Goal: Information Seeking & Learning: Compare options

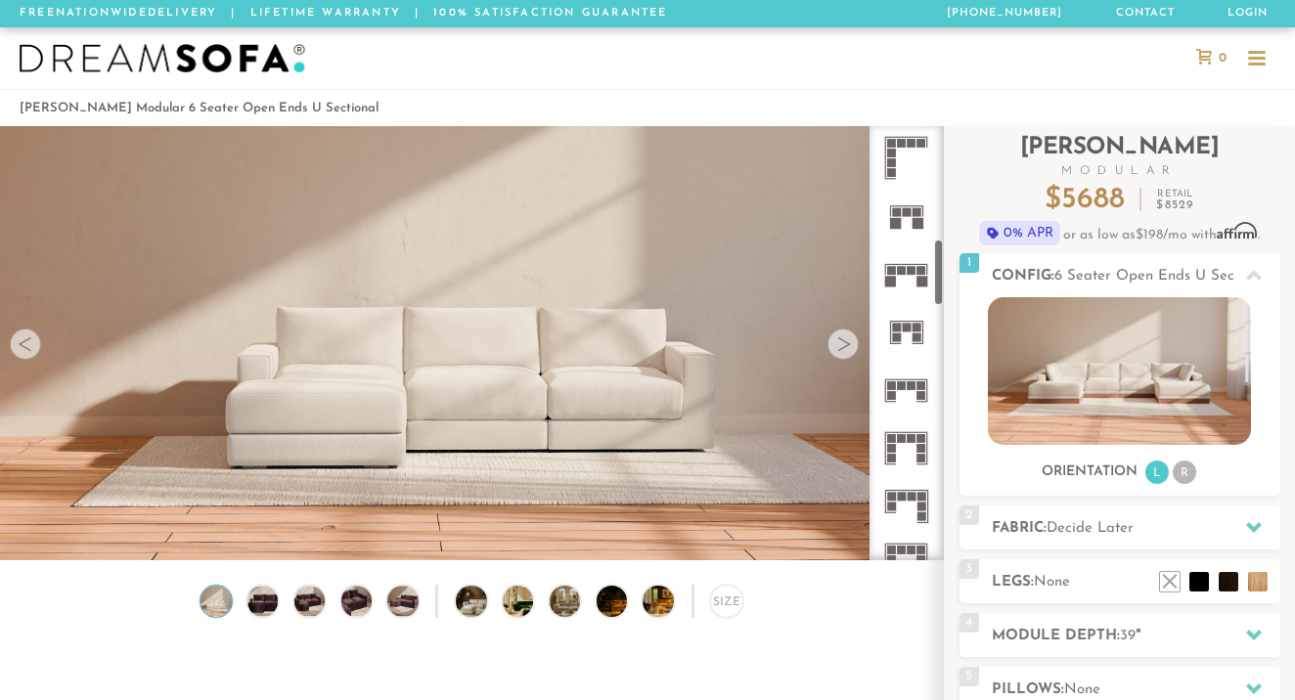
scroll to position [779, 0]
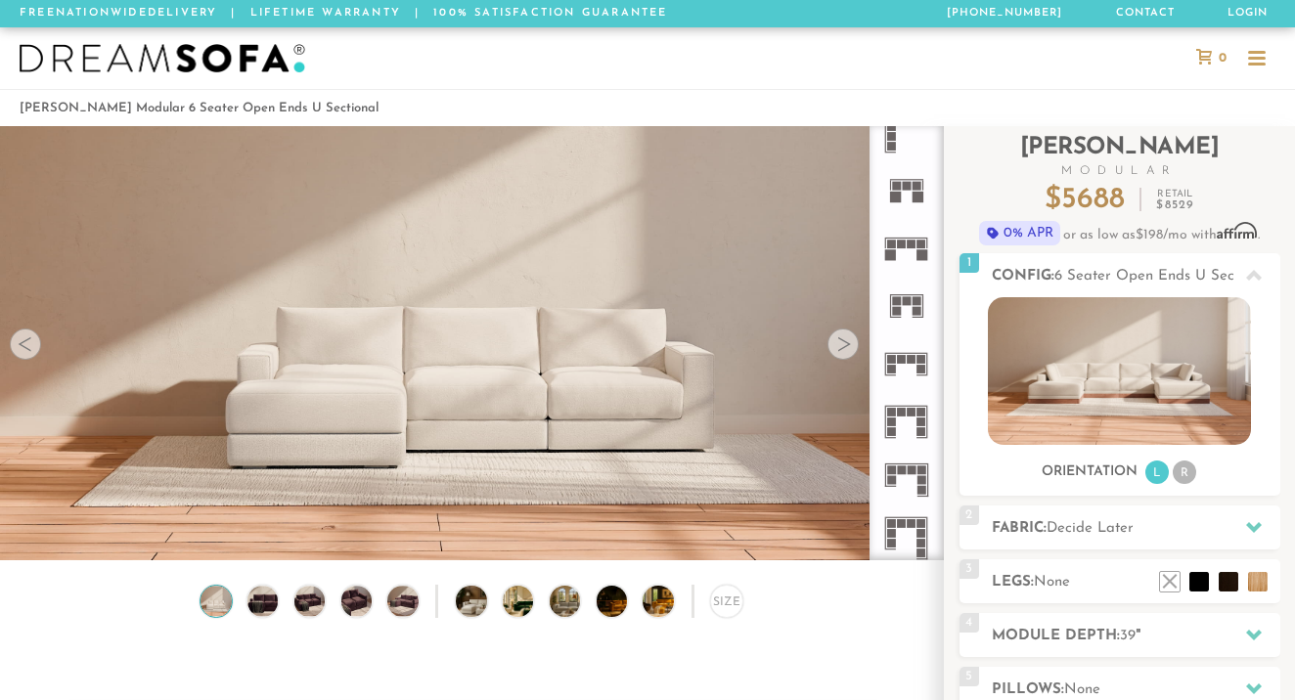
click at [900, 246] on rect at bounding box center [901, 244] width 9 height 9
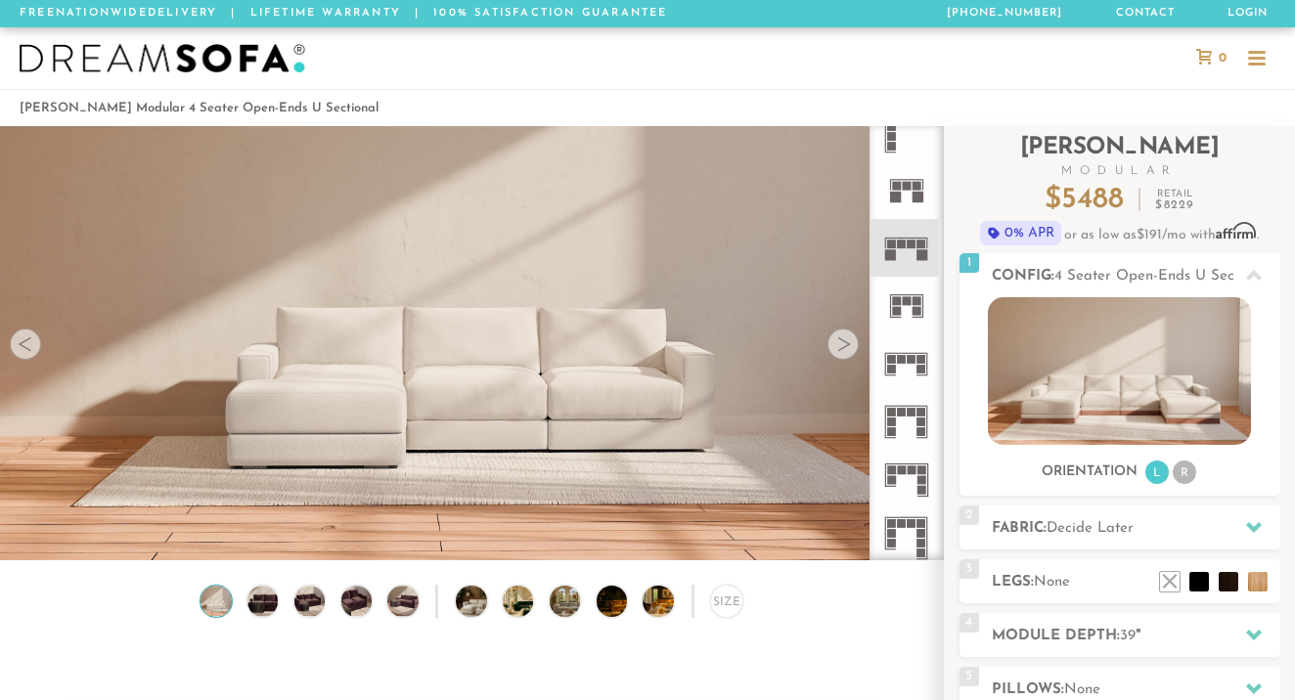
click at [907, 248] on icon at bounding box center [906, 248] width 58 height 58
click at [830, 333] on video at bounding box center [471, 286] width 943 height 471
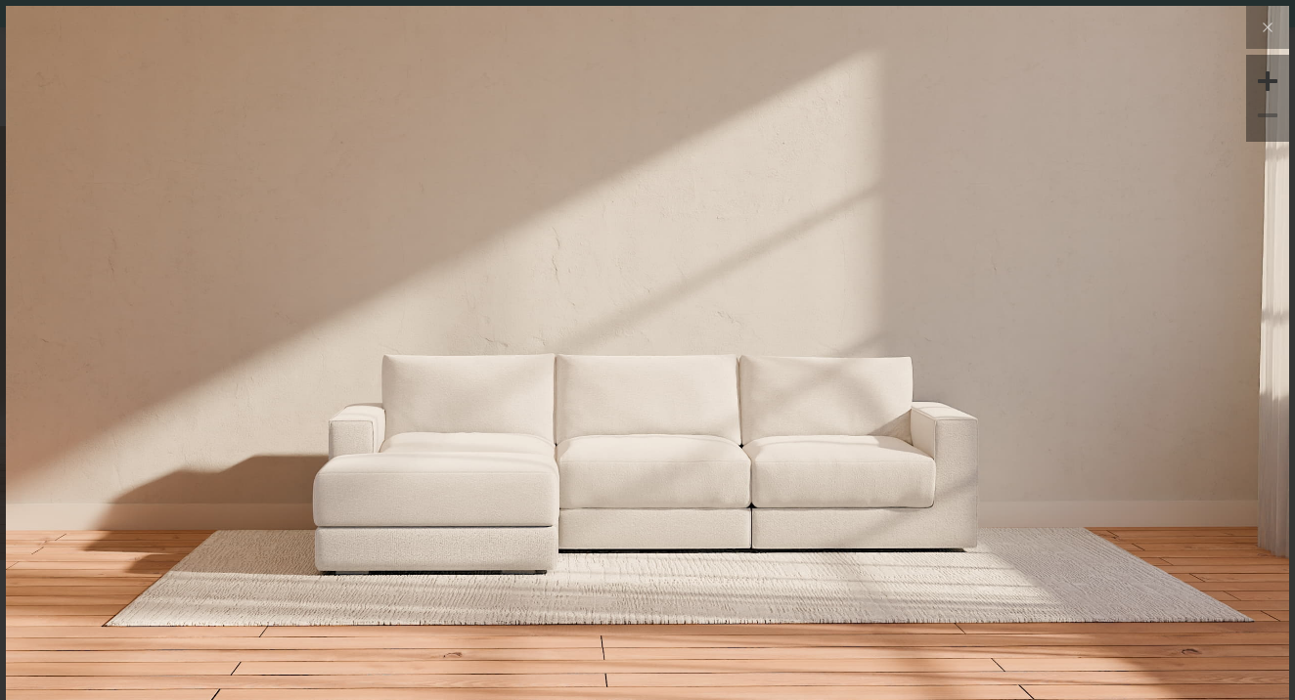
click at [1014, 408] on img at bounding box center [647, 219] width 1283 height 427
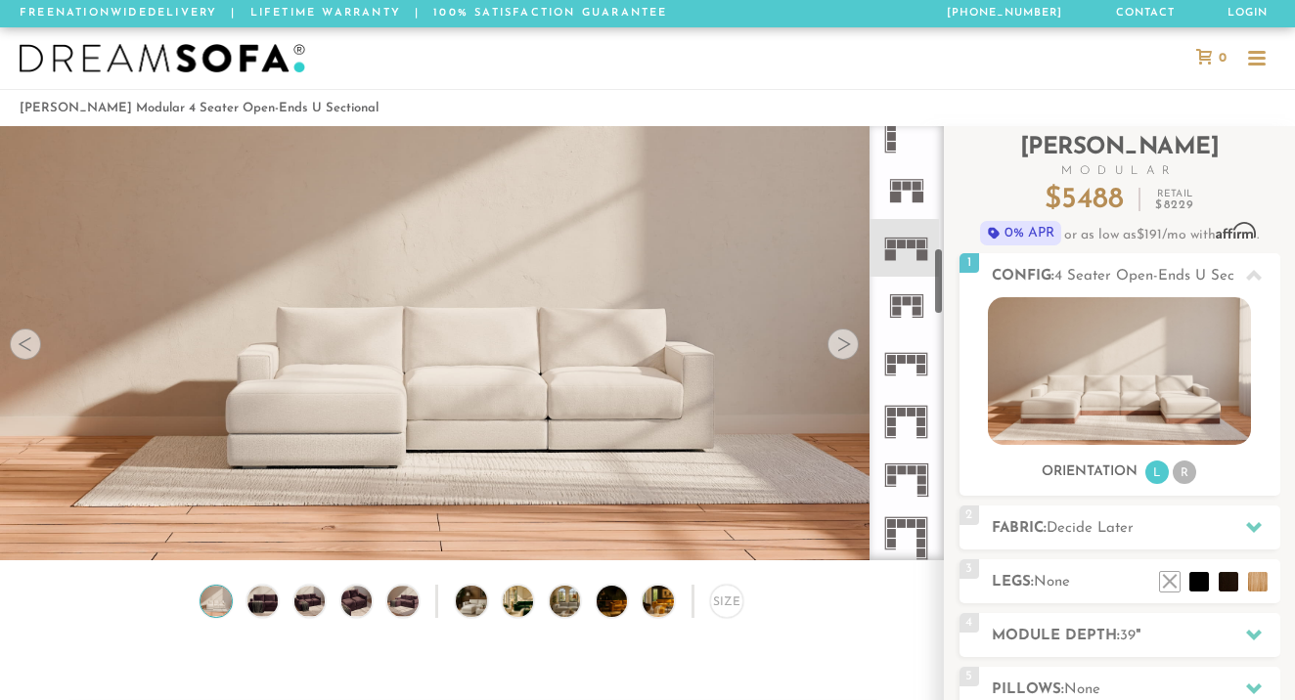
click at [852, 333] on div at bounding box center [843, 344] width 31 height 31
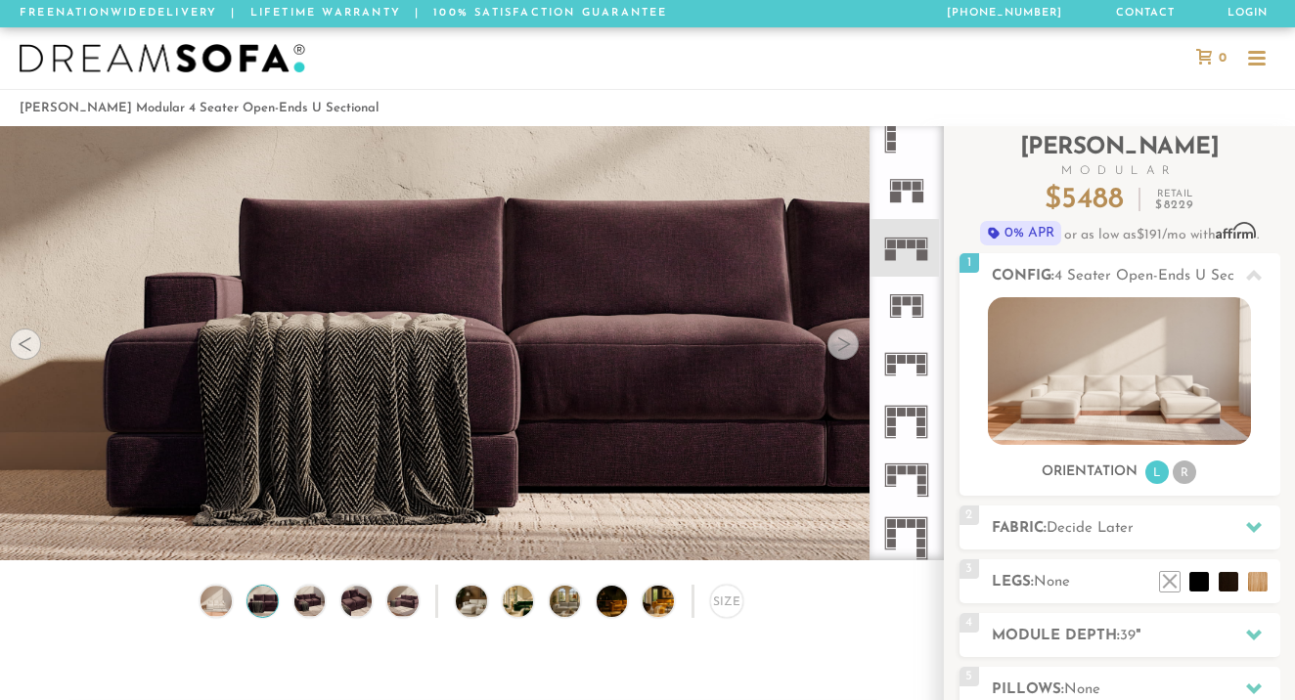
click at [852, 336] on div at bounding box center [843, 344] width 31 height 31
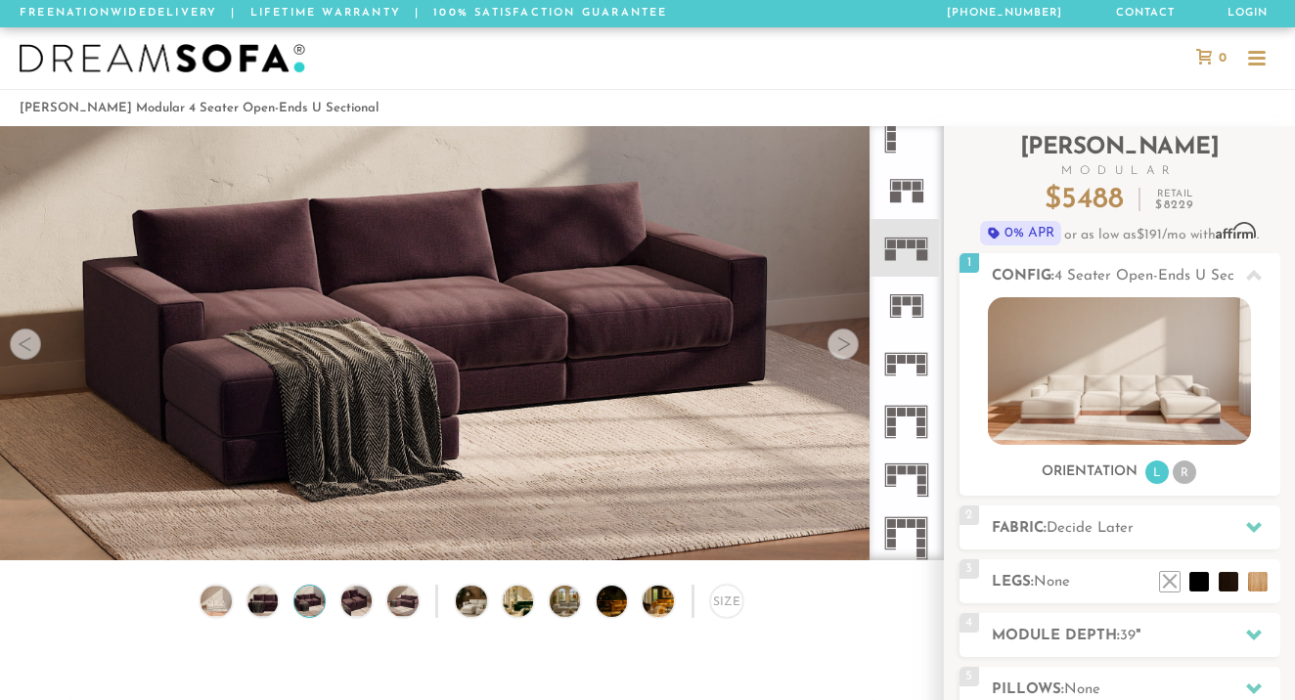
click at [852, 336] on div at bounding box center [843, 344] width 31 height 31
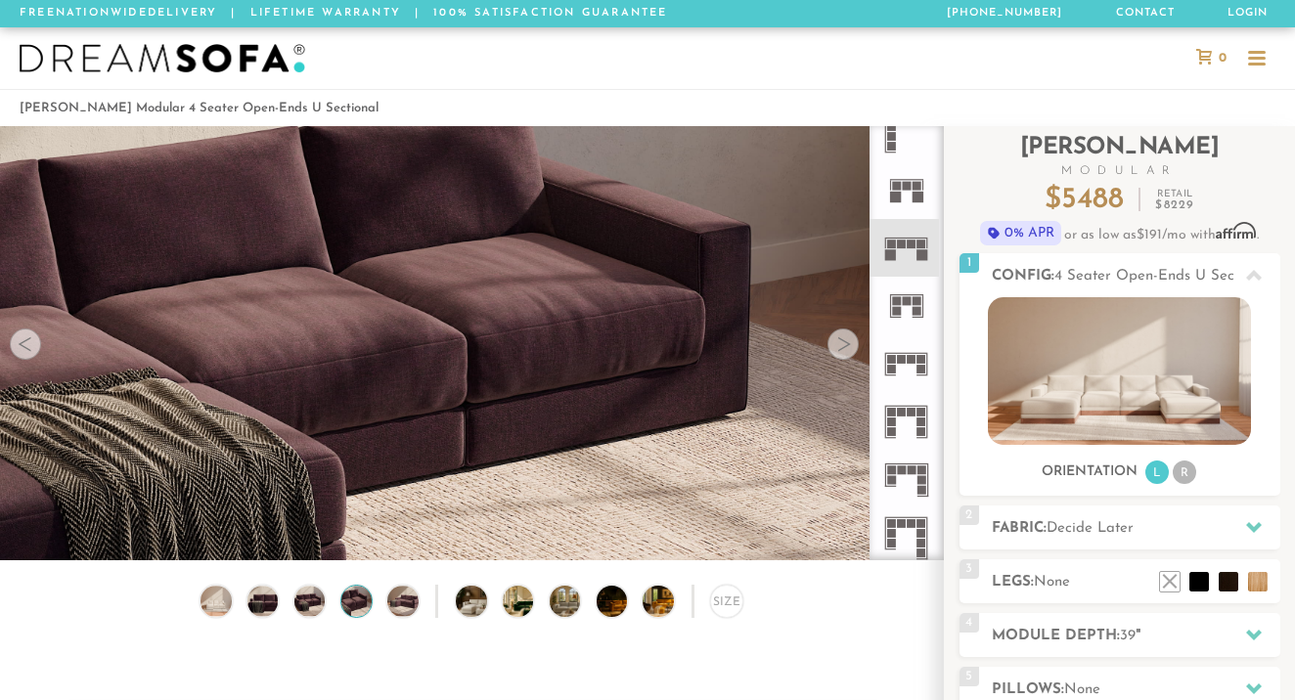
click at [852, 336] on div at bounding box center [843, 344] width 31 height 31
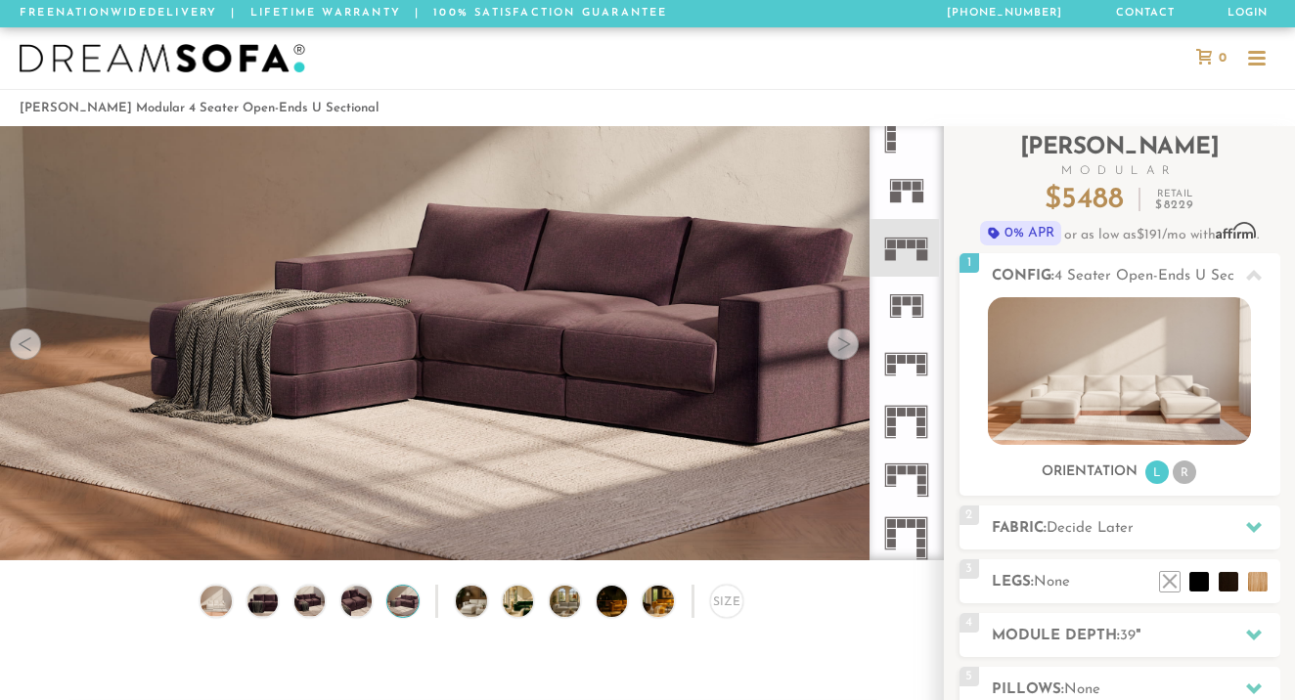
click at [852, 336] on div at bounding box center [843, 344] width 31 height 31
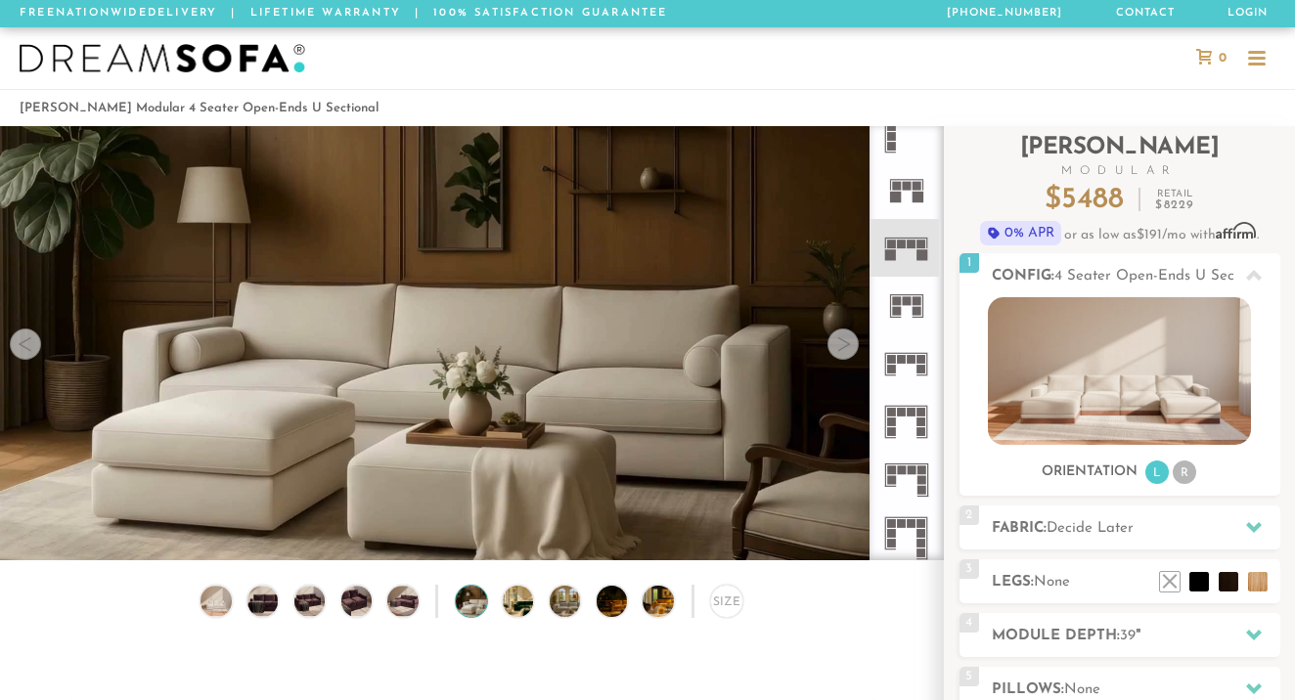
click at [852, 336] on div at bounding box center [843, 344] width 31 height 31
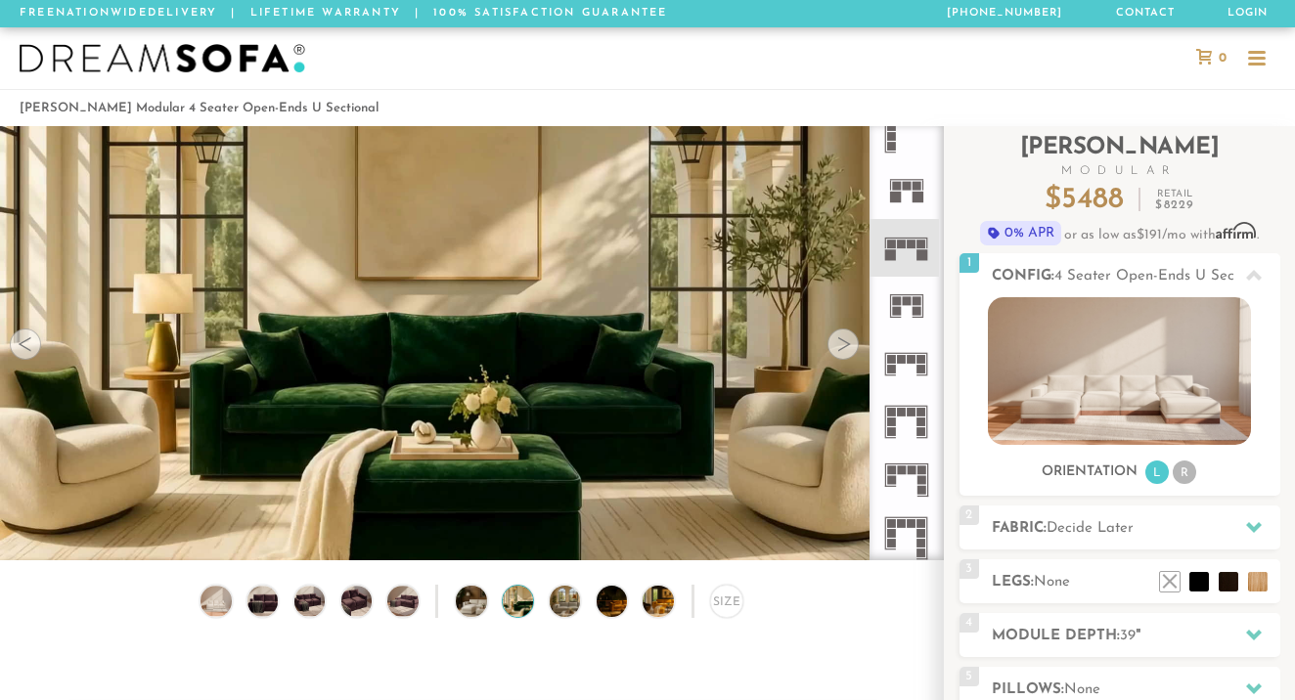
click at [852, 335] on div at bounding box center [843, 344] width 31 height 31
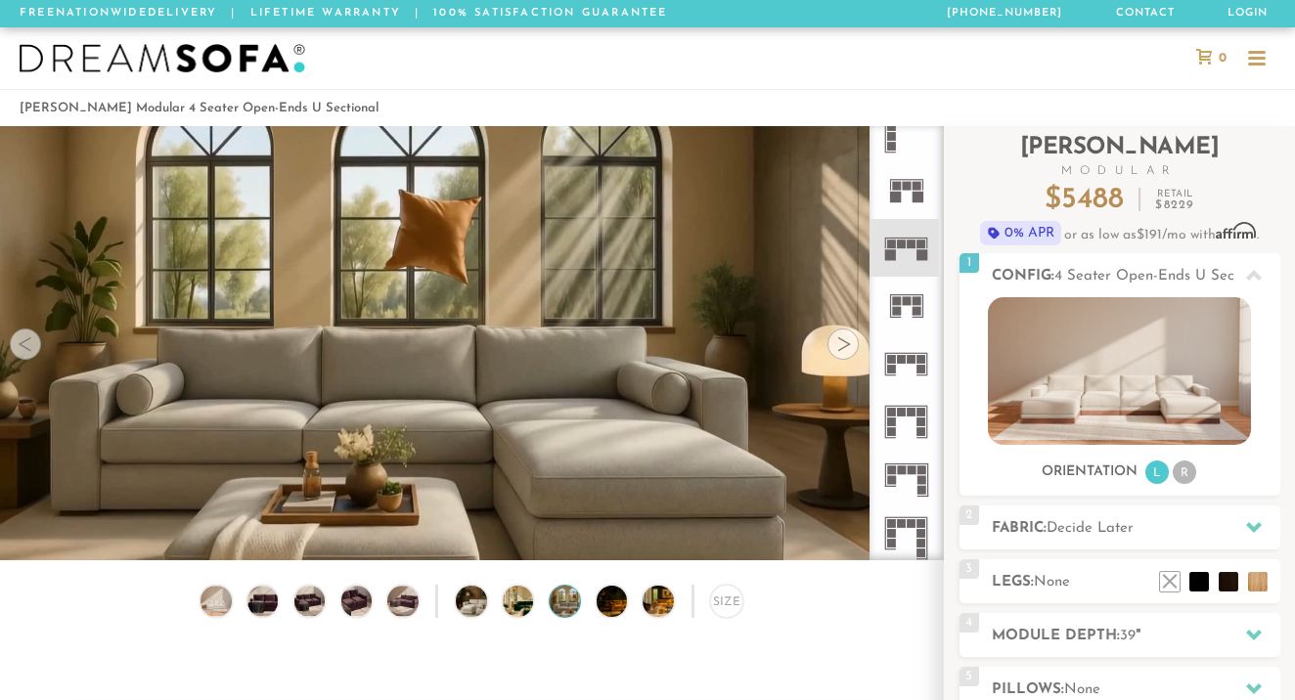
click at [852, 335] on div at bounding box center [843, 344] width 31 height 31
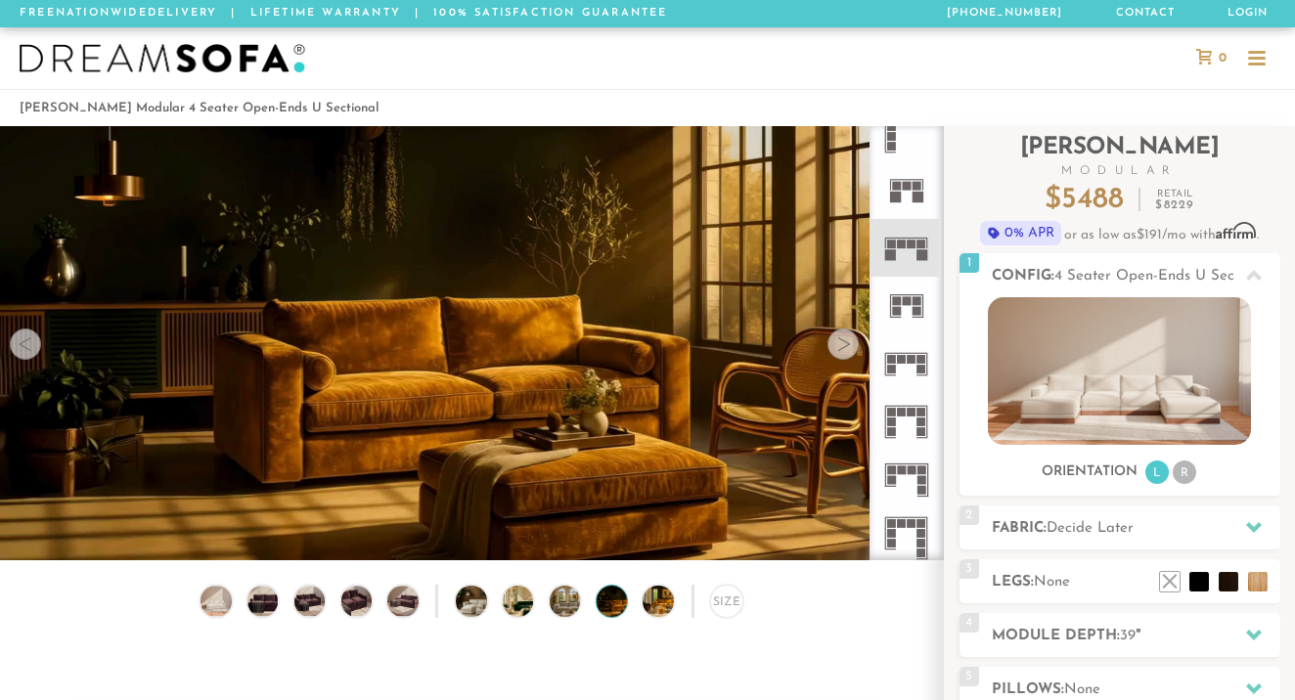
click at [852, 335] on div at bounding box center [843, 344] width 31 height 31
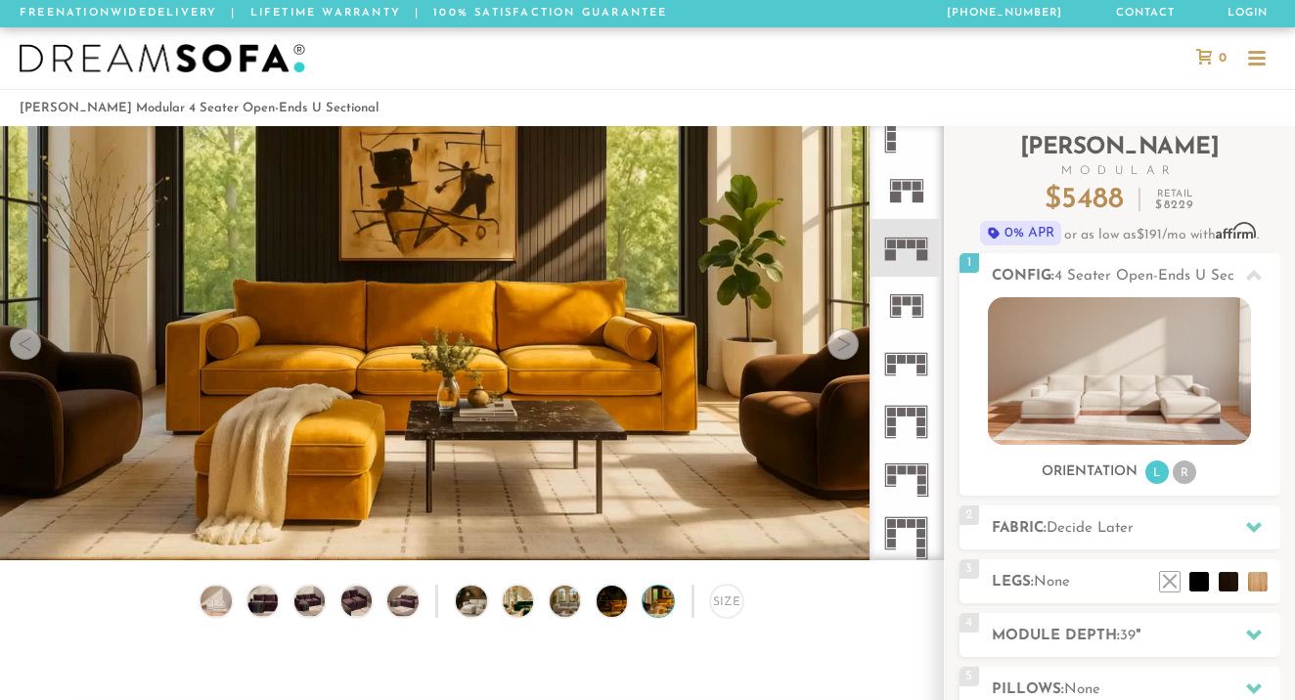
click at [852, 335] on div at bounding box center [843, 344] width 31 height 31
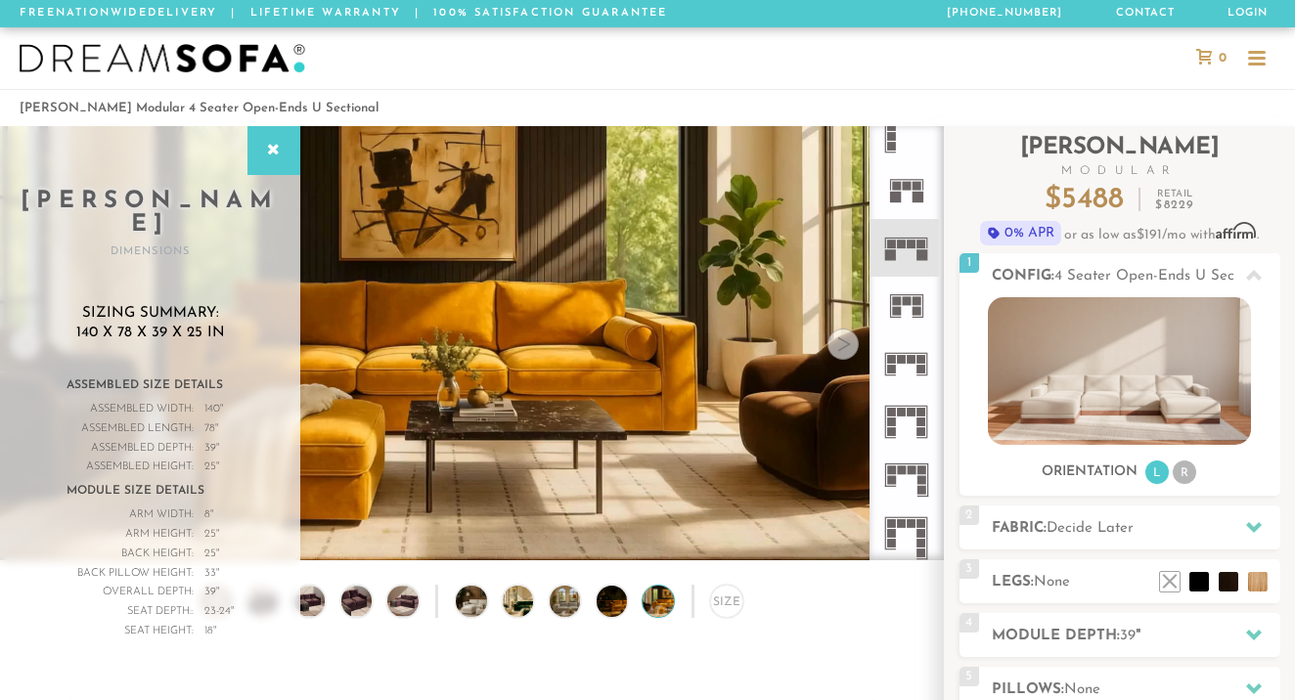
click at [852, 335] on div at bounding box center [843, 344] width 31 height 31
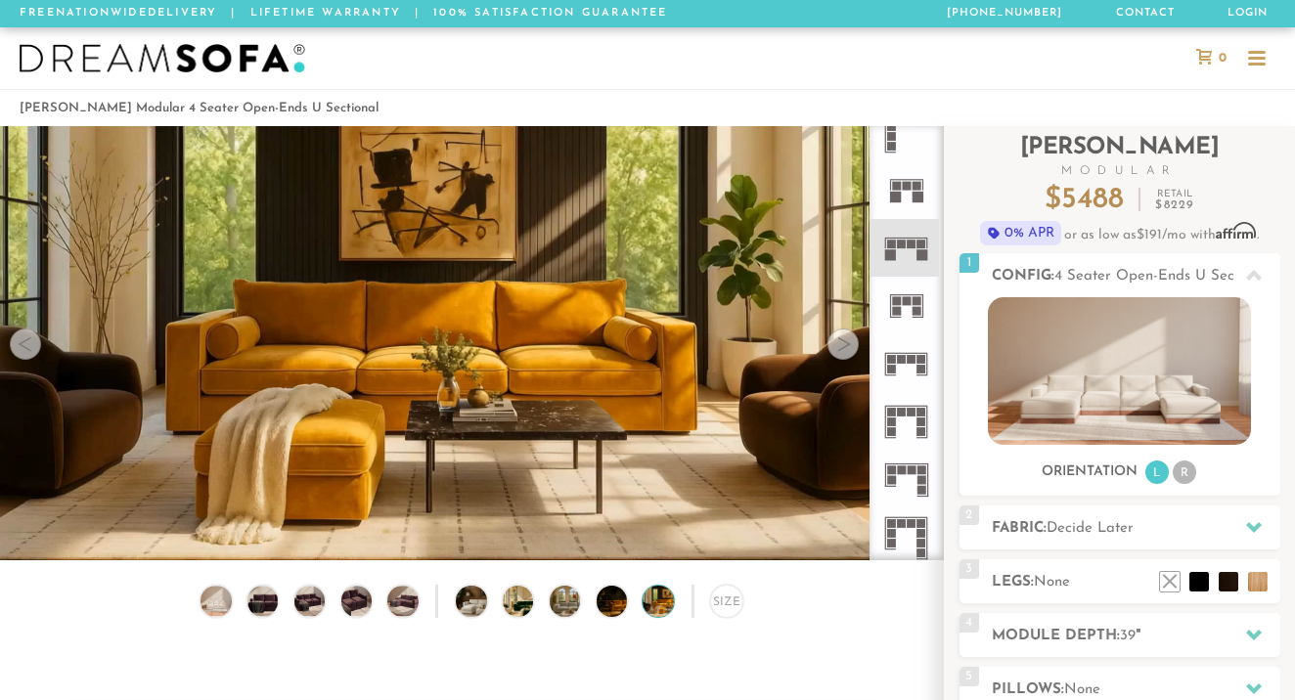
click at [846, 342] on div at bounding box center [843, 344] width 31 height 31
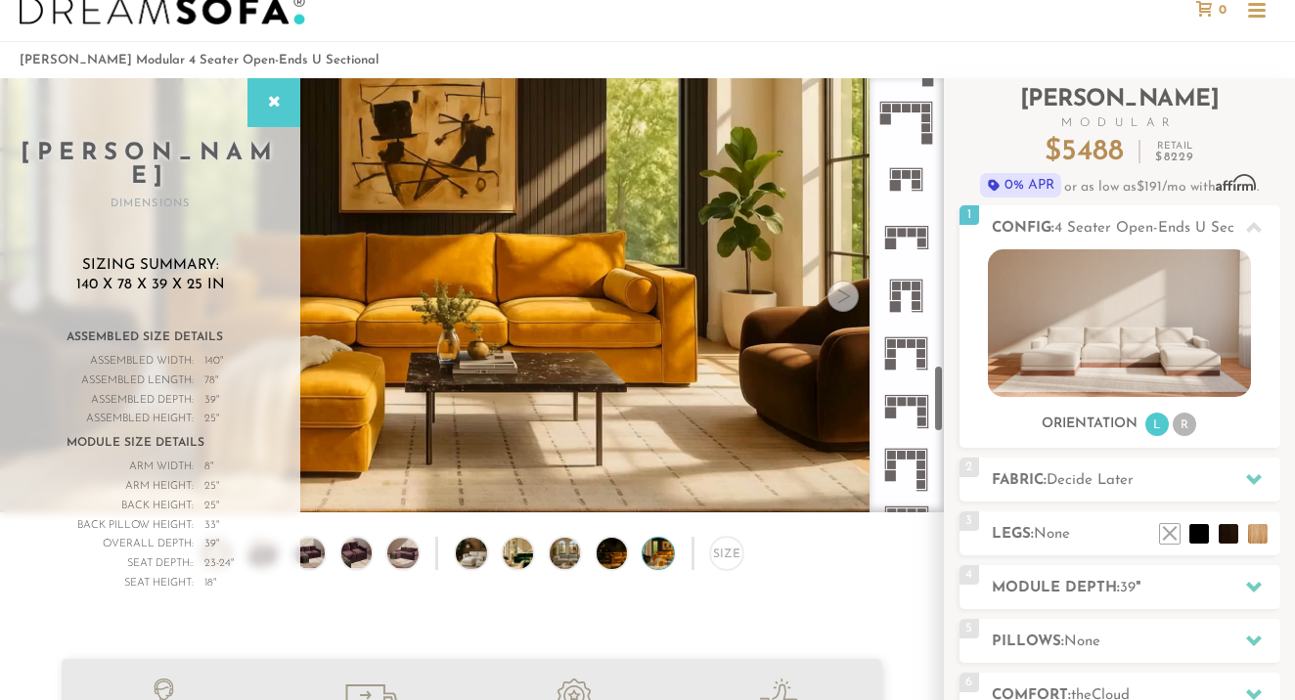
scroll to position [1848, 0]
click at [900, 242] on icon at bounding box center [906, 234] width 58 height 58
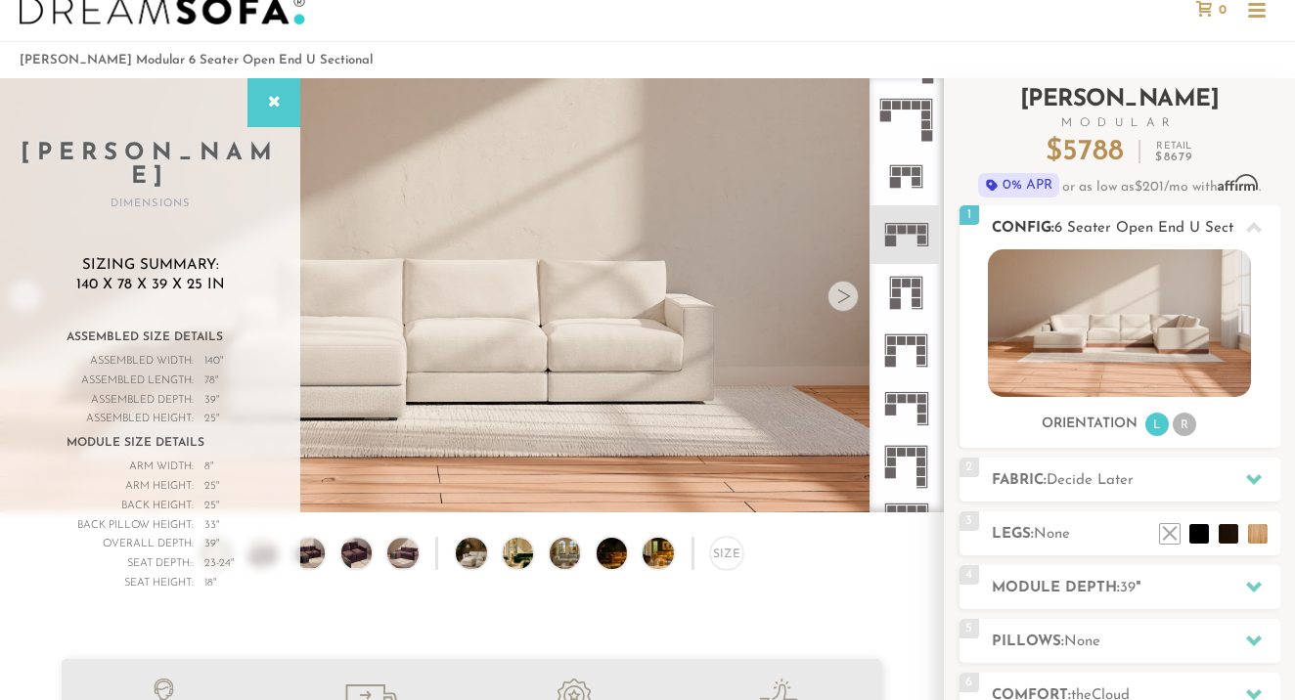
click at [1189, 424] on li "R" at bounding box center [1184, 424] width 23 height 23
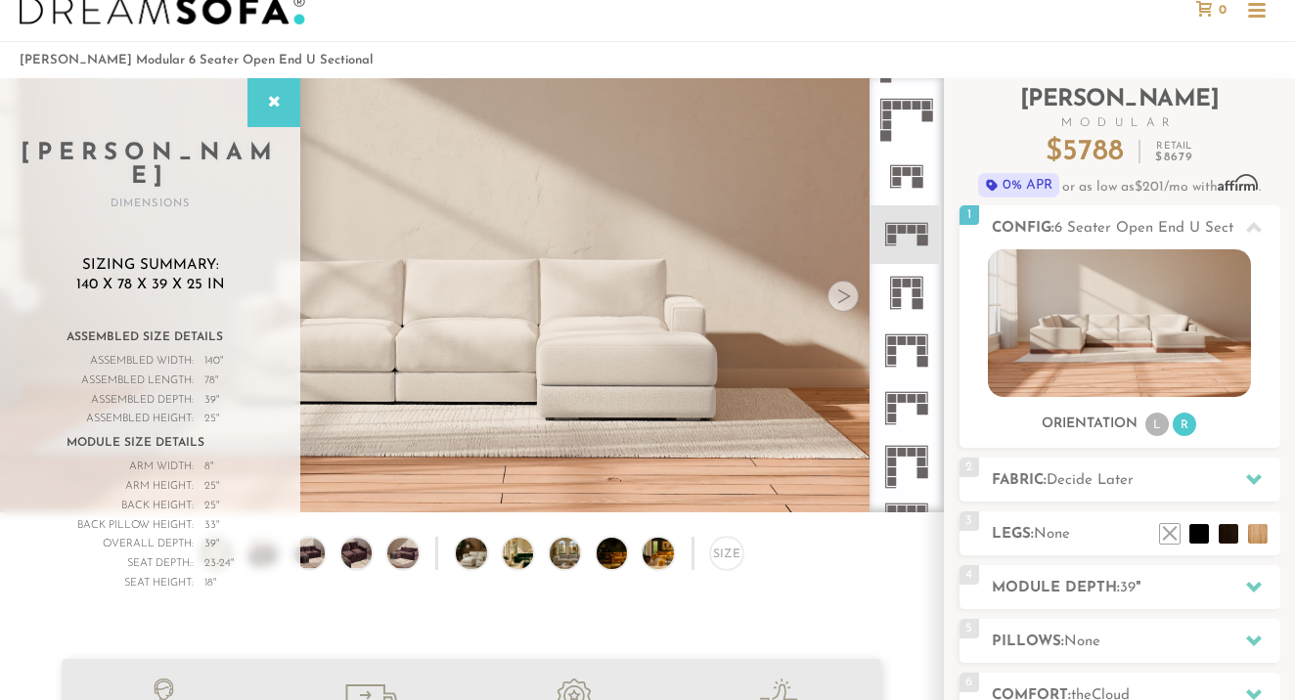
click at [1255, 537] on li at bounding box center [1228, 505] width 78 height 78
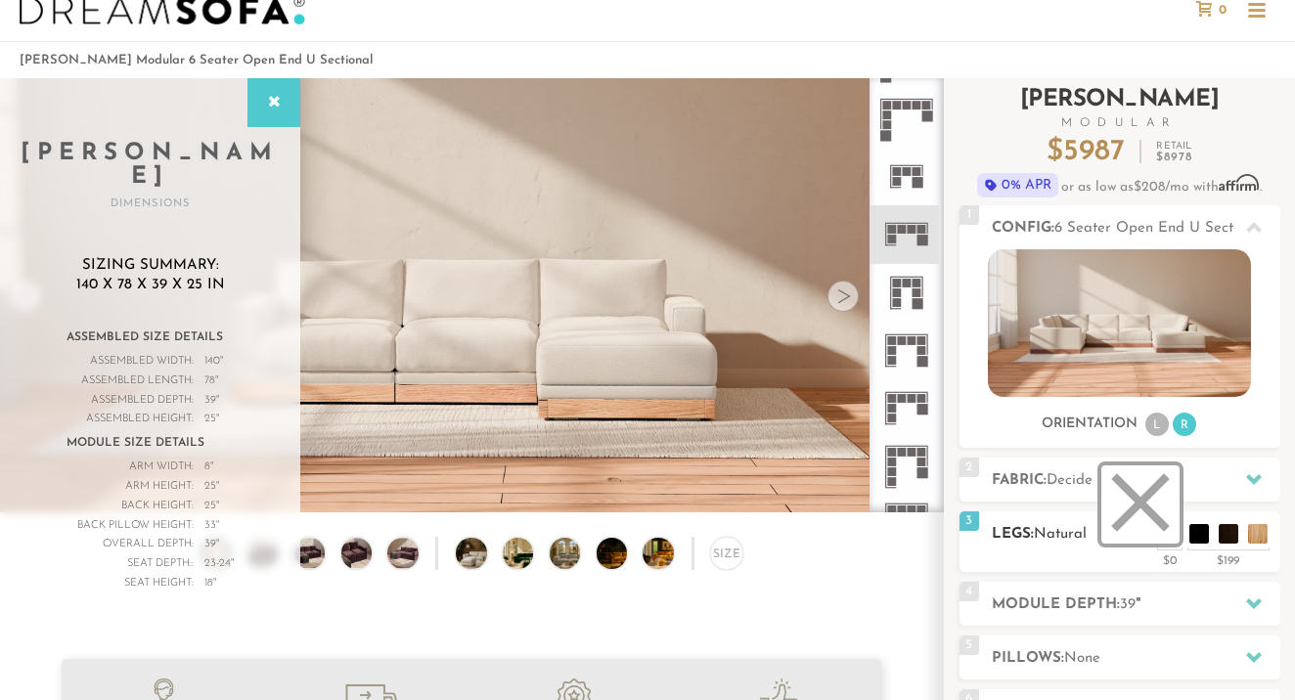
click at [1173, 526] on li at bounding box center [1140, 505] width 78 height 78
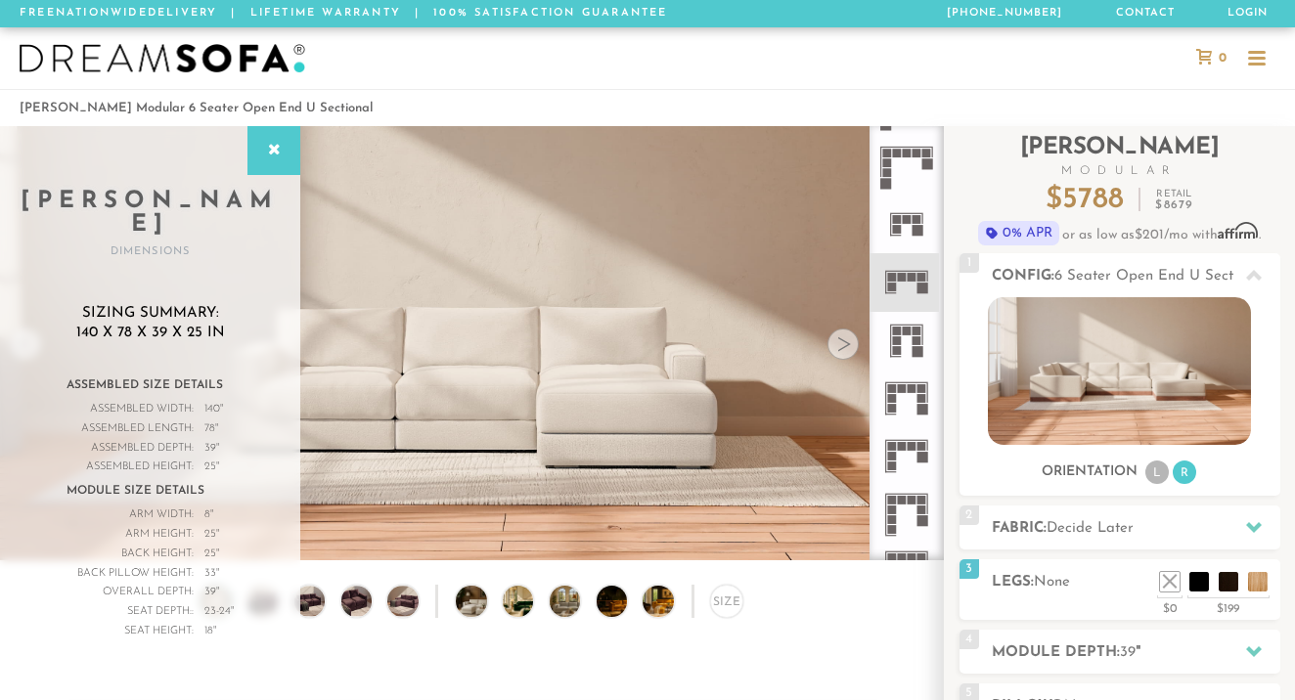
click at [1252, 69] on div at bounding box center [1256, 59] width 37 height 37
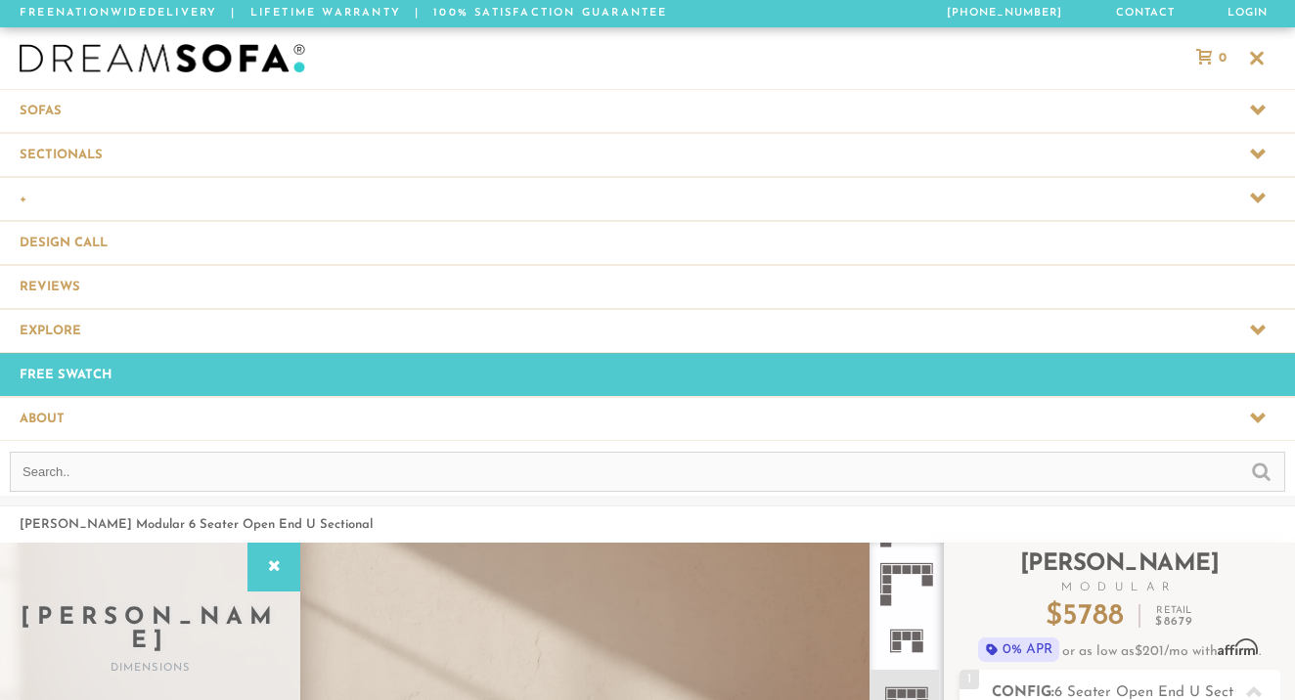
click at [320, 203] on span at bounding box center [647, 198] width 1295 height 43
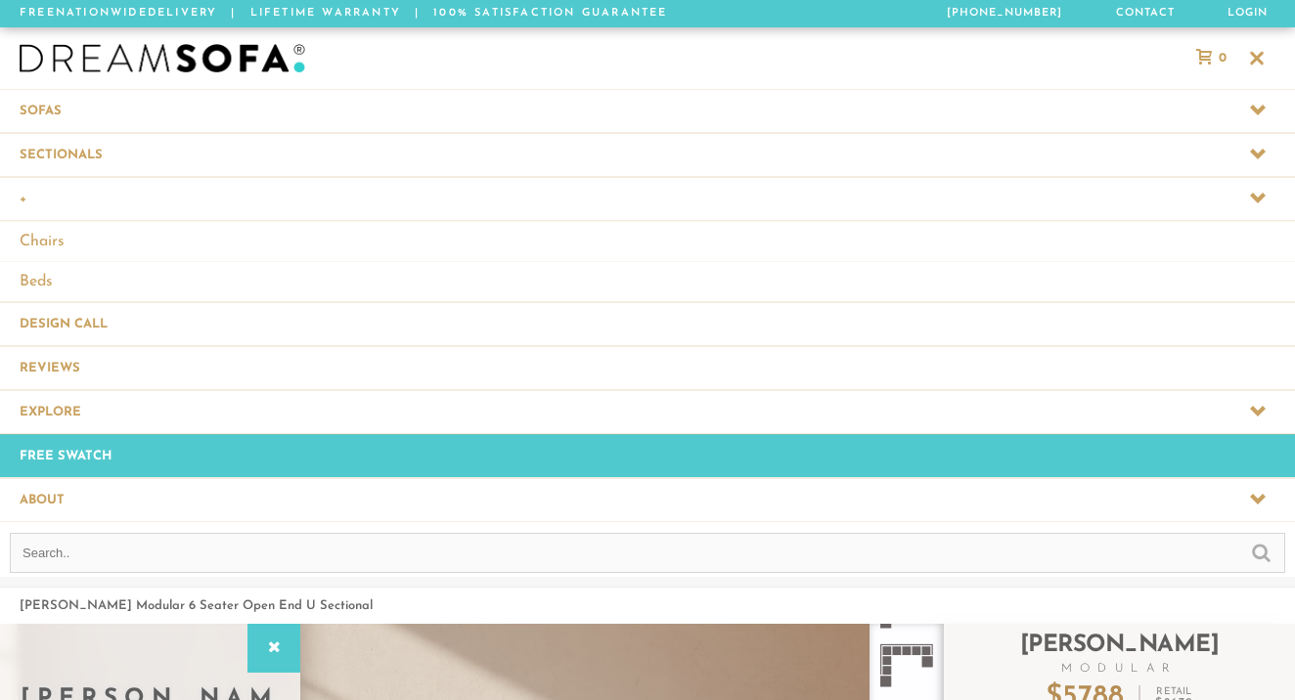
scroll to position [1, 1]
click at [231, 161] on span at bounding box center [647, 154] width 1295 height 43
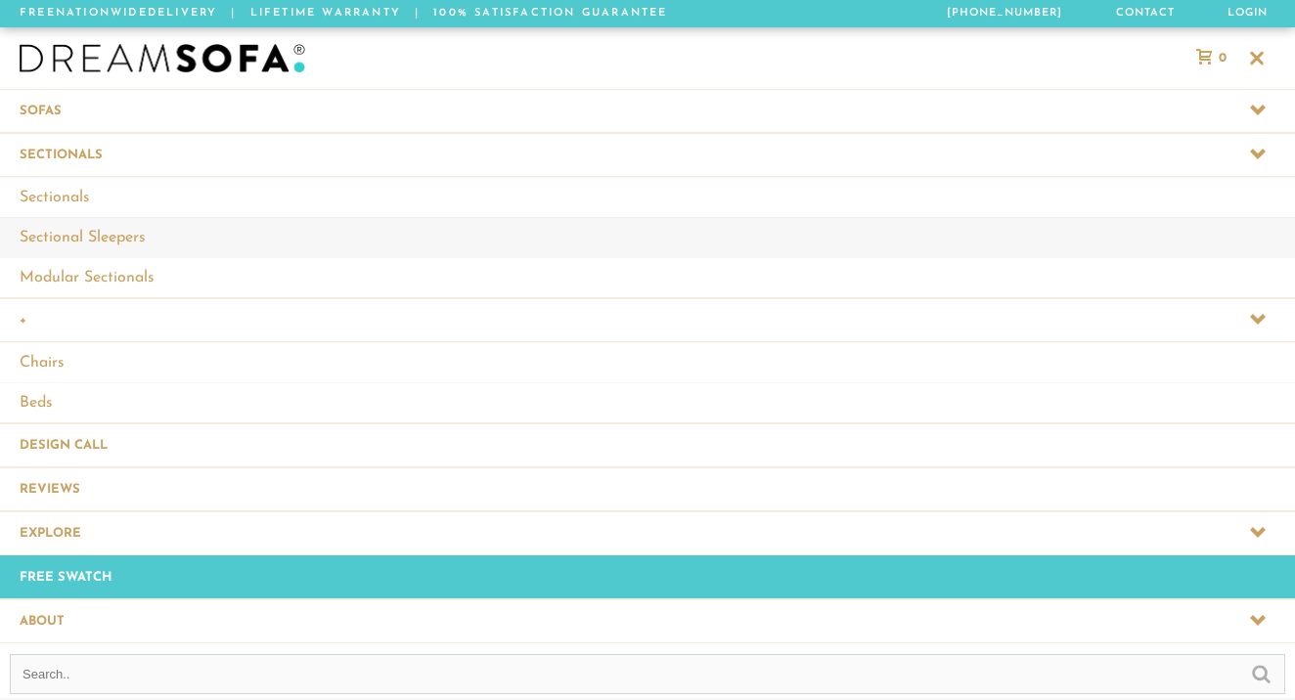
click at [180, 229] on link "Sectional Sleepers" at bounding box center [647, 237] width 1295 height 40
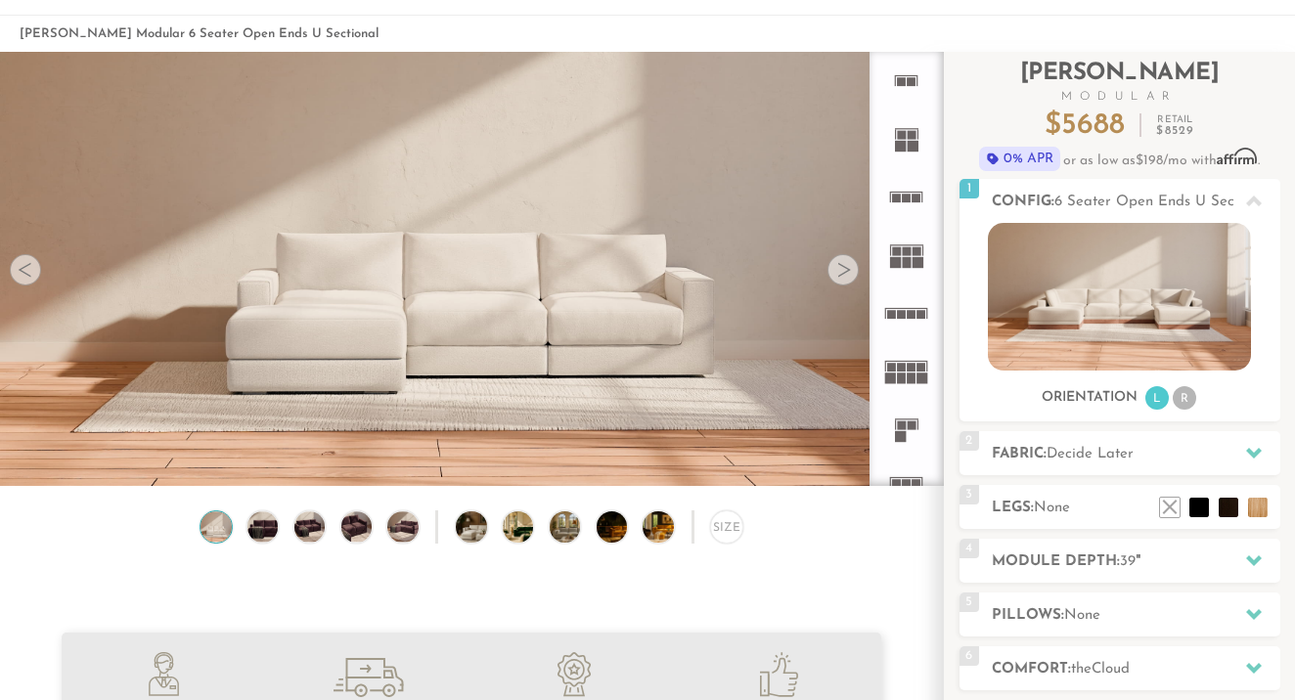
scroll to position [39, 0]
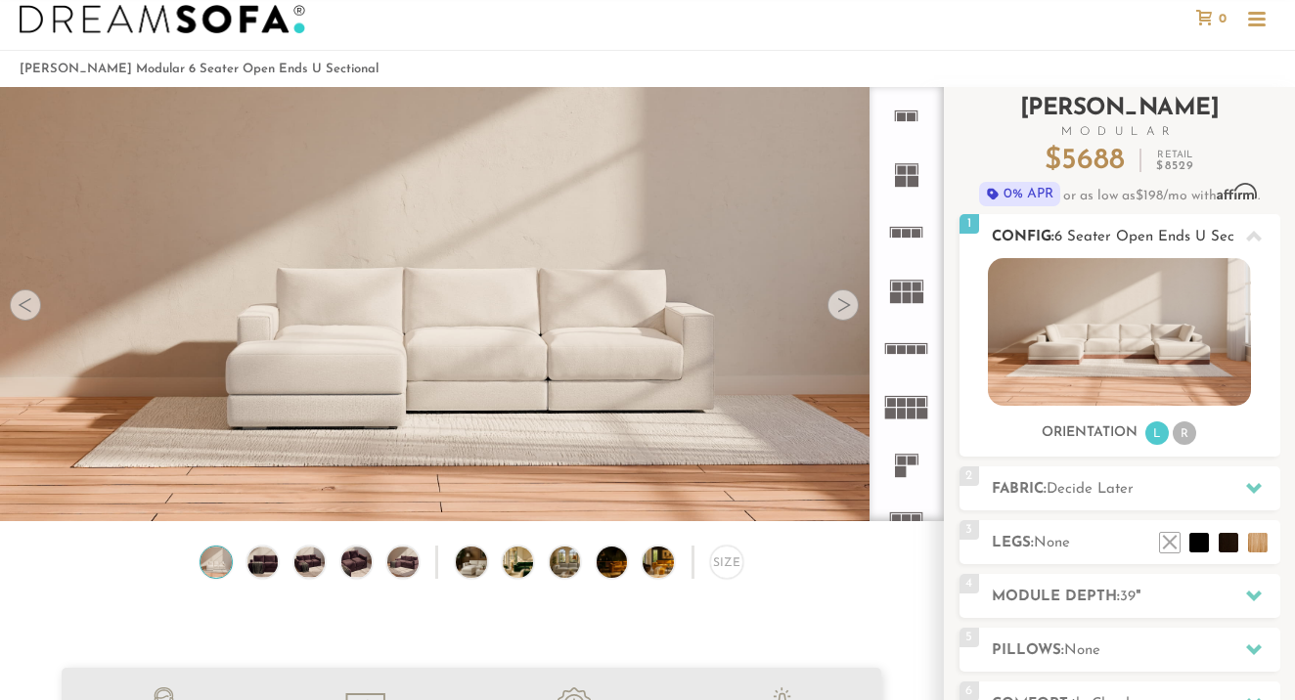
click at [1096, 312] on img at bounding box center [1119, 332] width 263 height 148
click at [405, 565] on img at bounding box center [402, 562] width 37 height 30
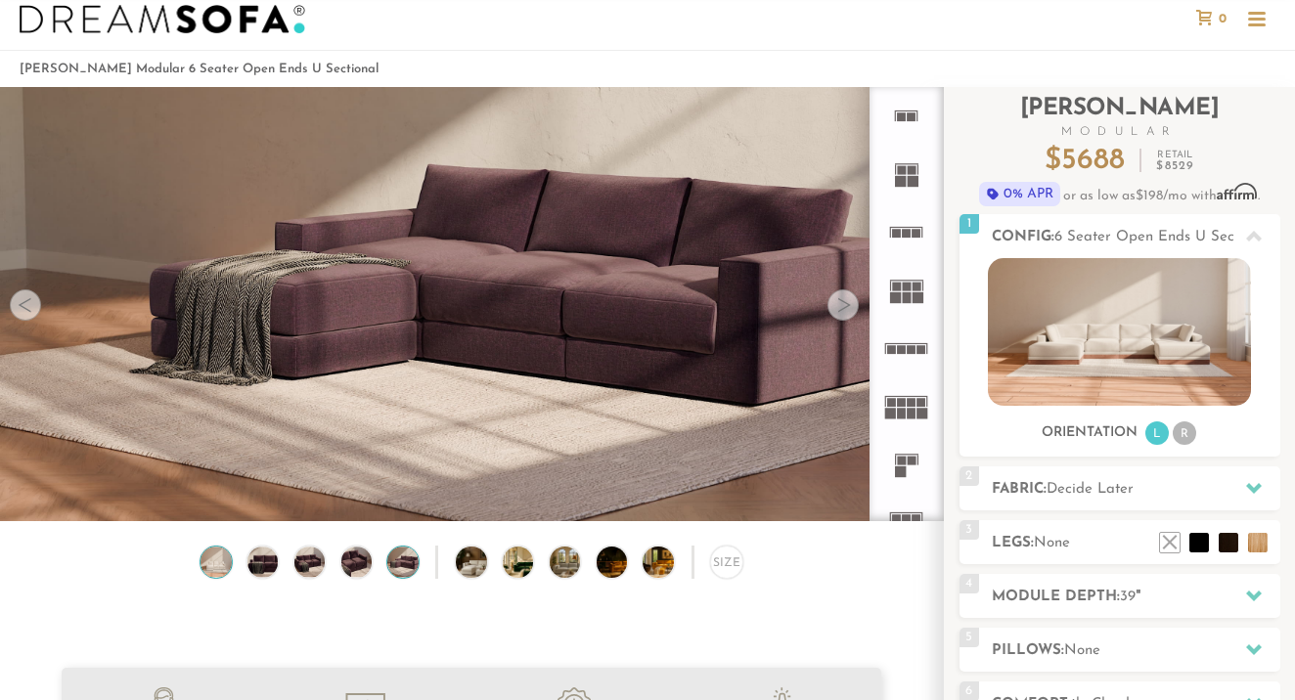
click at [204, 562] on img at bounding box center [216, 562] width 37 height 30
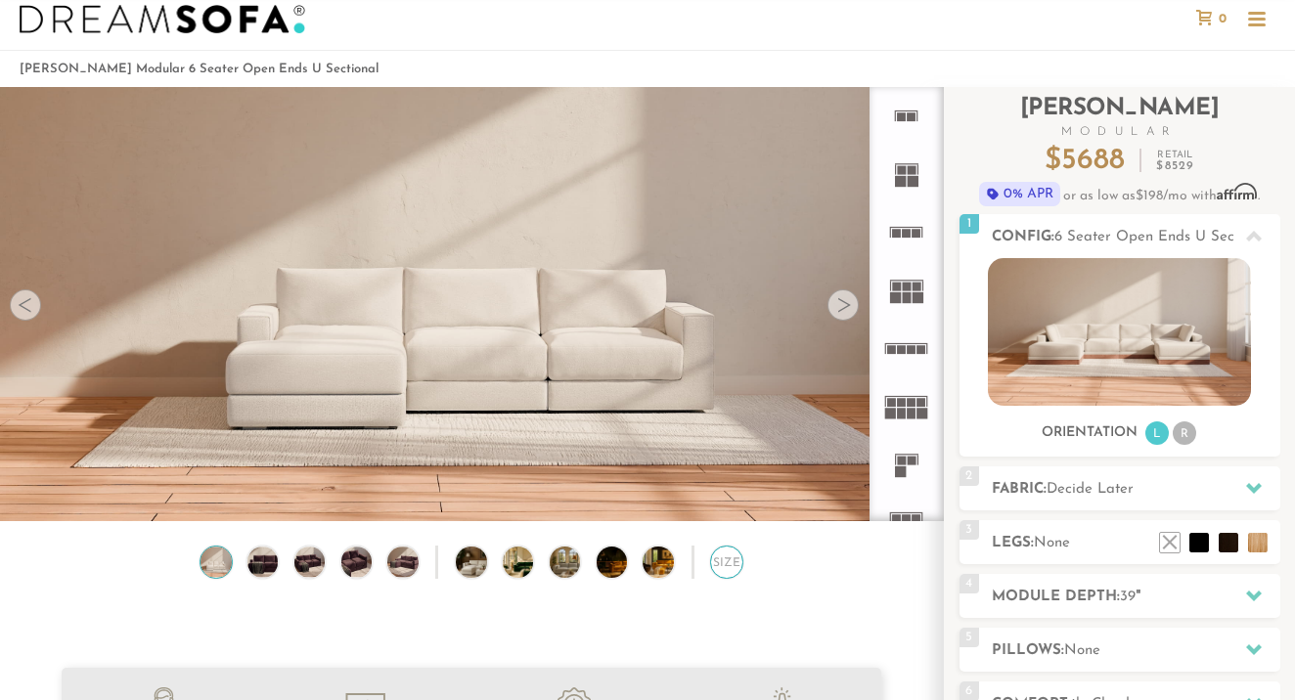
click at [735, 558] on div "Size" at bounding box center [726, 562] width 32 height 32
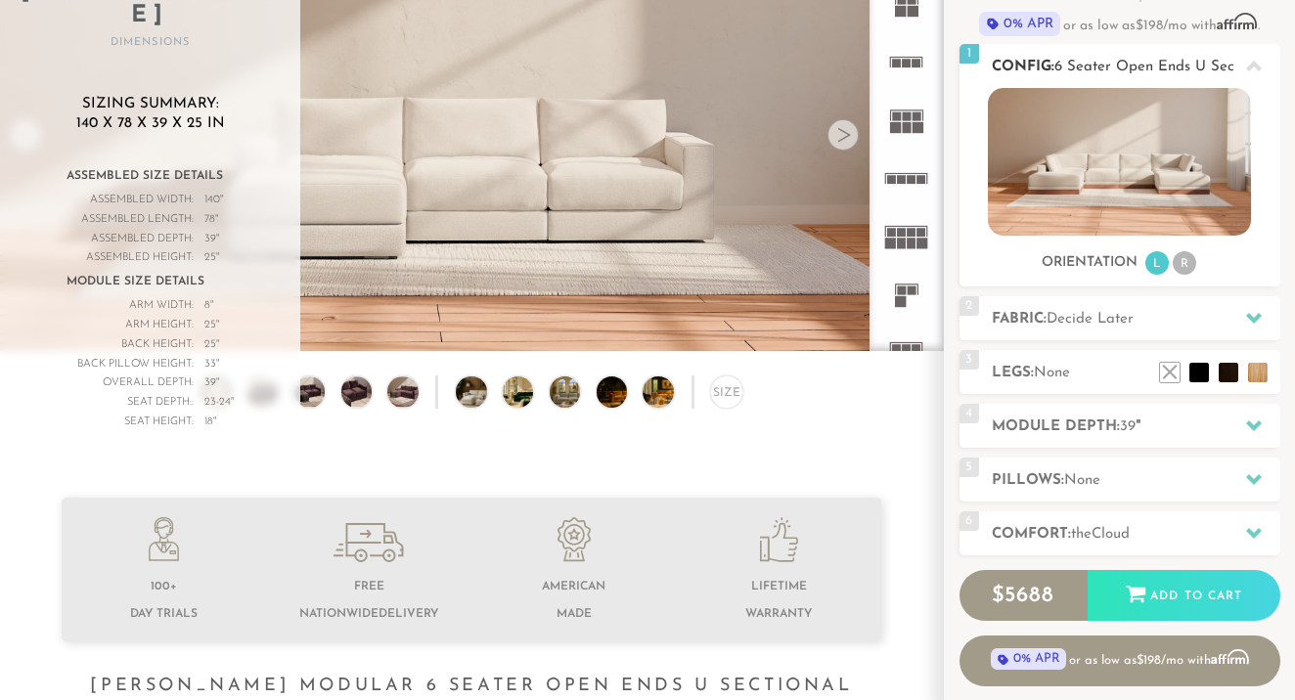
scroll to position [211, 0]
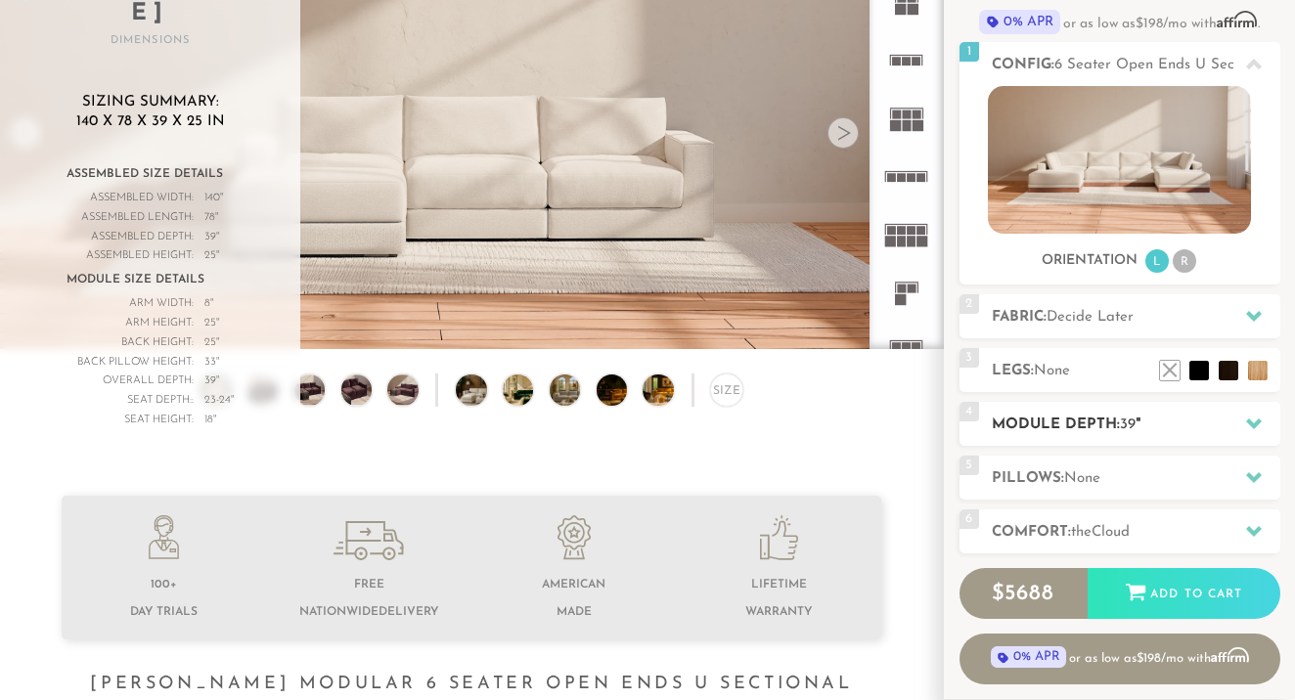
click at [1135, 429] on span "39" at bounding box center [1128, 425] width 16 height 15
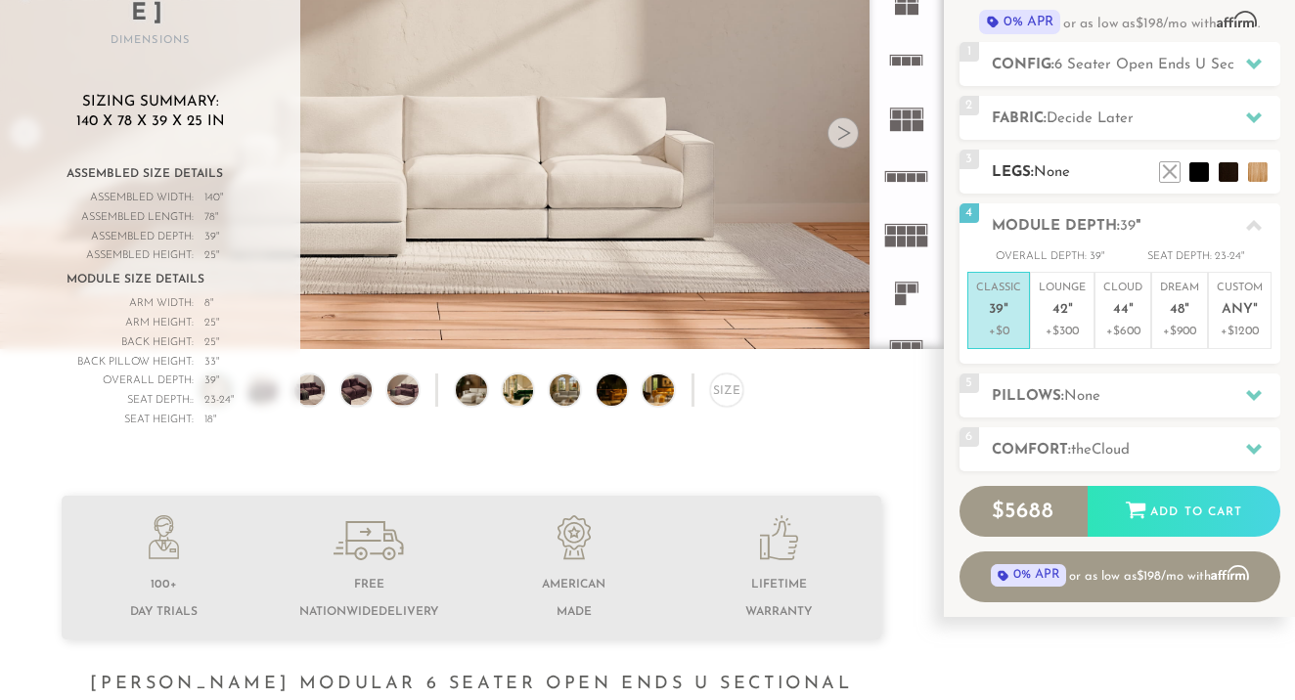
scroll to position [191, 0]
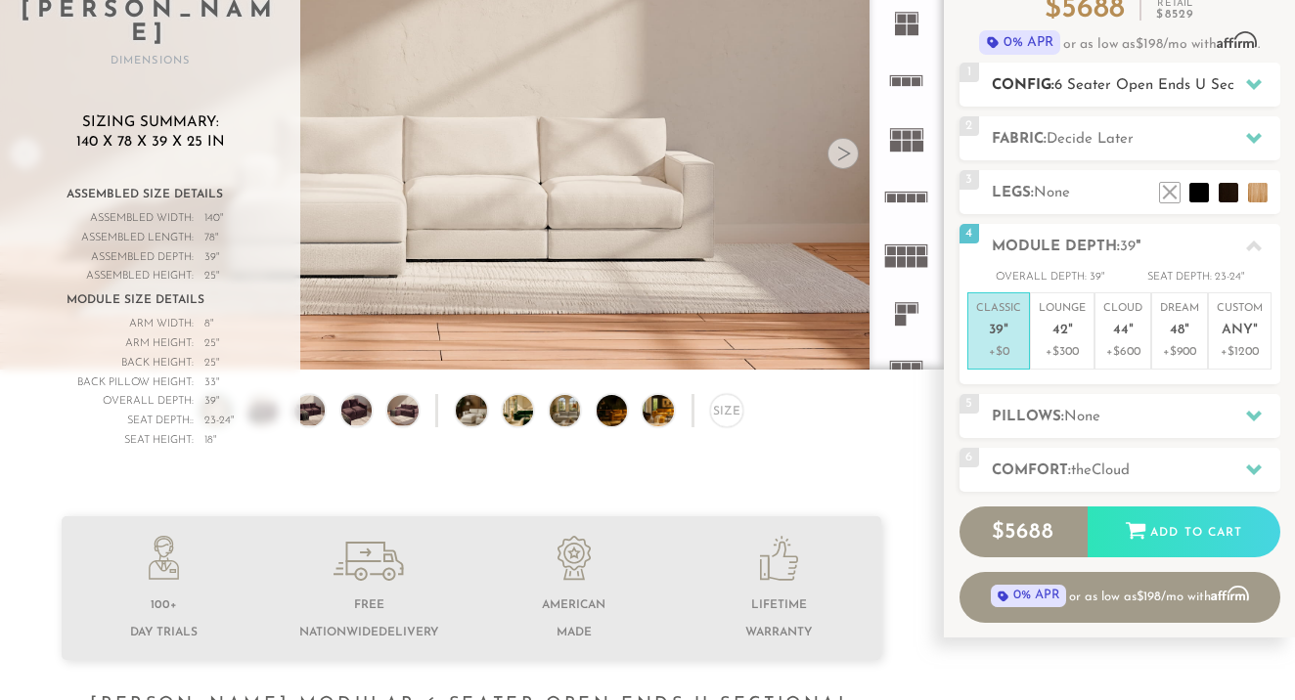
click at [1104, 91] on span "6 Seater Open Ends U Sectional" at bounding box center [1162, 85] width 217 height 15
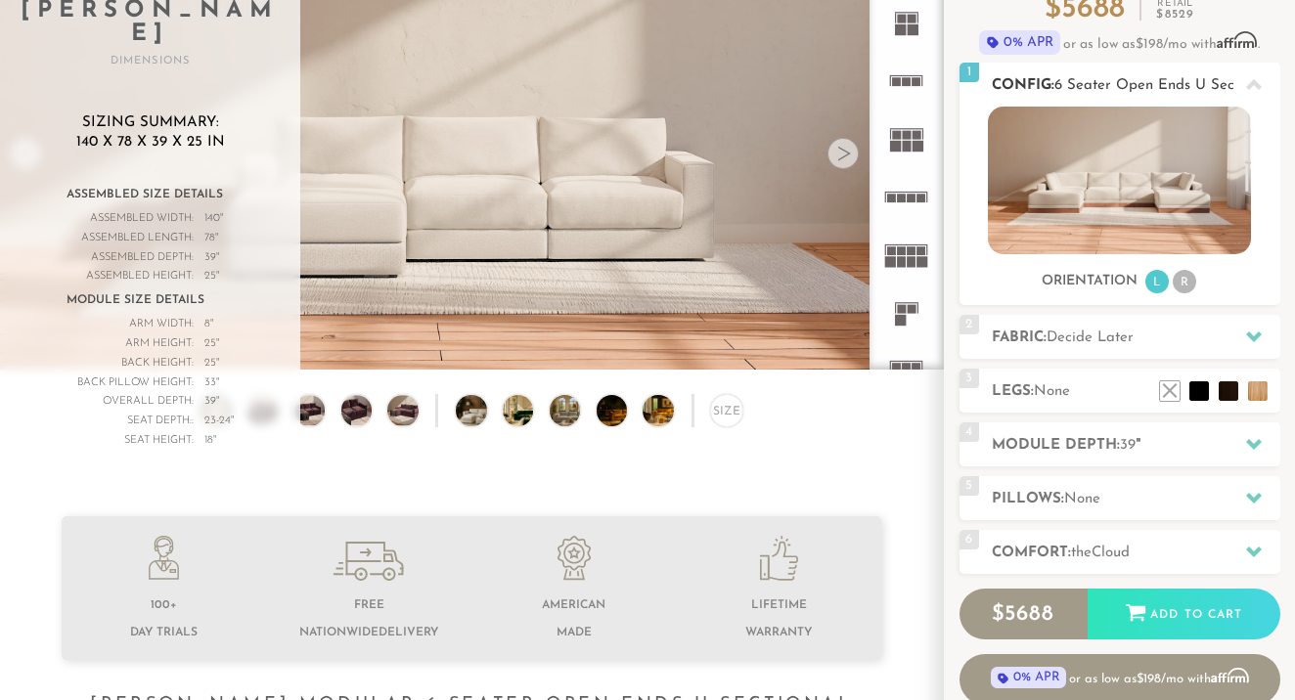
click at [1185, 290] on li "R" at bounding box center [1184, 281] width 23 height 23
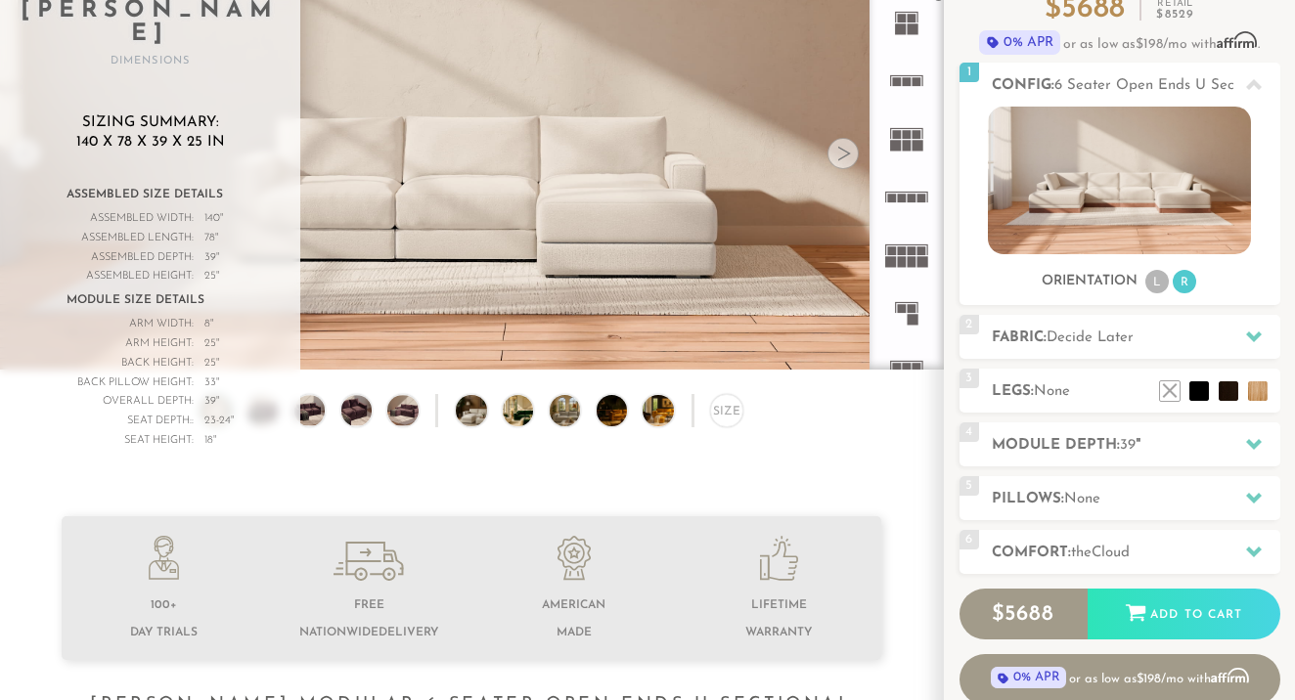
click at [911, 248] on rect at bounding box center [912, 250] width 9 height 9
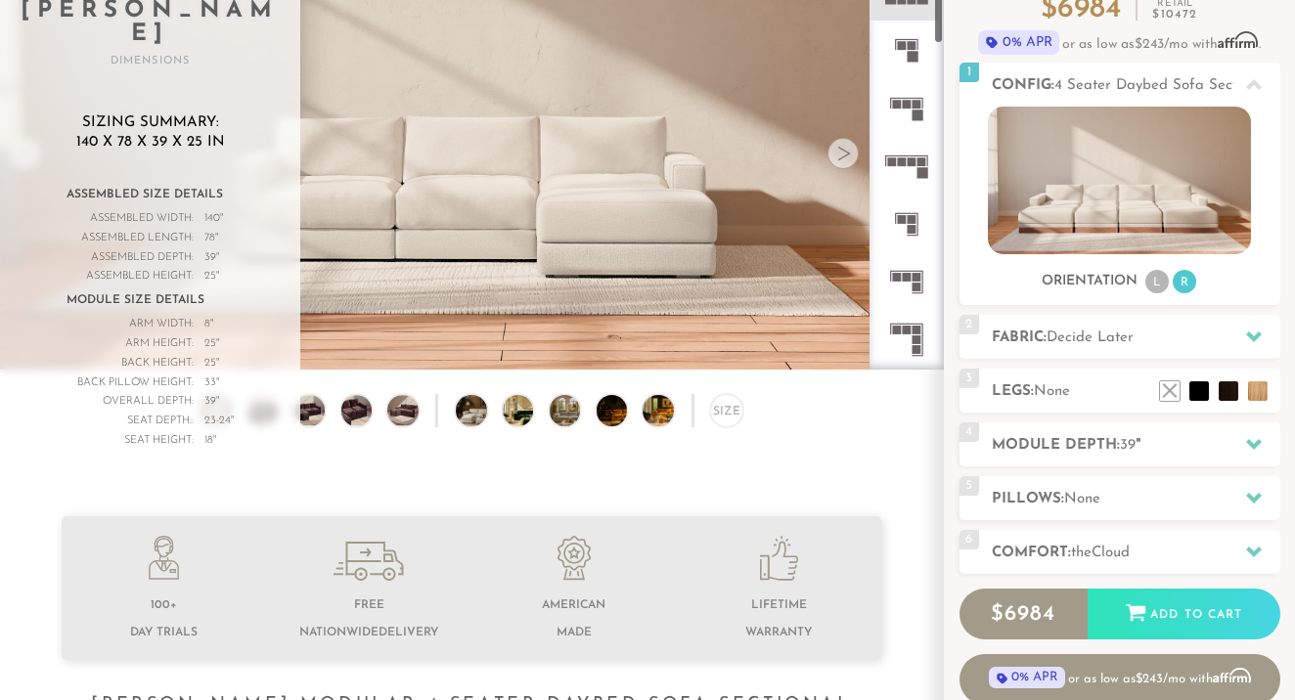
scroll to position [268, 0]
click at [902, 165] on icon at bounding box center [906, 161] width 58 height 58
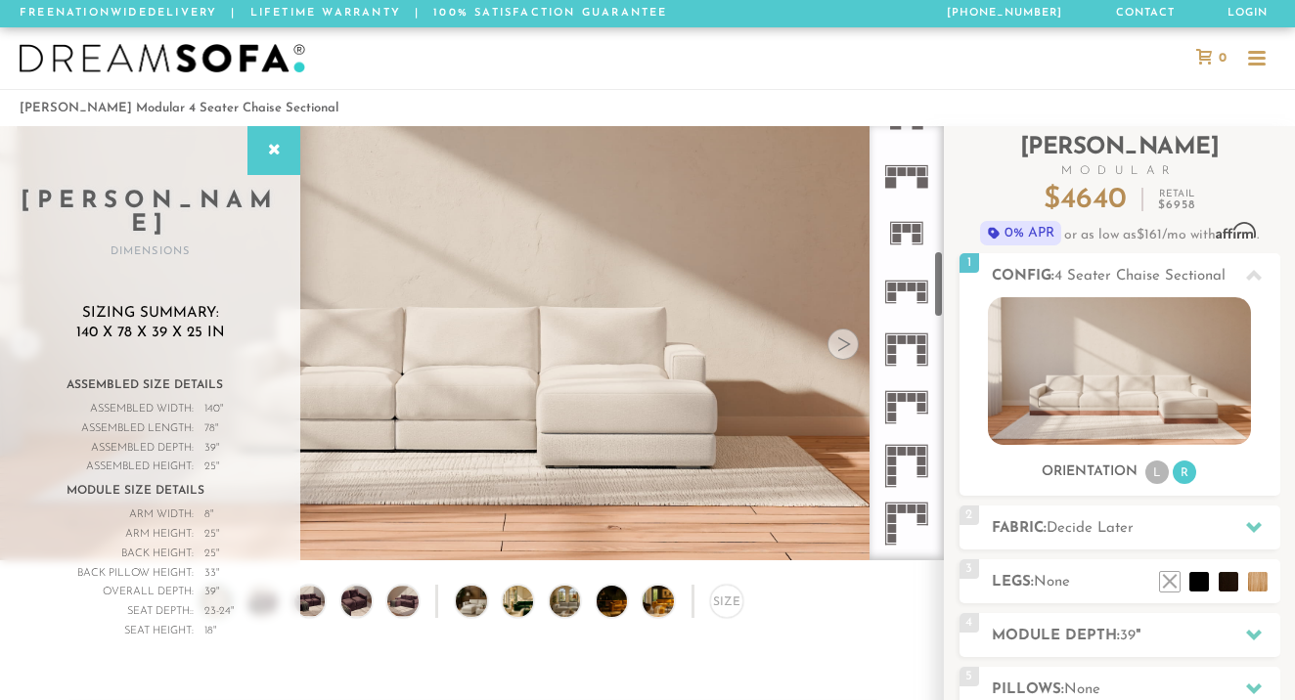
scroll to position [792, 0]
click at [913, 340] on icon at bounding box center [906, 351] width 58 height 58
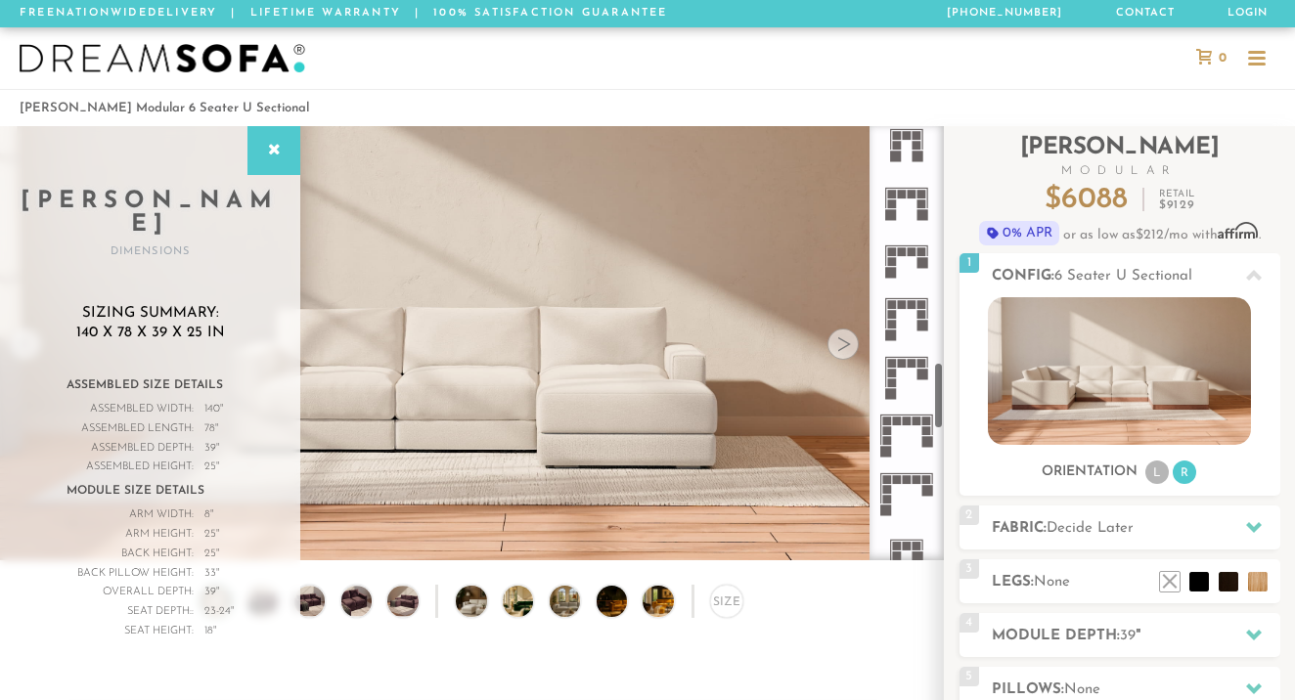
scroll to position [1519, 0]
click at [897, 259] on icon at bounding box center [906, 263] width 58 height 58
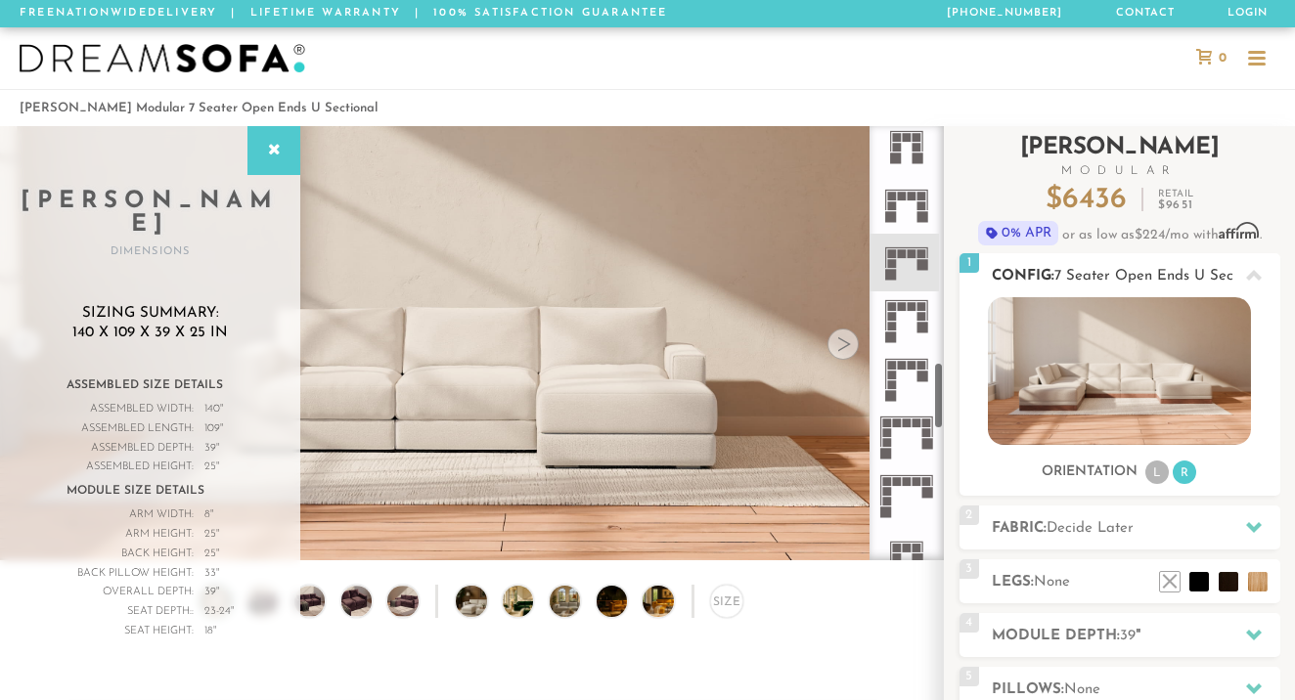
click at [1072, 427] on img at bounding box center [1119, 371] width 263 height 148
click at [871, 66] on div at bounding box center [647, 58] width 1295 height 62
click at [291, 142] on div at bounding box center [273, 150] width 53 height 49
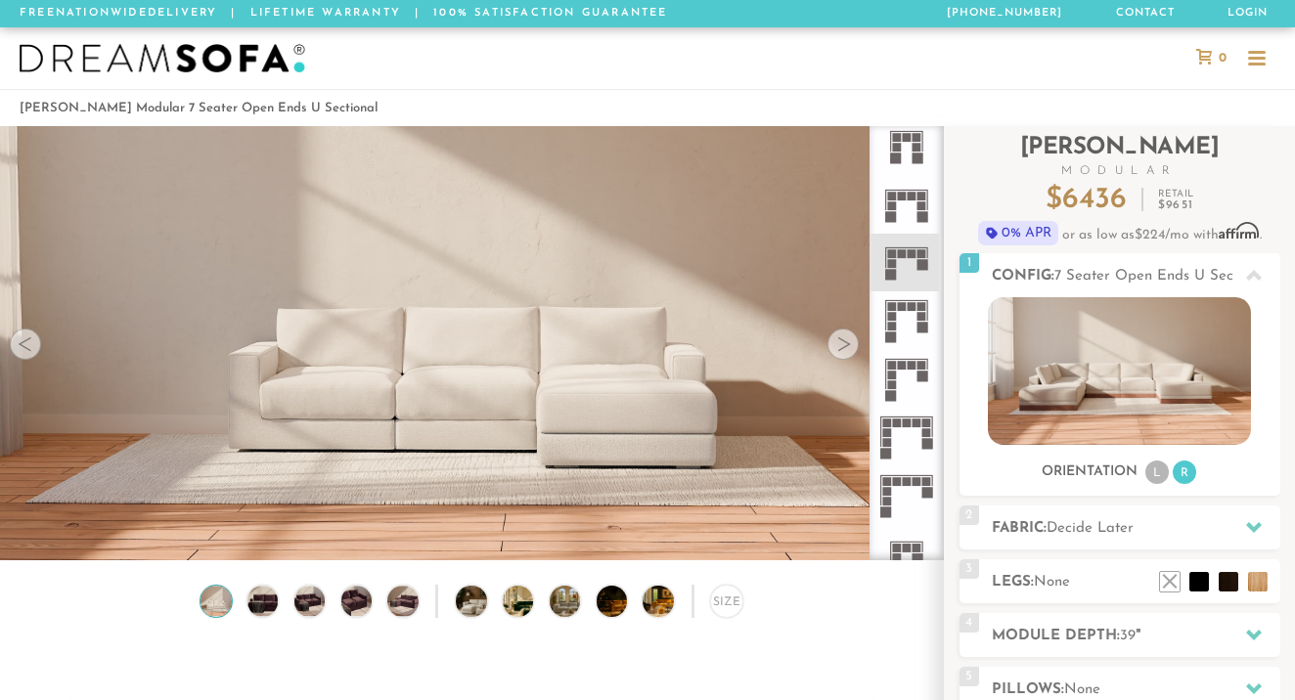
click at [22, 345] on div at bounding box center [25, 344] width 31 height 31
click at [844, 351] on div at bounding box center [843, 344] width 31 height 31
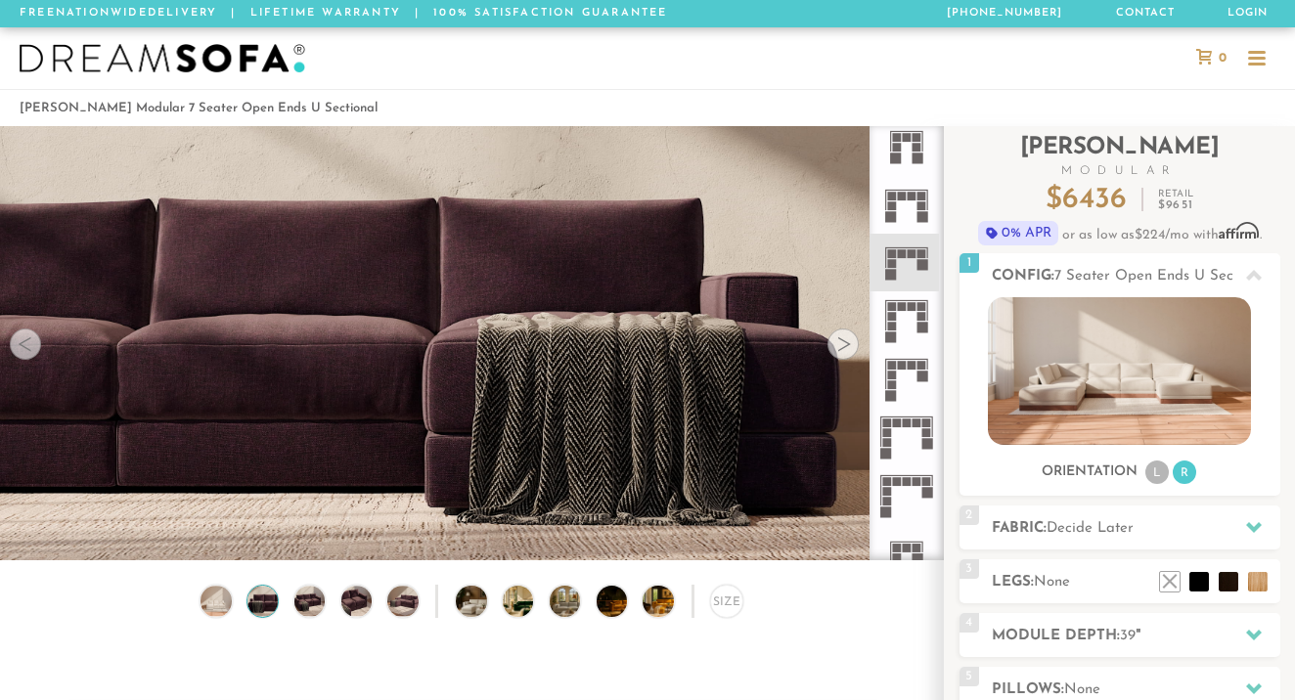
click at [844, 351] on div at bounding box center [843, 344] width 31 height 31
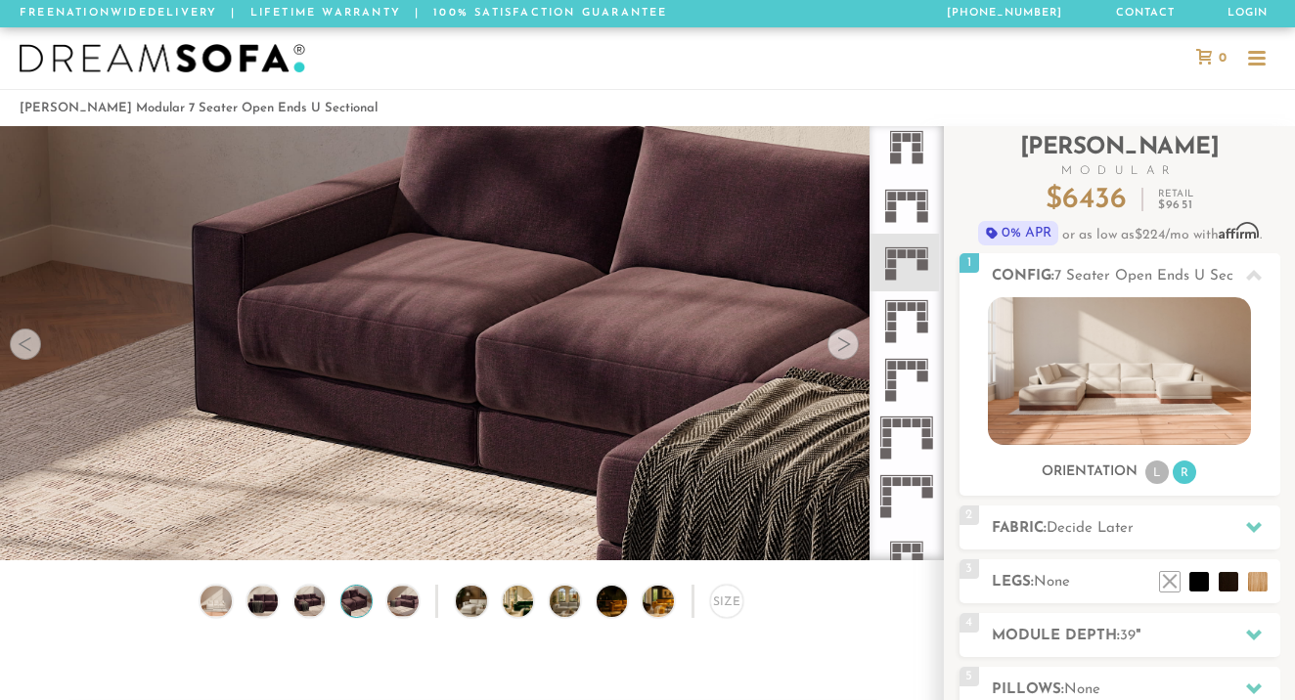
click at [844, 351] on div at bounding box center [843, 344] width 31 height 31
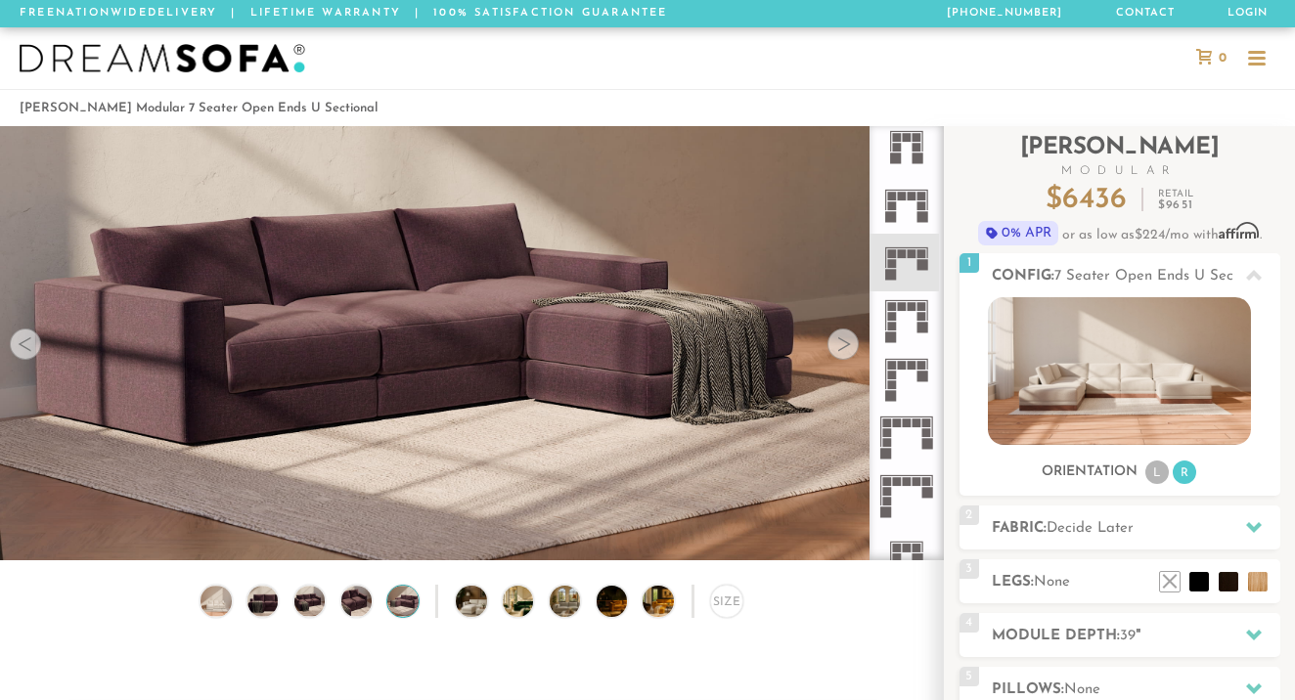
click at [844, 351] on div at bounding box center [843, 344] width 31 height 31
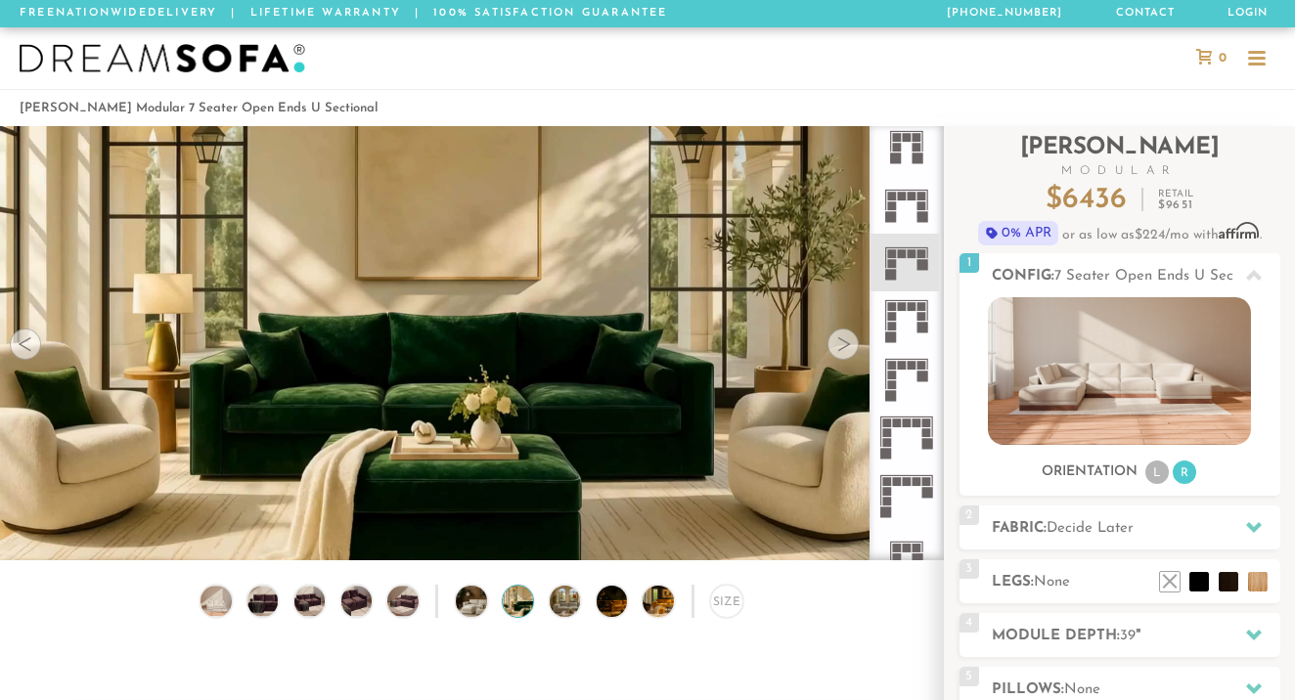
click at [844, 351] on div at bounding box center [843, 344] width 31 height 31
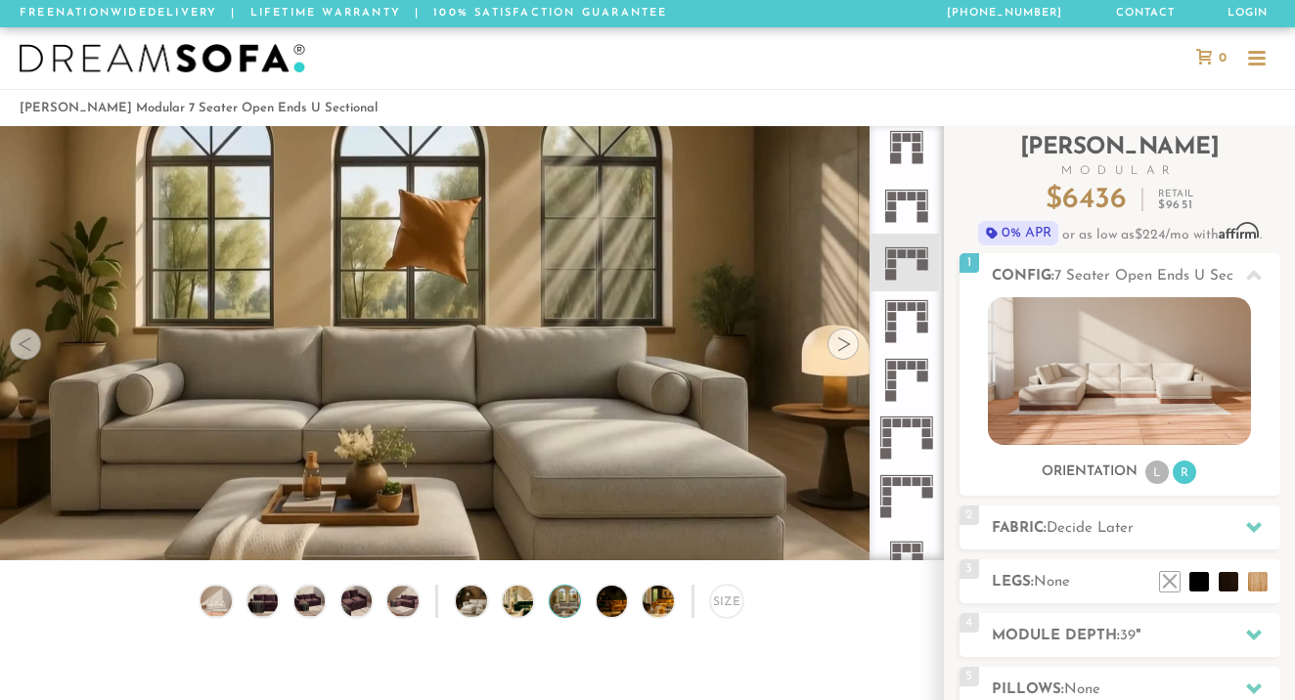
click at [844, 351] on div at bounding box center [843, 344] width 31 height 31
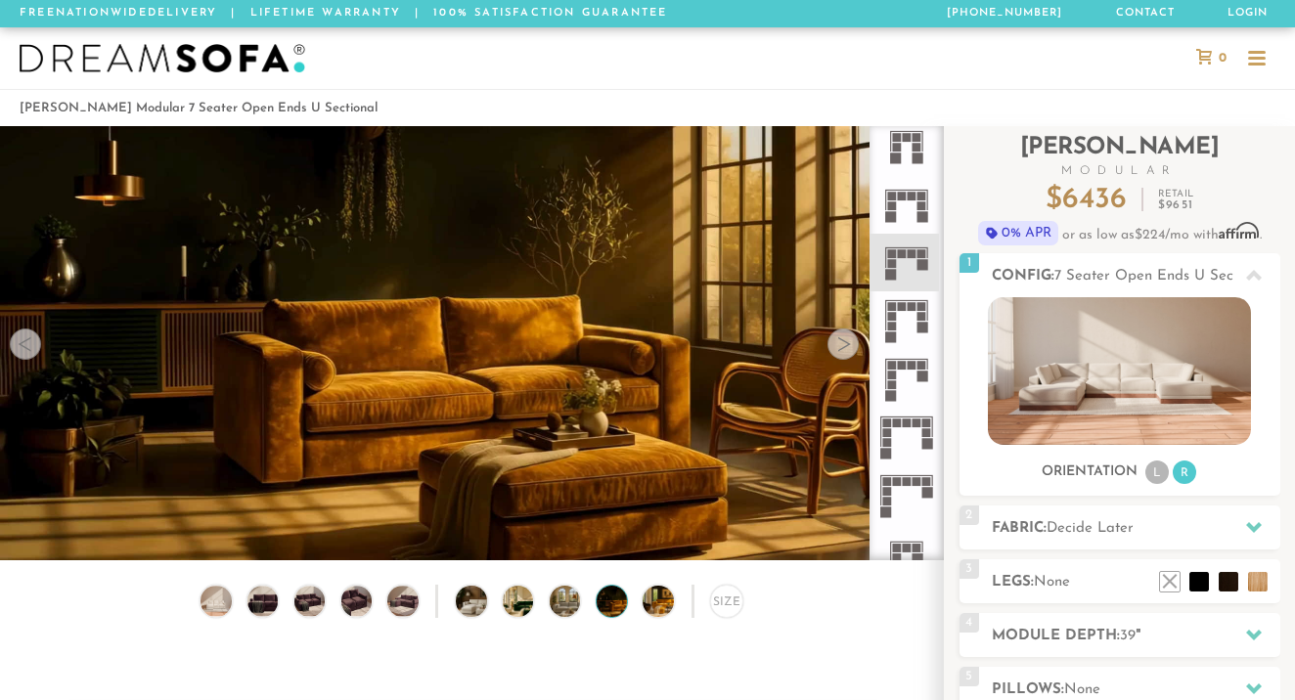
click at [844, 351] on div at bounding box center [843, 344] width 31 height 31
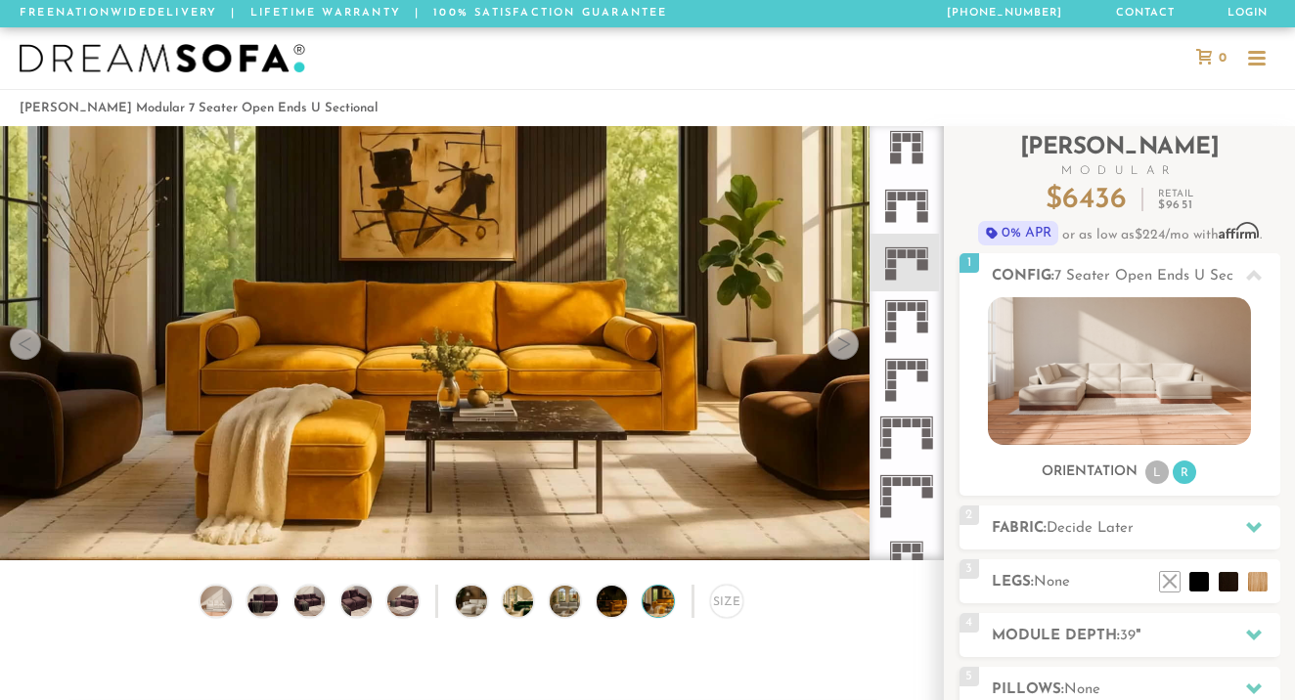
click at [844, 351] on div at bounding box center [843, 344] width 31 height 31
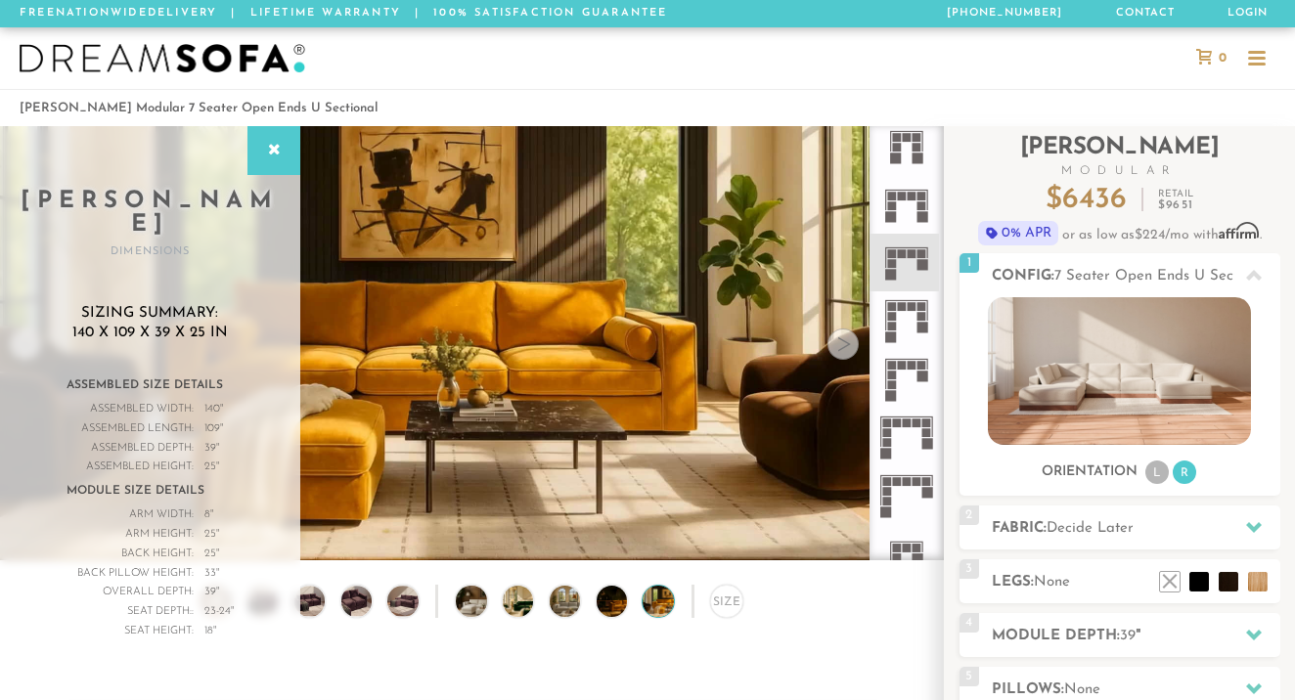
click at [844, 351] on div at bounding box center [843, 344] width 31 height 31
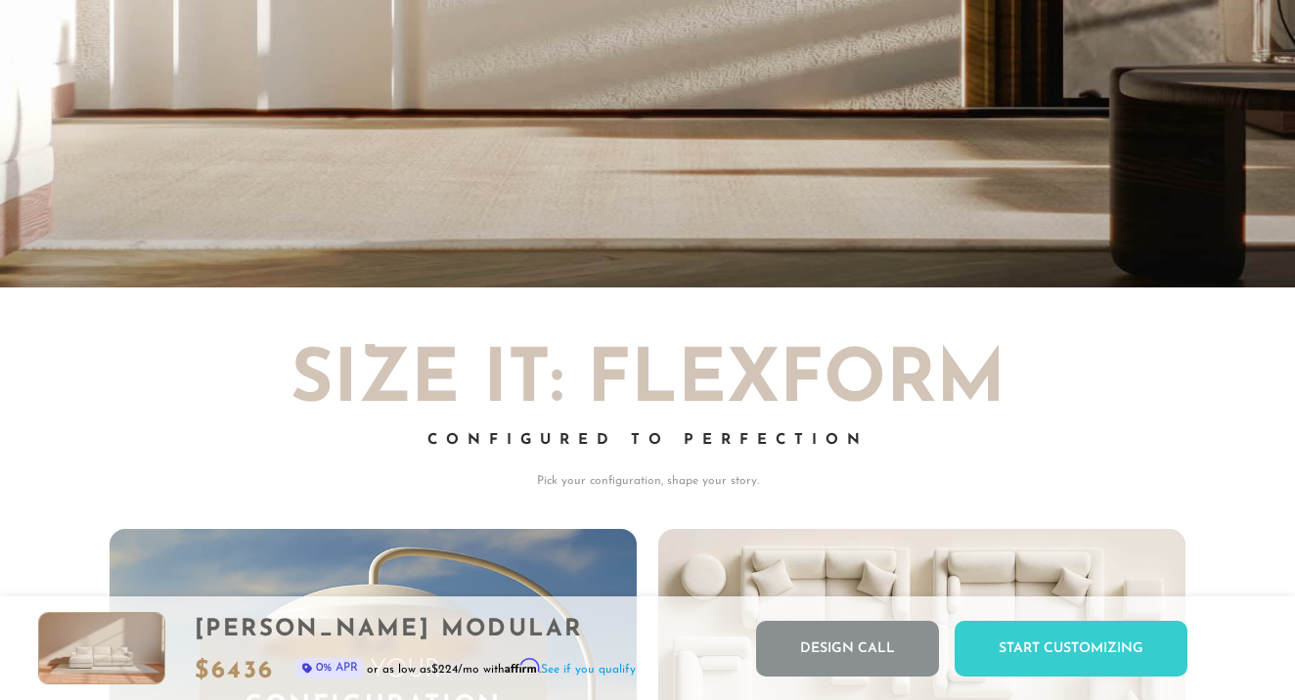
scroll to position [4042, 0]
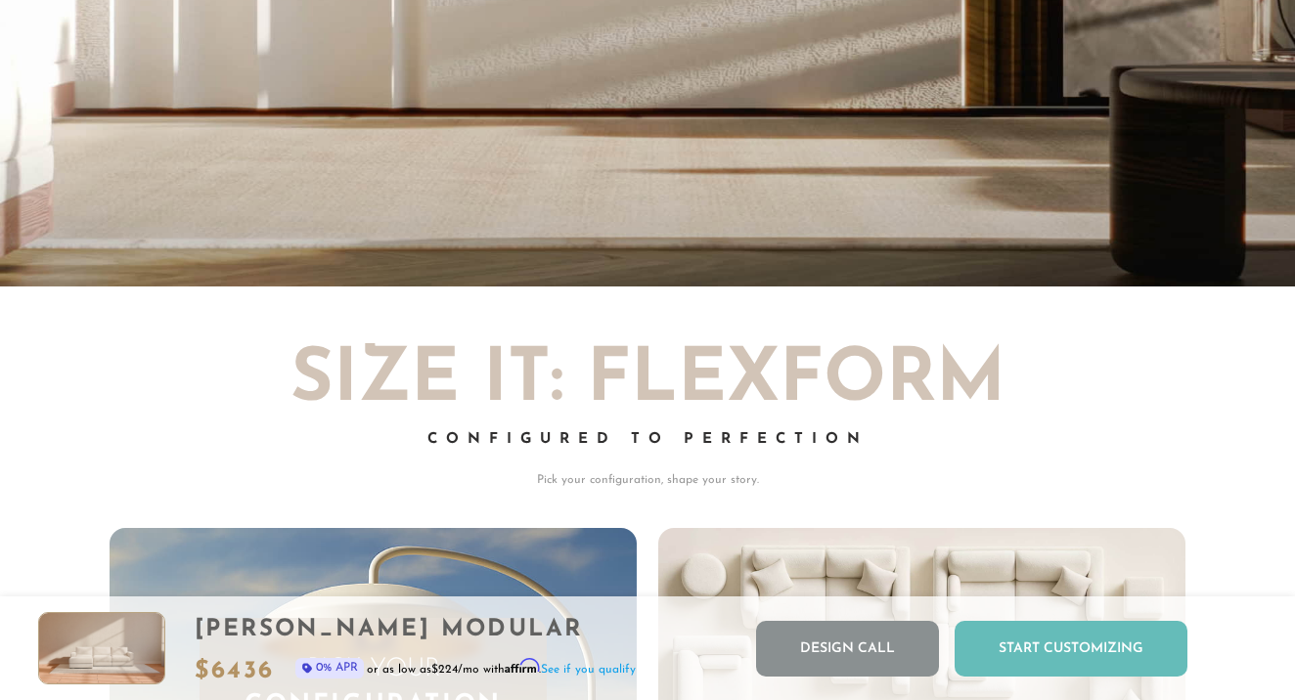
click at [1076, 646] on div "Start Customizing" at bounding box center [1071, 649] width 233 height 56
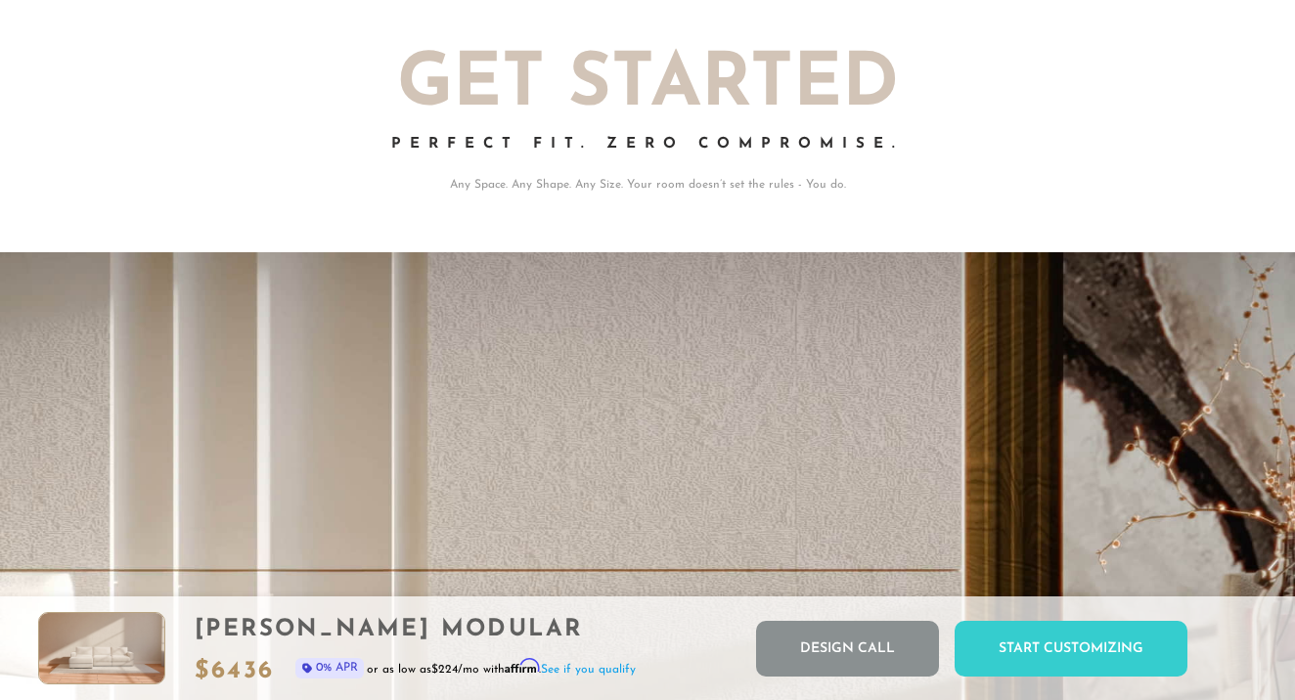
scroll to position [3363, 0]
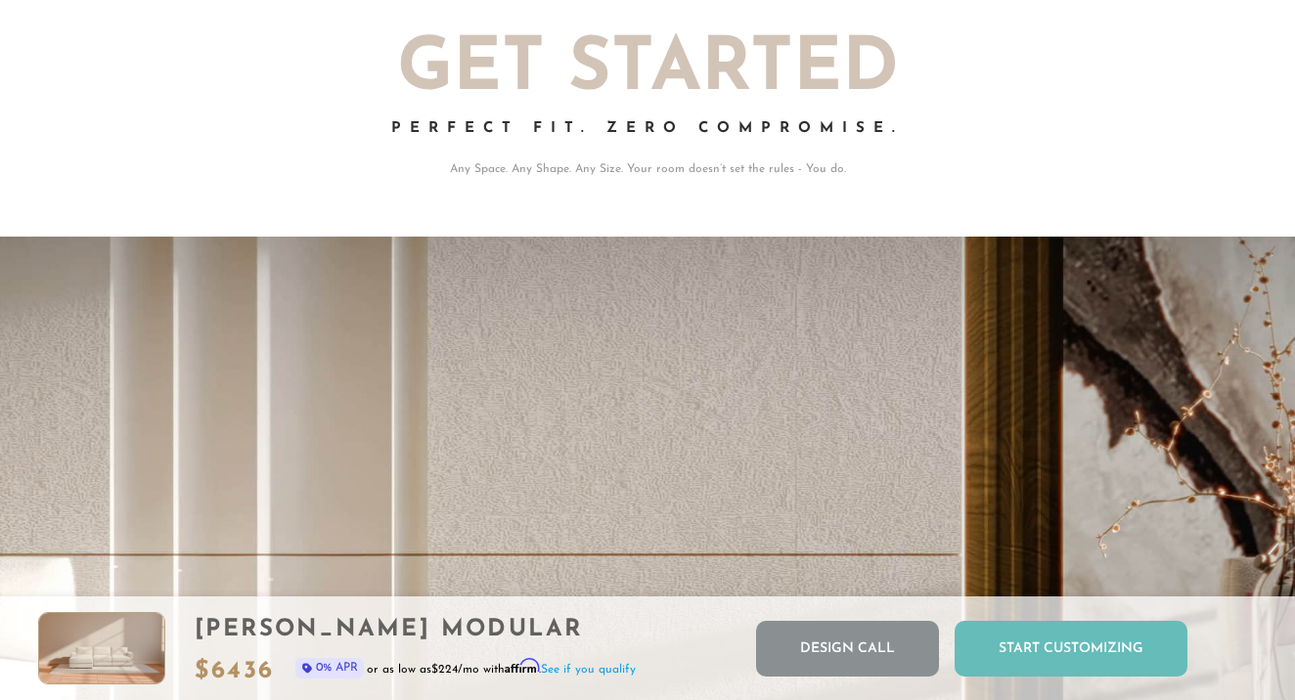
click at [1036, 649] on div "Start Customizing" at bounding box center [1071, 649] width 233 height 56
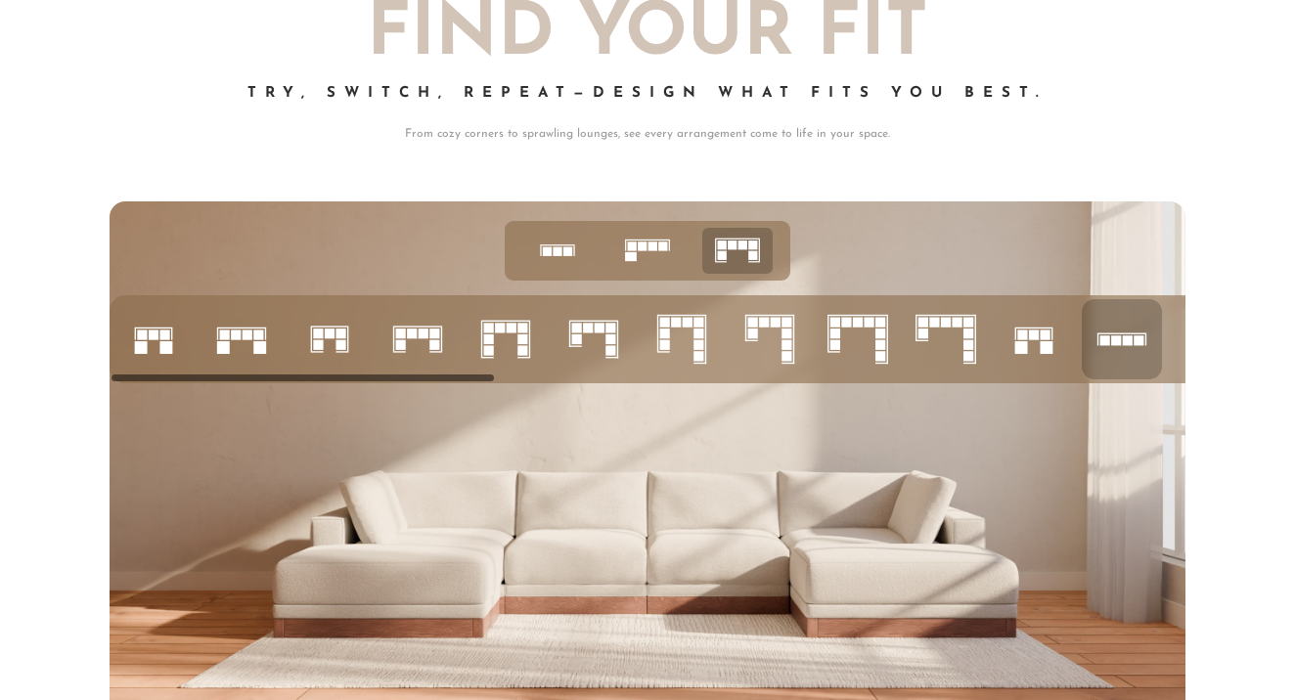
scroll to position [7143, 0]
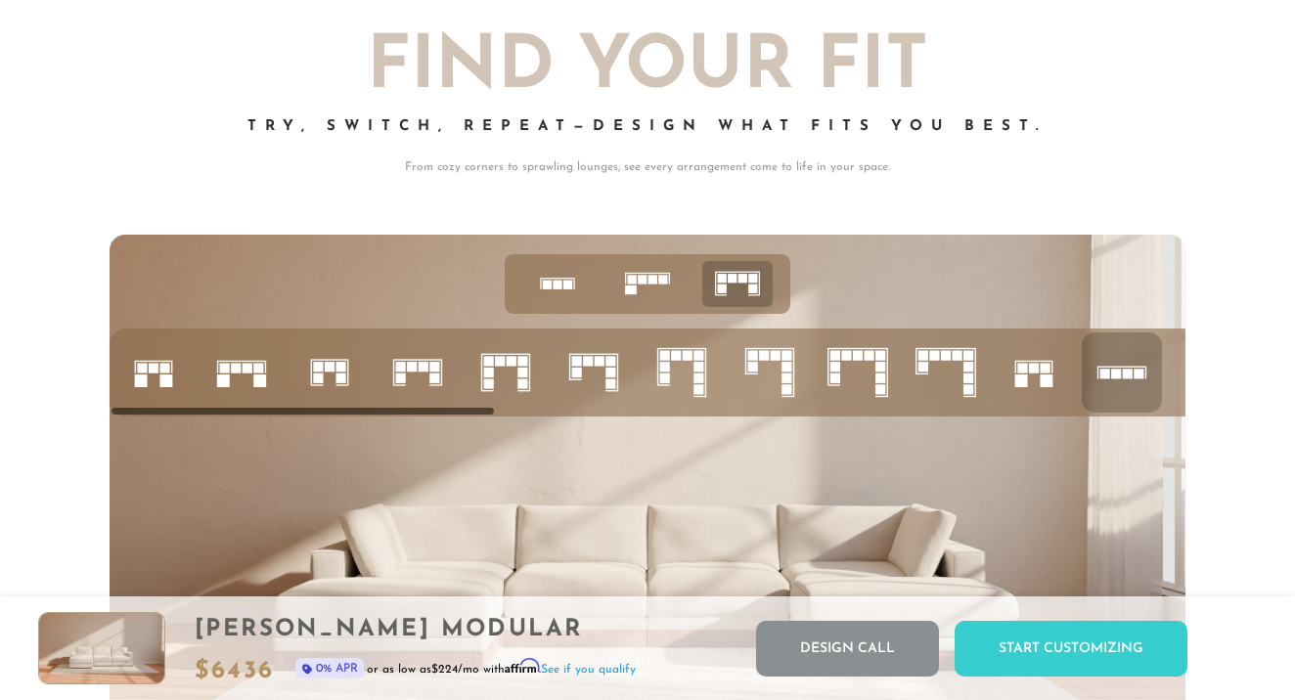
click at [415, 364] on rect at bounding box center [412, 367] width 10 height 10
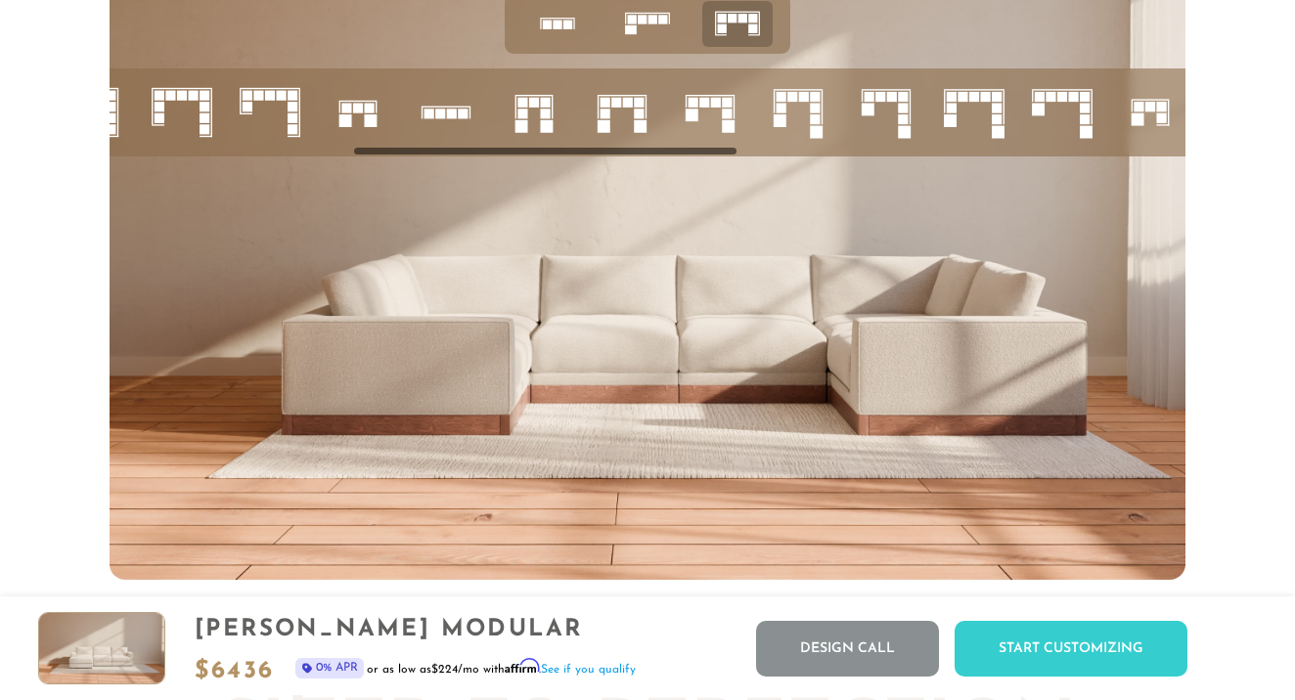
scroll to position [0, 677]
click at [689, 116] on rect at bounding box center [691, 115] width 13 height 13
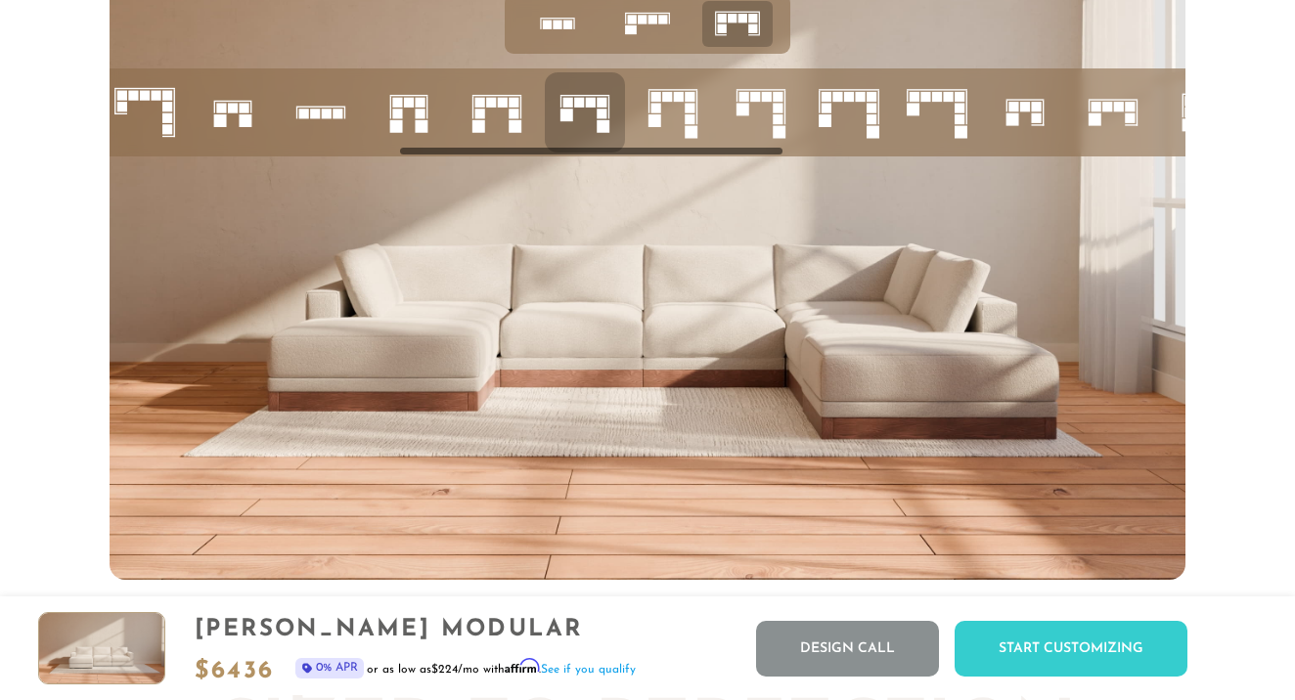
scroll to position [0, 803]
click at [1102, 96] on icon at bounding box center [1111, 112] width 67 height 67
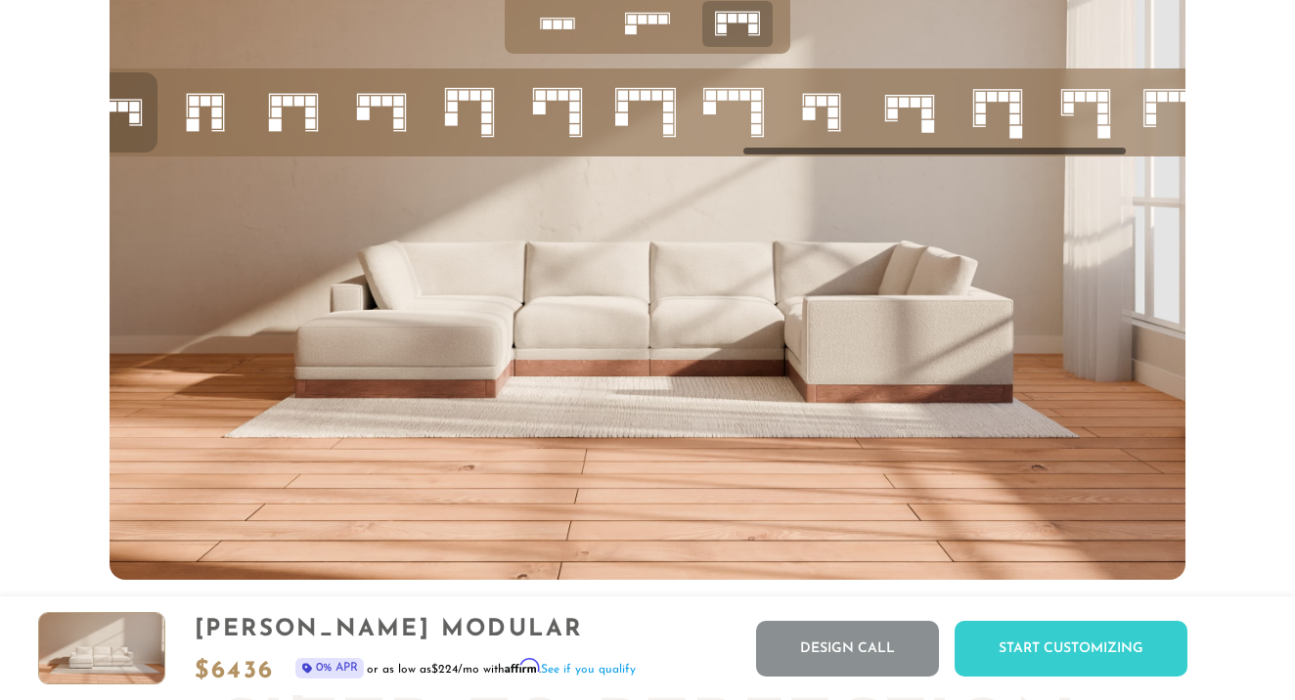
scroll to position [0, 1813]
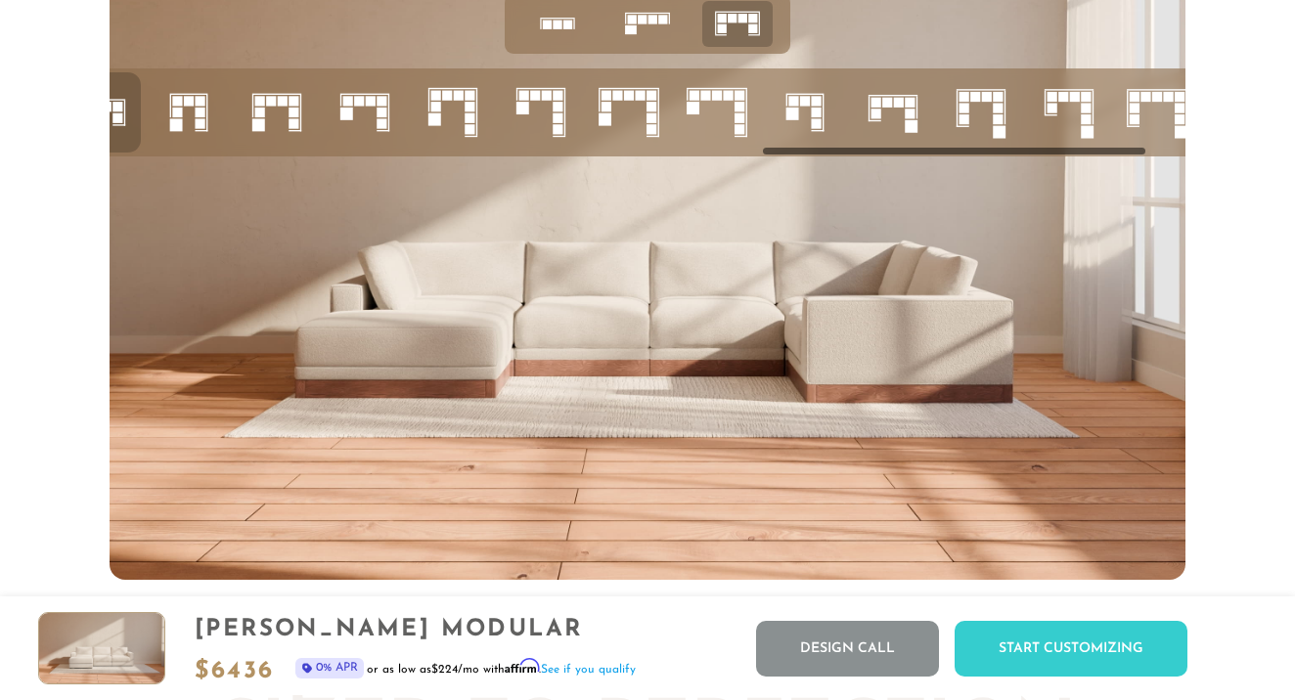
click at [888, 104] on rect at bounding box center [887, 103] width 10 height 10
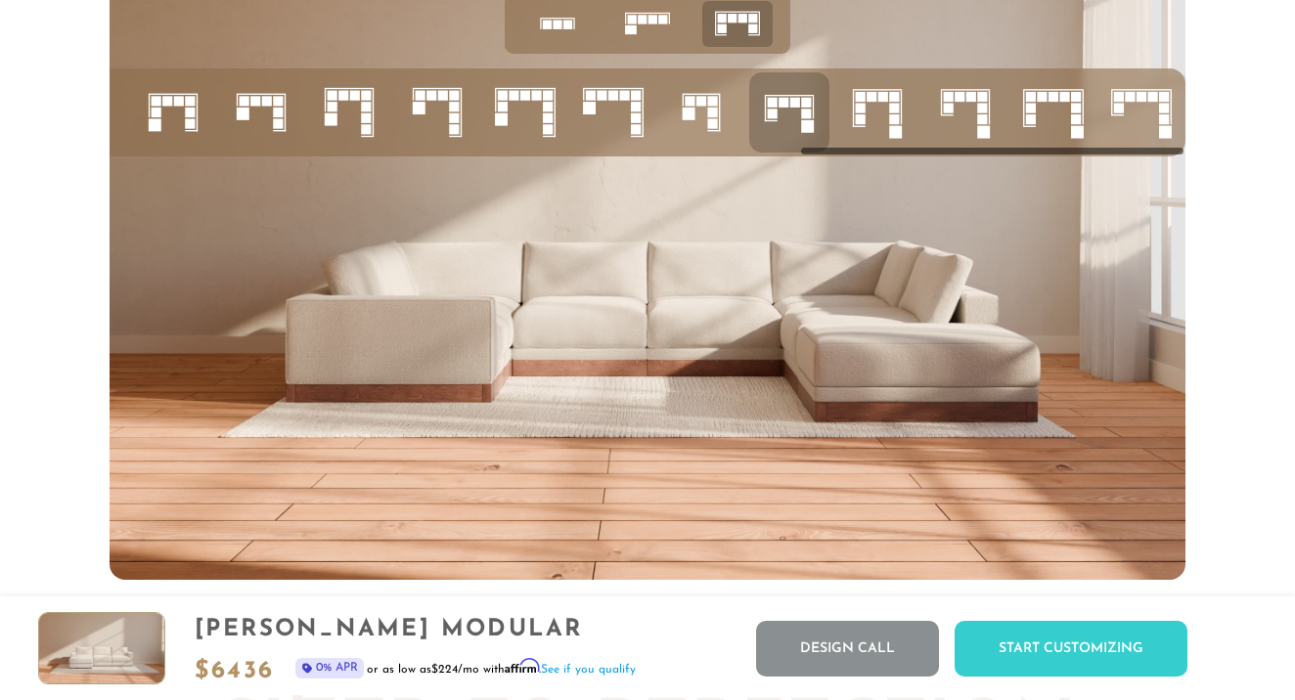
scroll to position [7404, 0]
click at [1116, 109] on rect at bounding box center [1119, 109] width 10 height 10
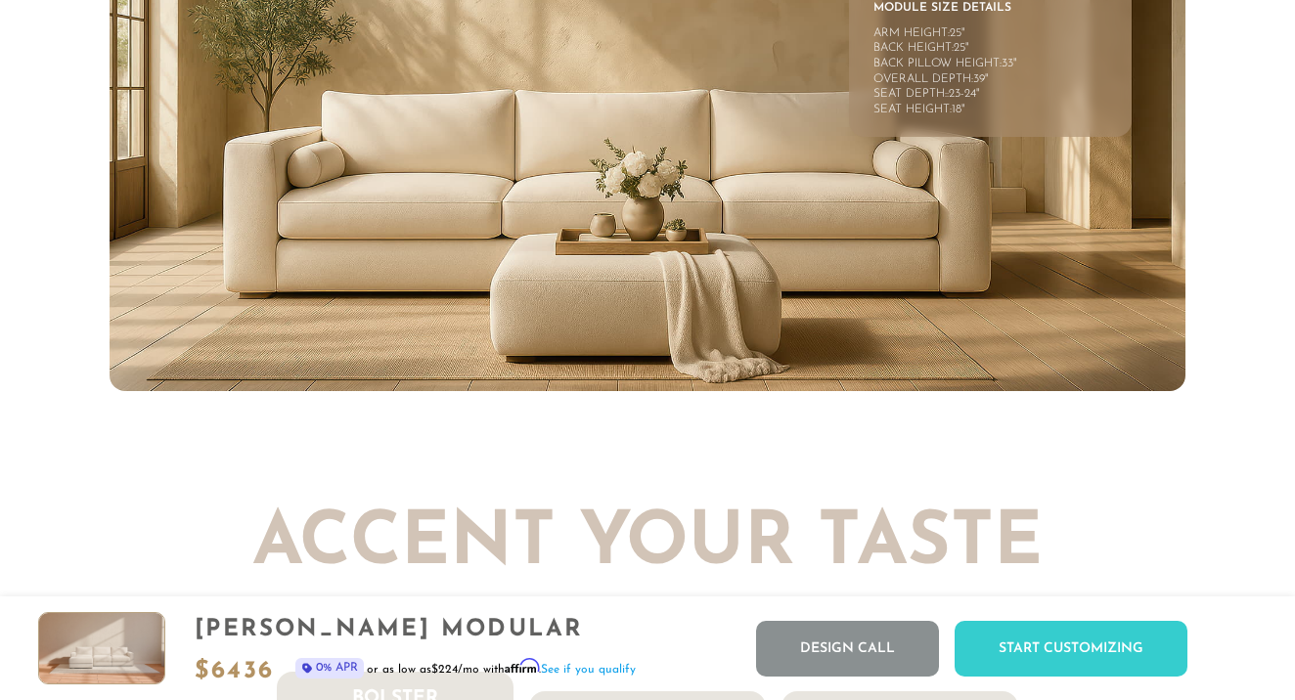
scroll to position [8526, 0]
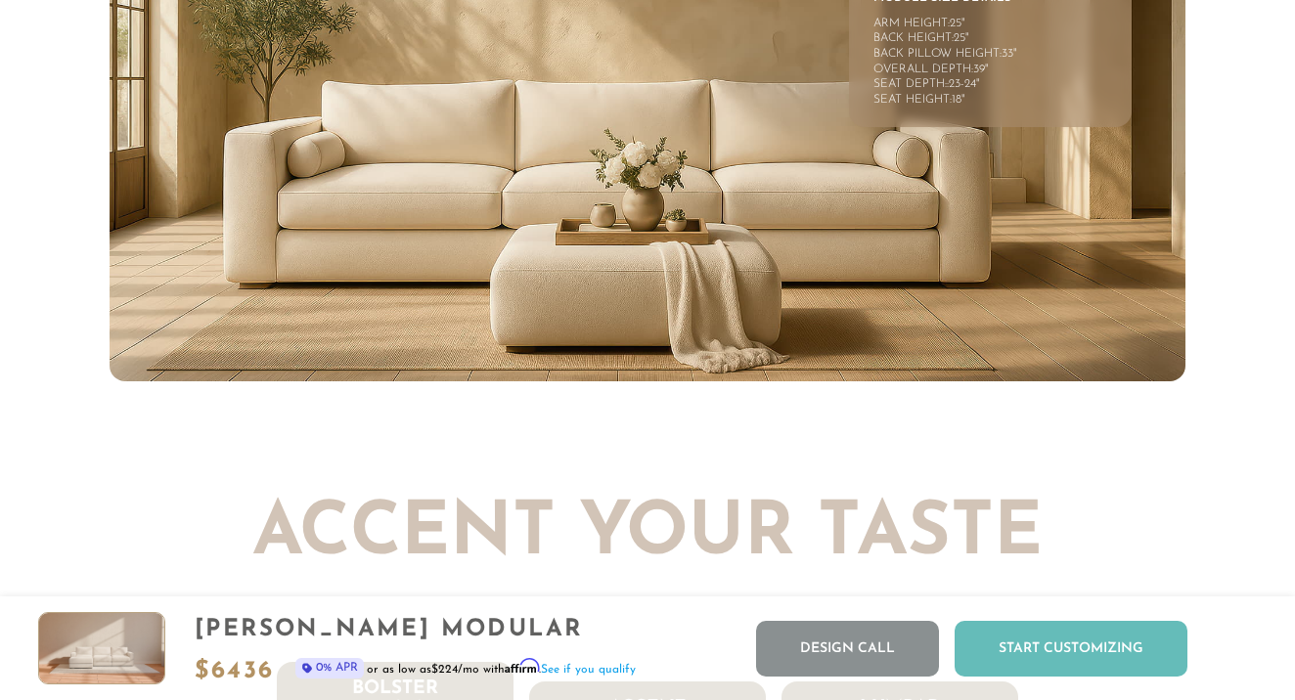
click at [1047, 634] on div "Start Customizing" at bounding box center [1071, 649] width 233 height 56
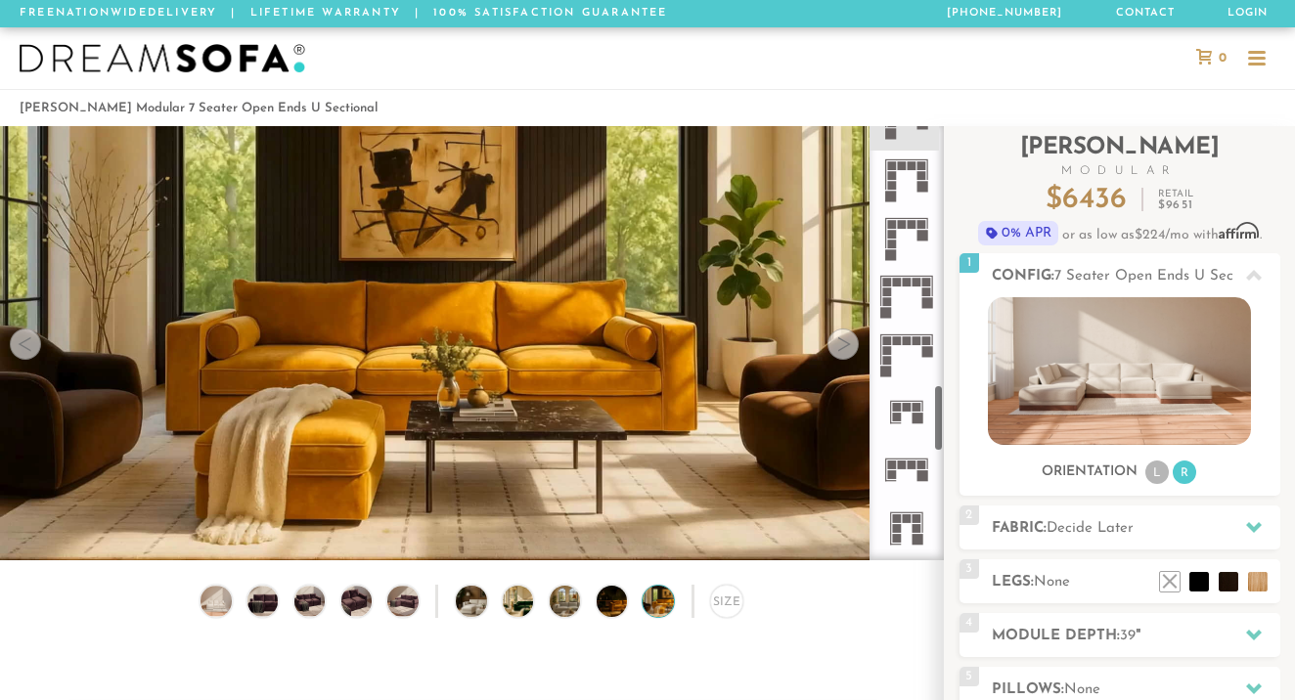
scroll to position [1661, 0]
click at [1083, 416] on img at bounding box center [1119, 371] width 263 height 148
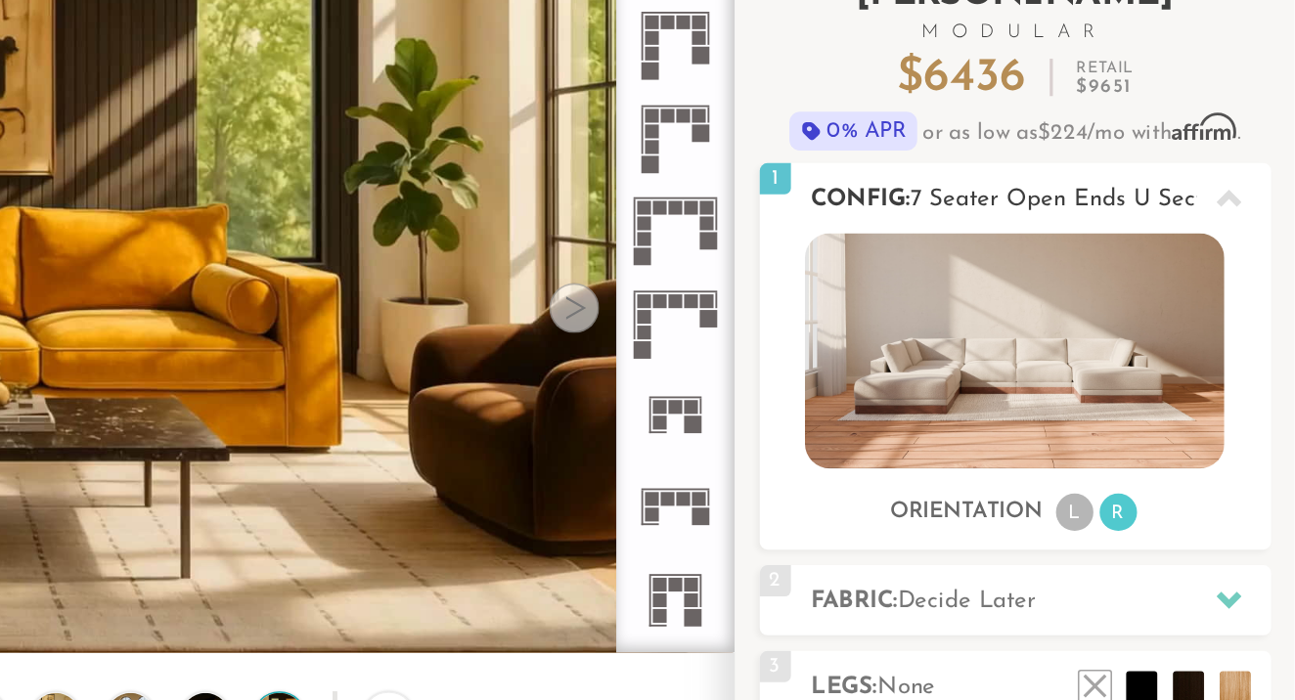
scroll to position [0, 0]
click at [1145, 461] on li "L" at bounding box center [1156, 472] width 23 height 23
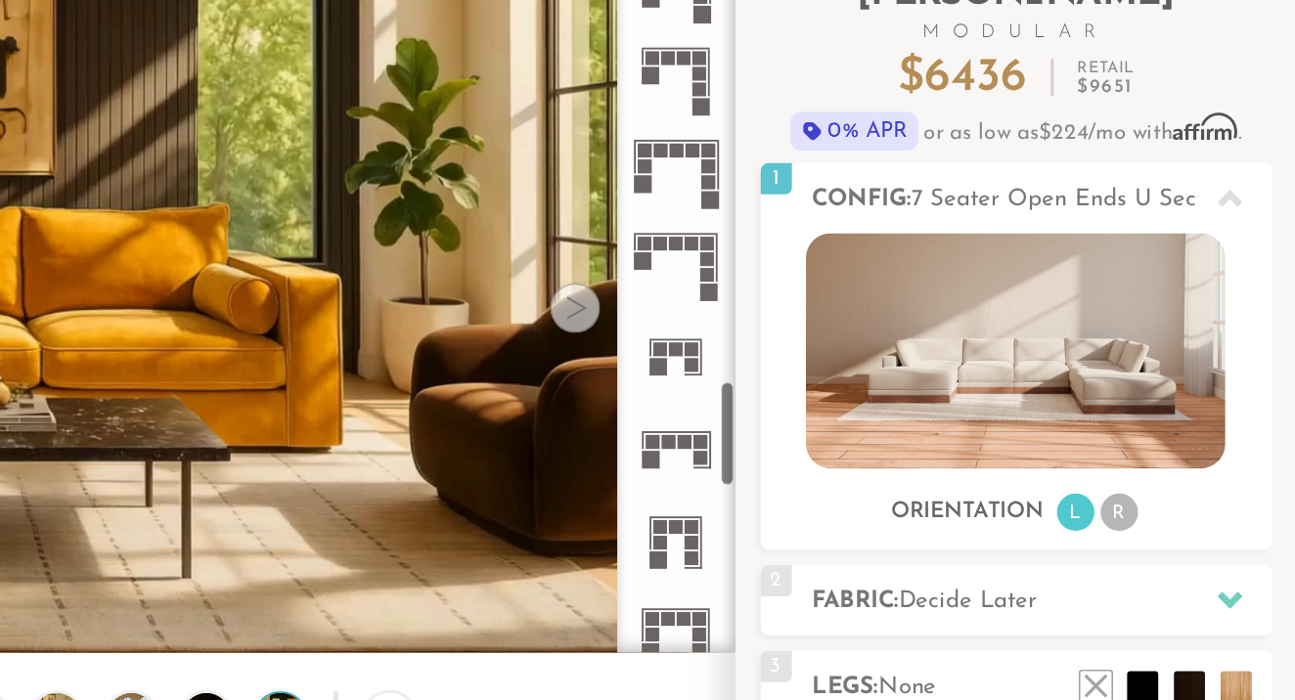
scroll to position [1691, 0]
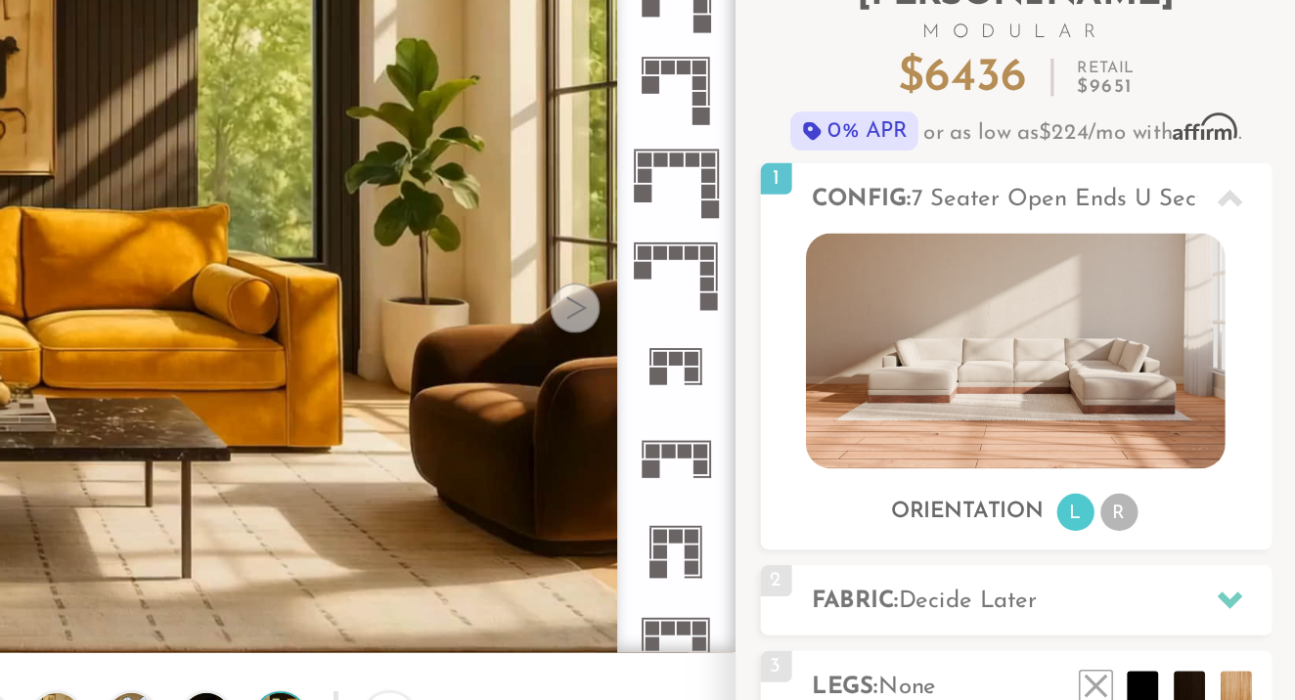
click at [877, 410] on icon at bounding box center [906, 439] width 58 height 58
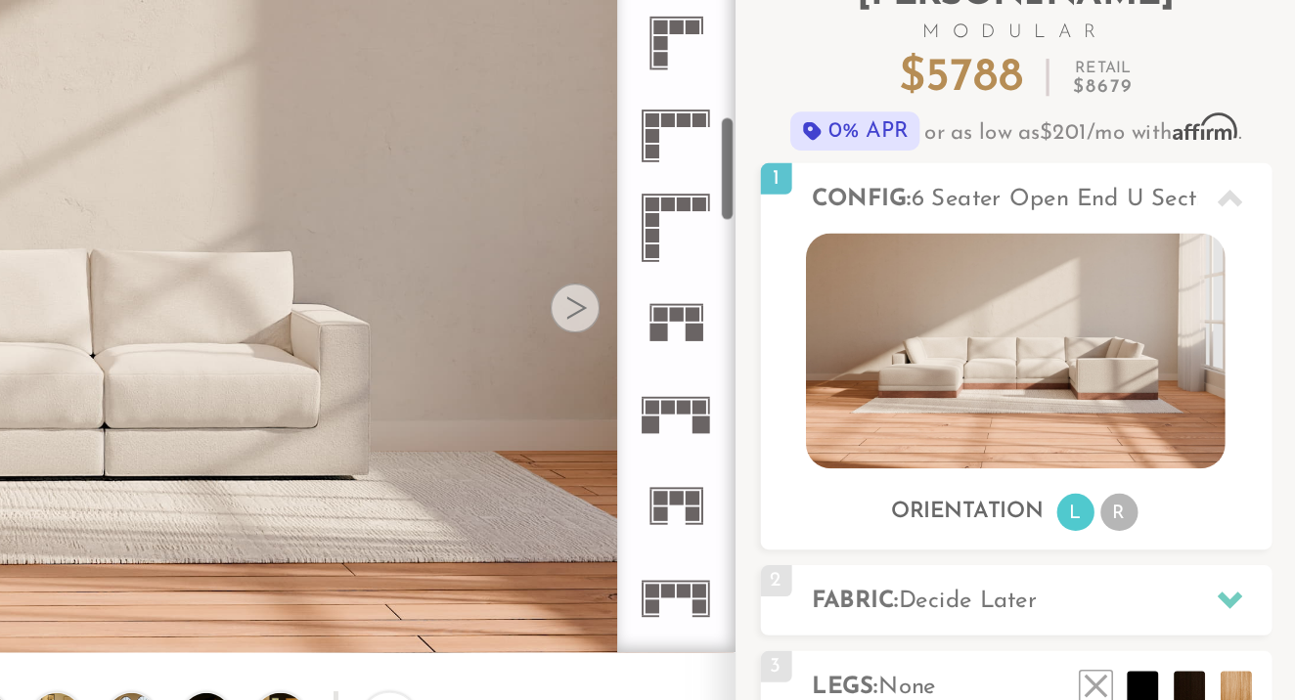
scroll to position [609, 0]
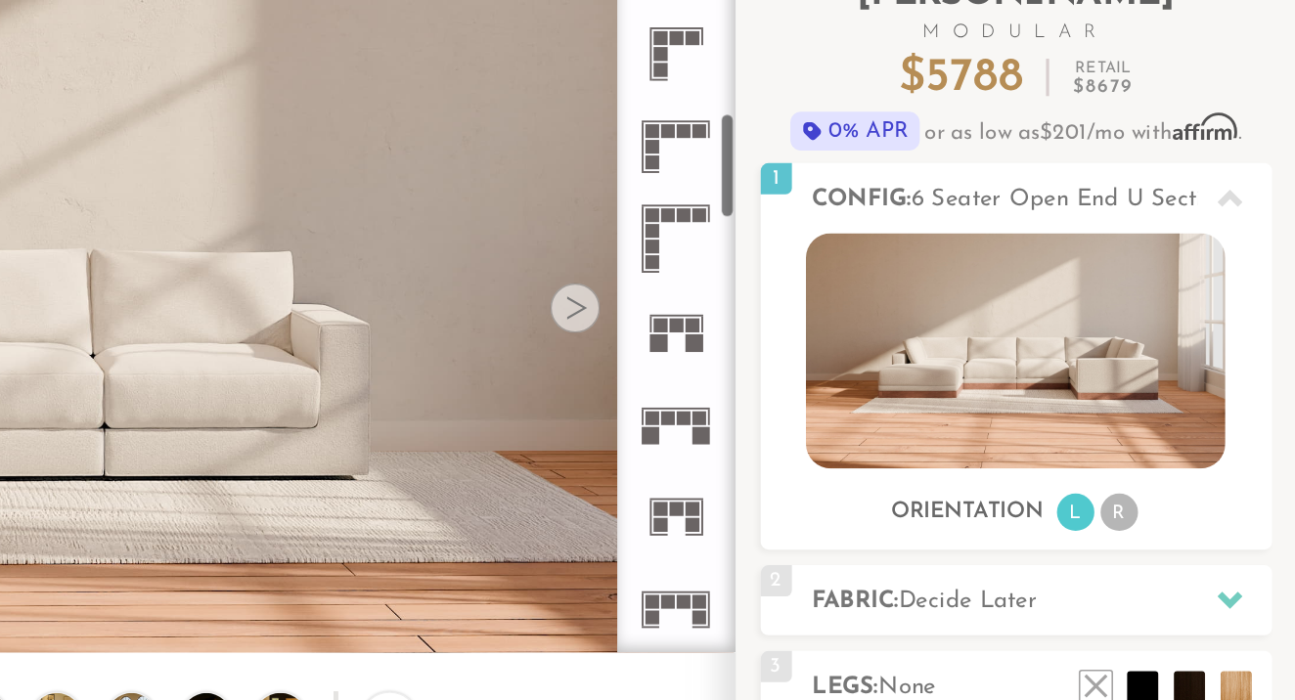
click at [908, 409] on rect at bounding box center [912, 413] width 9 height 9
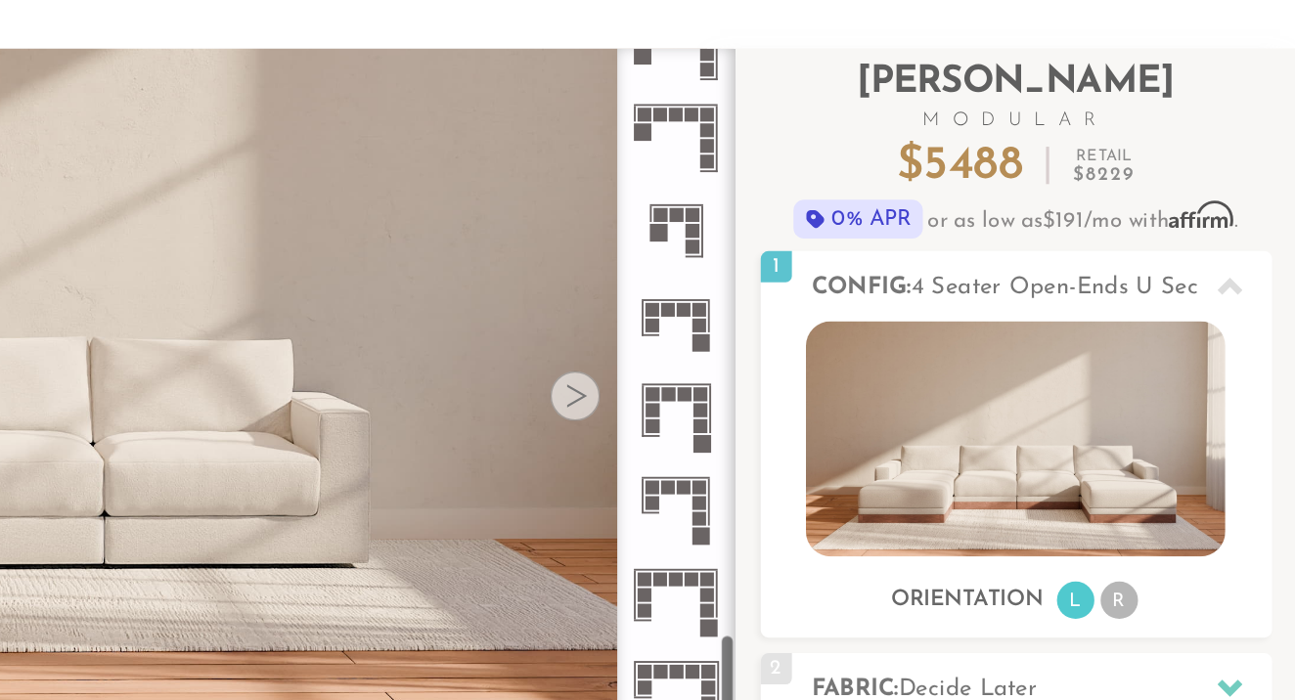
scroll to position [2354, 0]
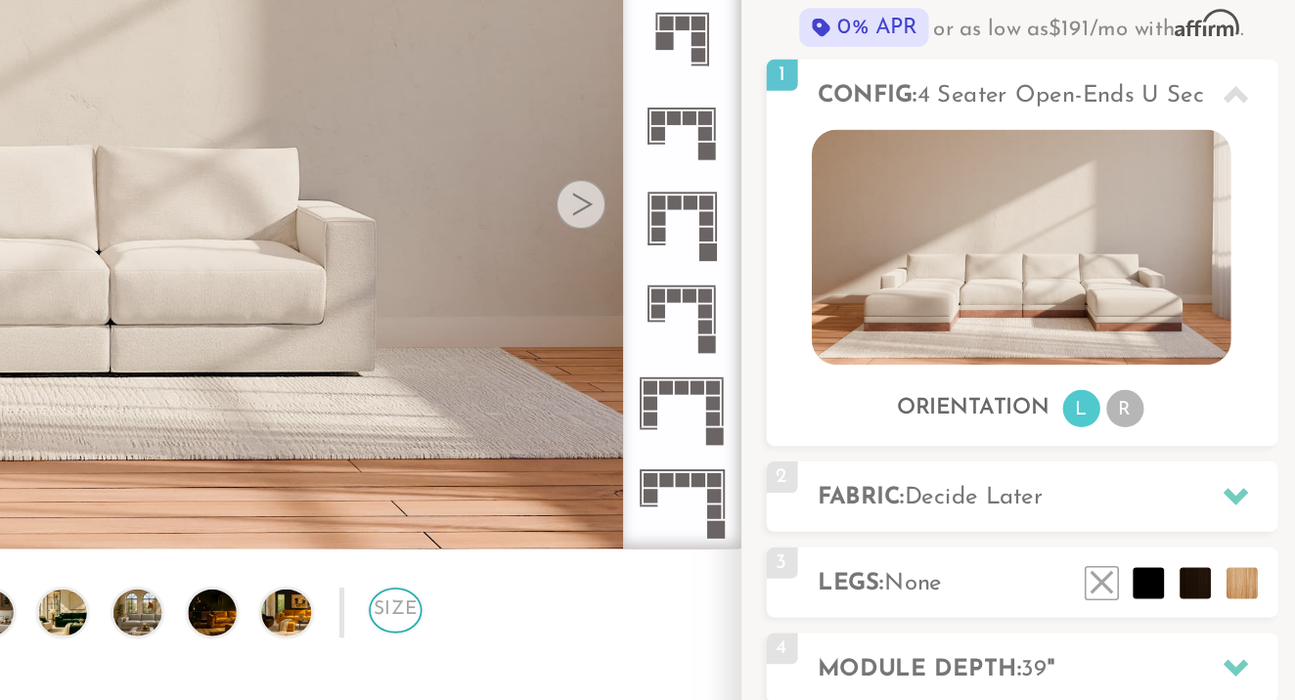
click at [710, 489] on div "Size" at bounding box center [726, 503] width 32 height 28
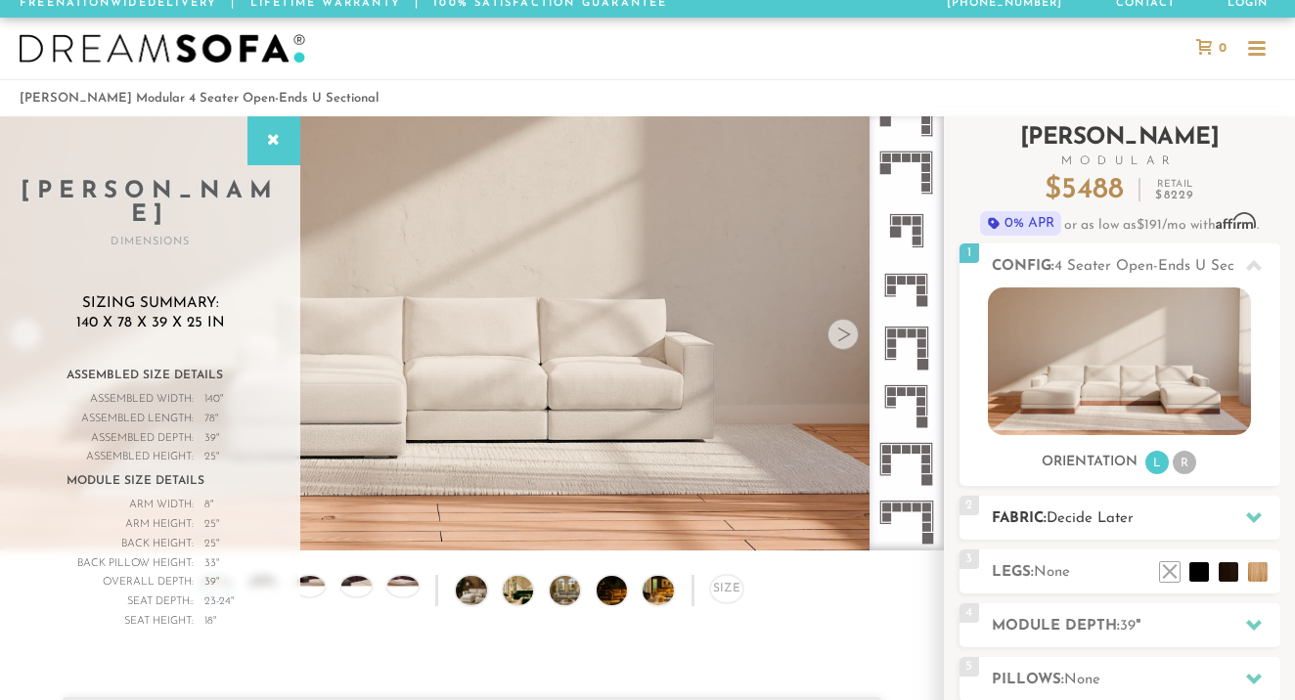
scroll to position [16, 0]
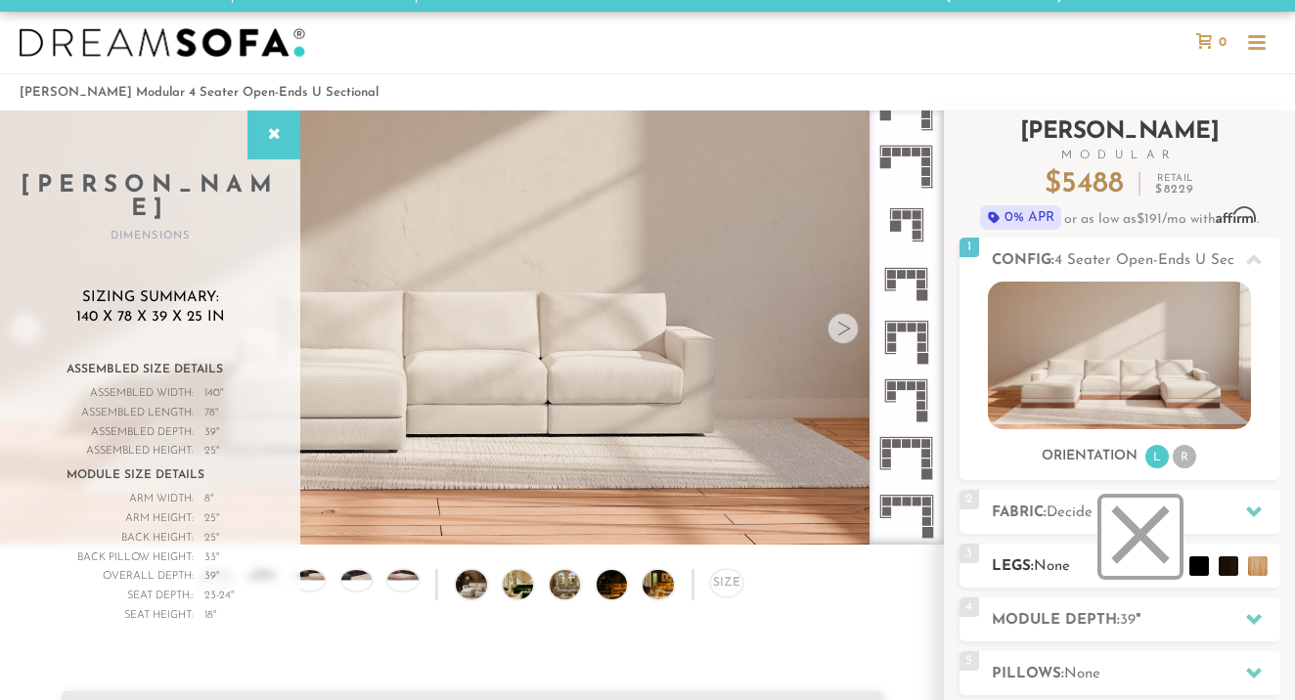
click at [1164, 565] on li at bounding box center [1140, 537] width 78 height 78
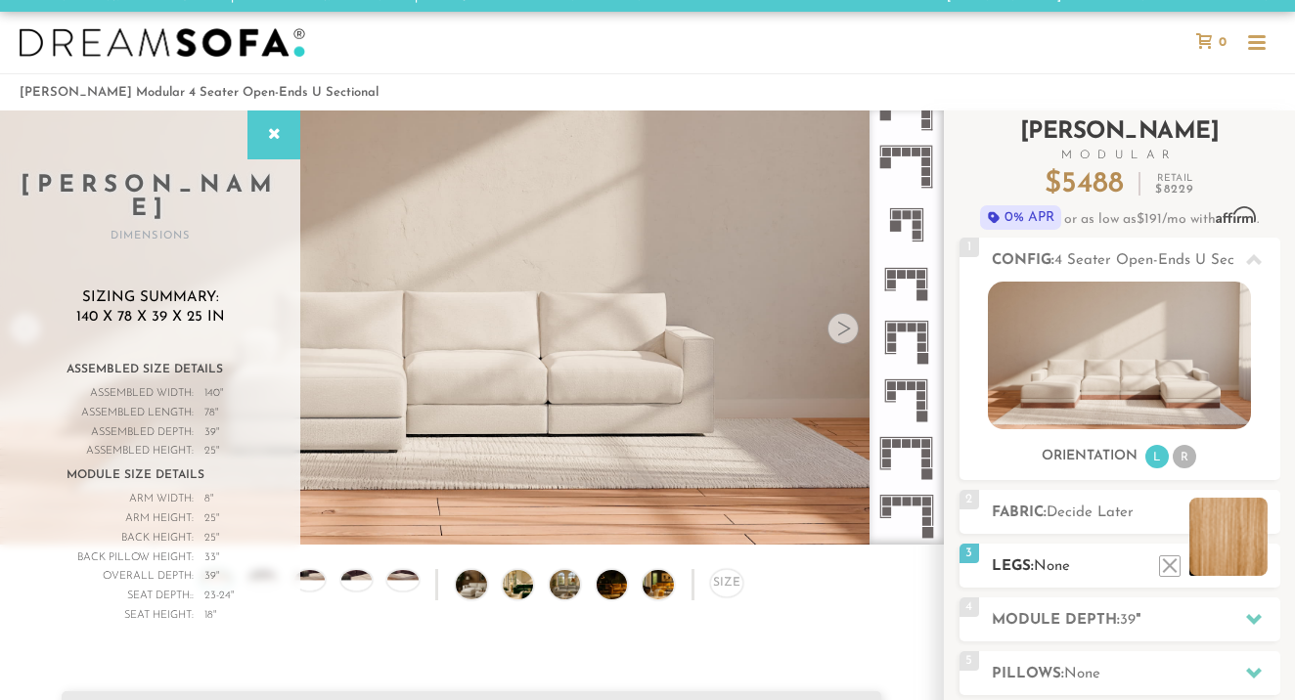
click at [1254, 559] on li at bounding box center [1228, 537] width 78 height 78
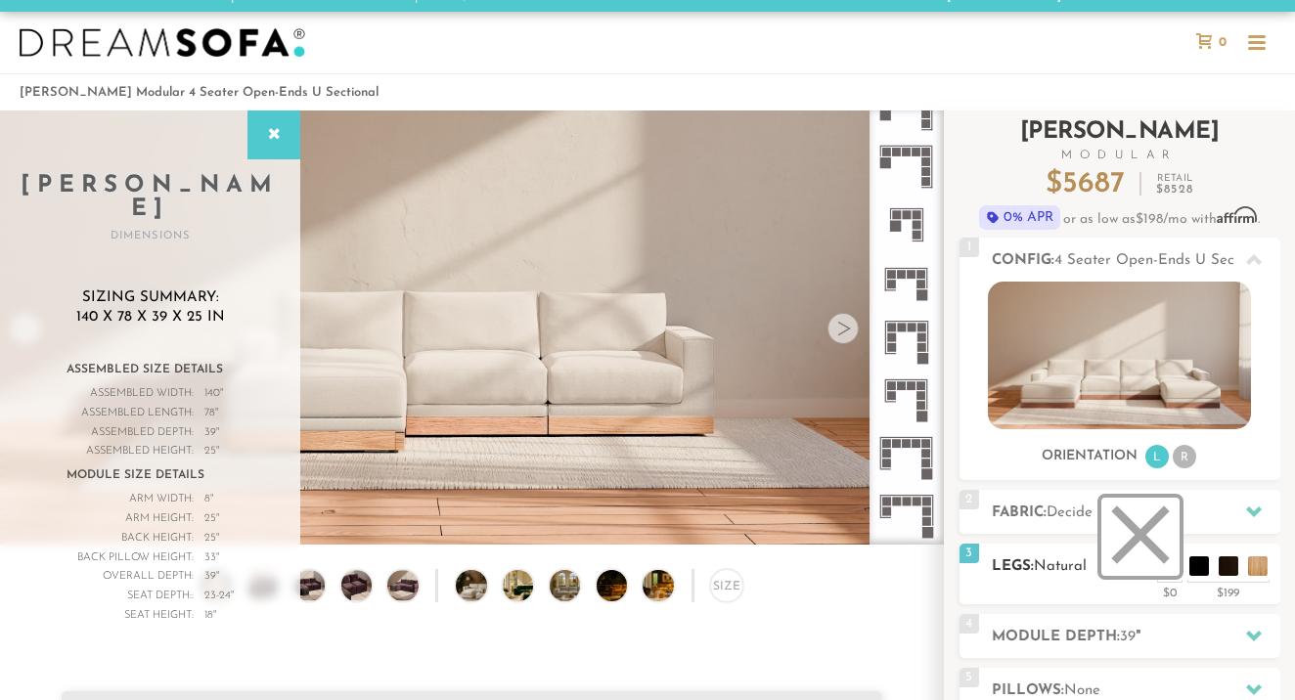
click at [1170, 563] on li at bounding box center [1140, 537] width 78 height 78
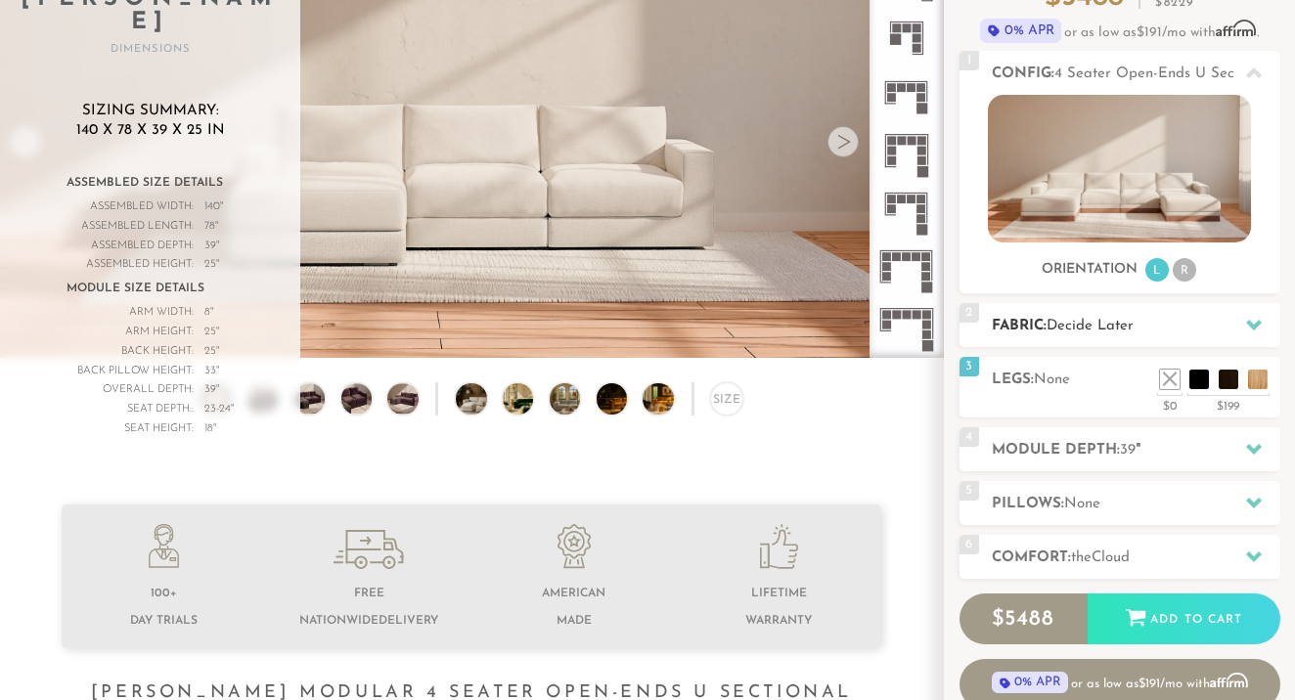
scroll to position [205, 0]
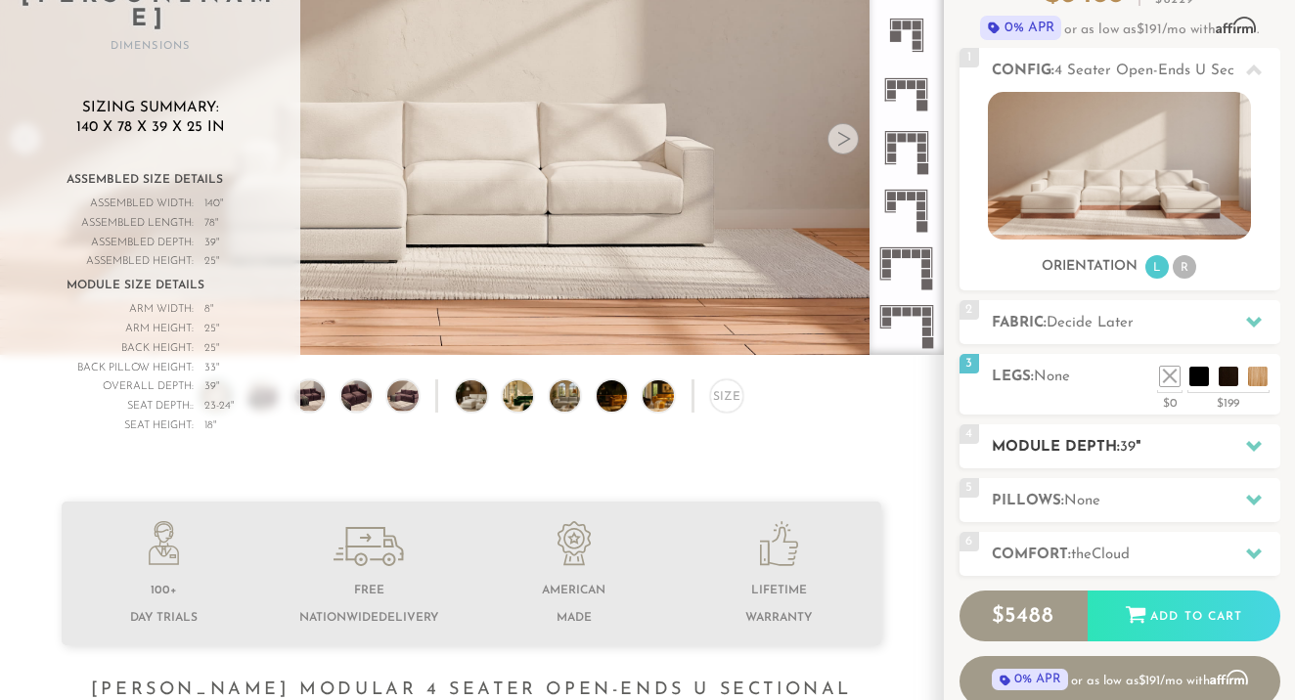
click at [1121, 445] on h2 "Module Depth: 39 "" at bounding box center [1136, 447] width 289 height 22
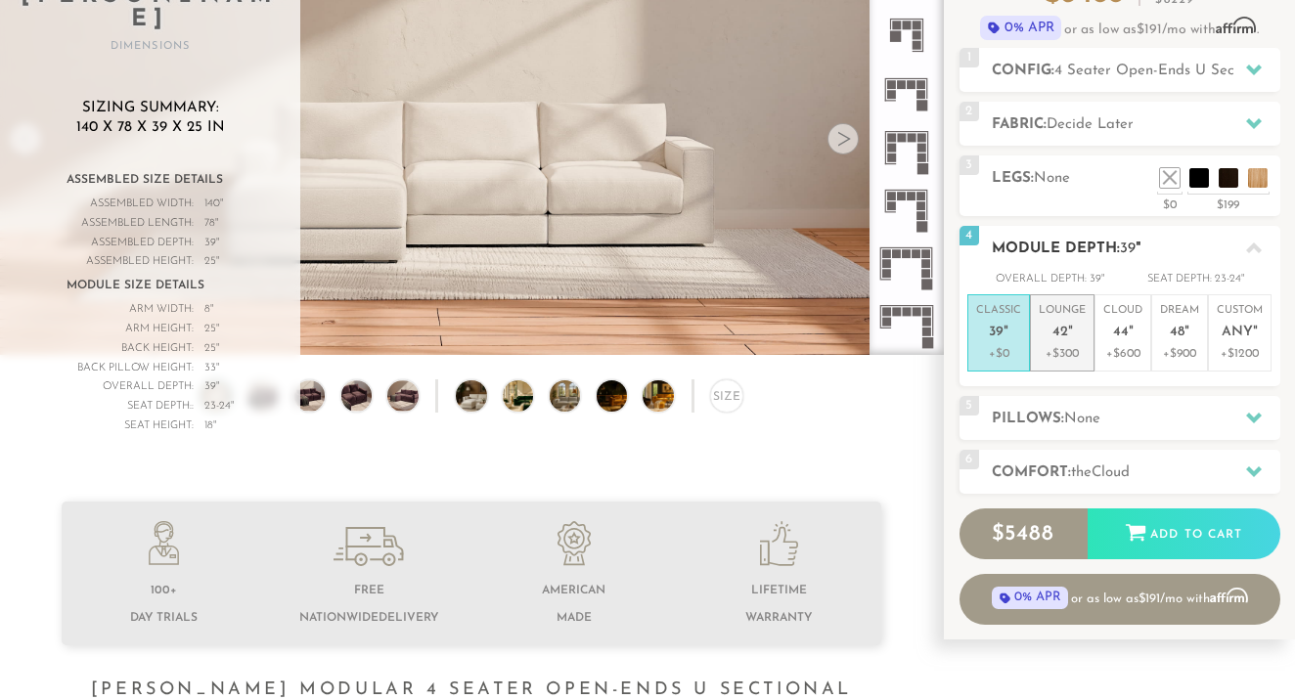
click at [1052, 354] on p "+$300" at bounding box center [1062, 354] width 47 height 18
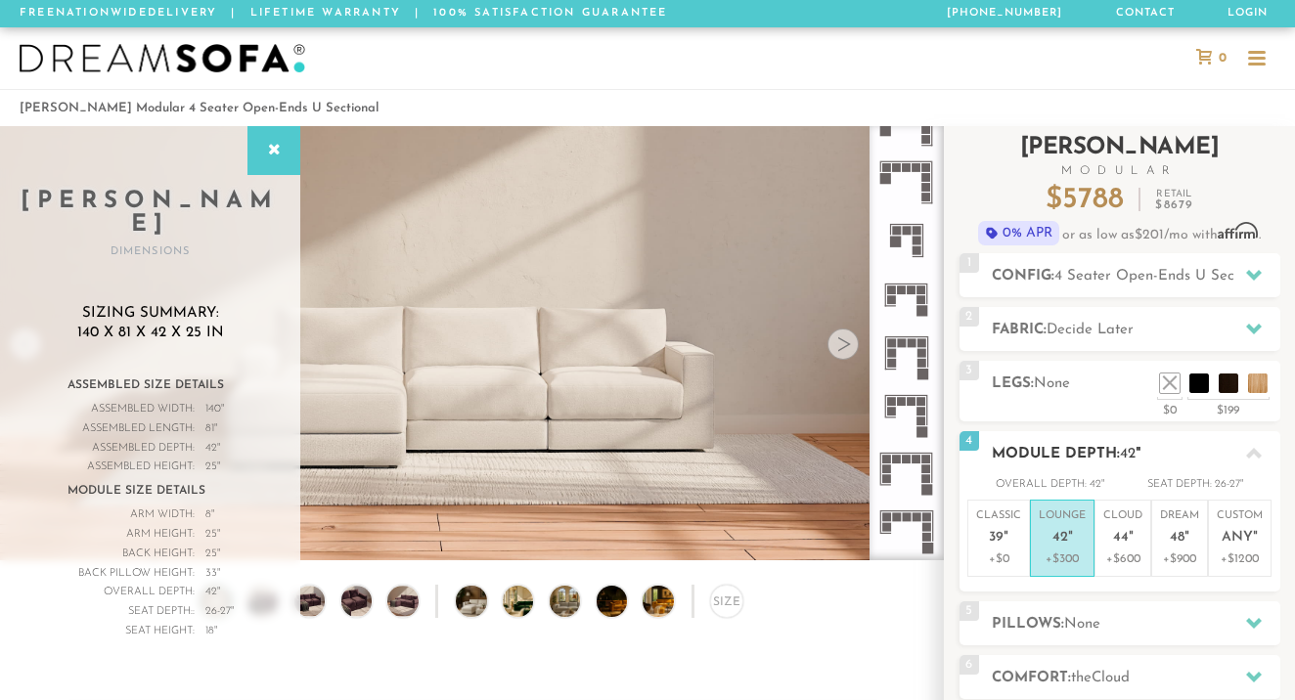
scroll to position [0, 0]
click at [28, 341] on div "Sizing Summary: 140 x 81 x 42 x 25 in Assembled Size Details Assembled Width: 1…" at bounding box center [150, 482] width 300 height 357
click at [261, 152] on div at bounding box center [273, 150] width 53 height 49
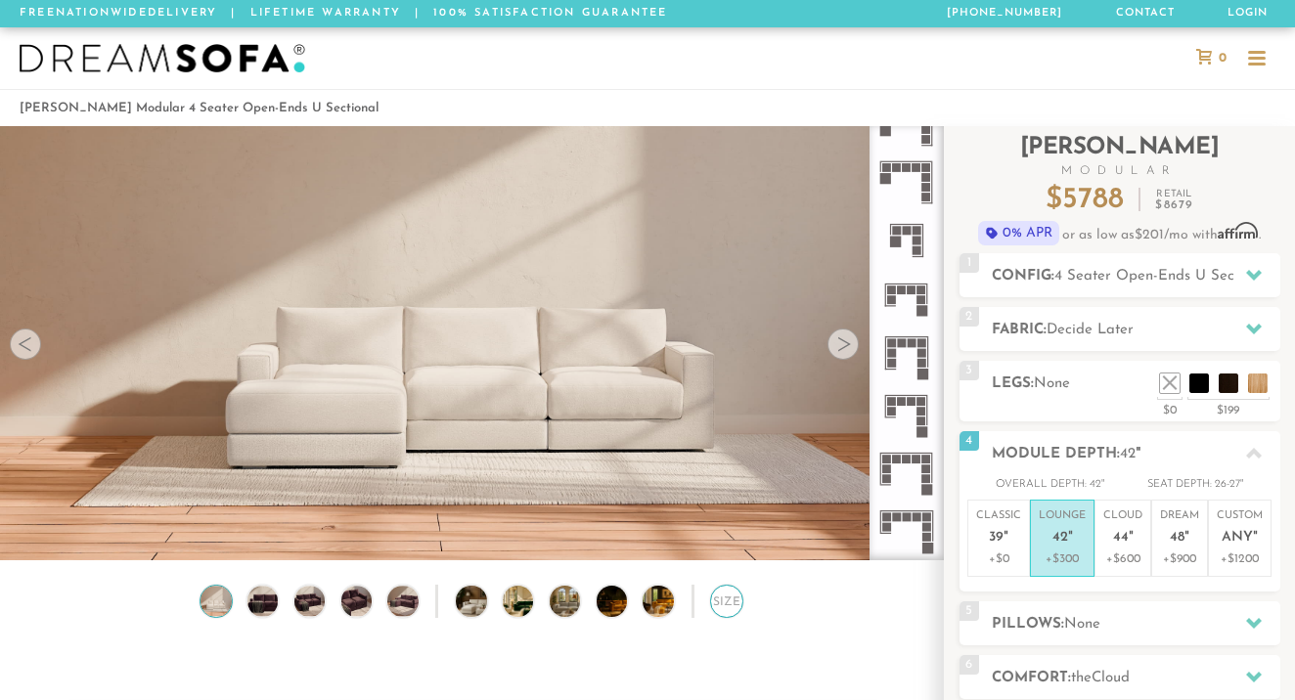
click at [737, 602] on div "Size" at bounding box center [726, 601] width 32 height 32
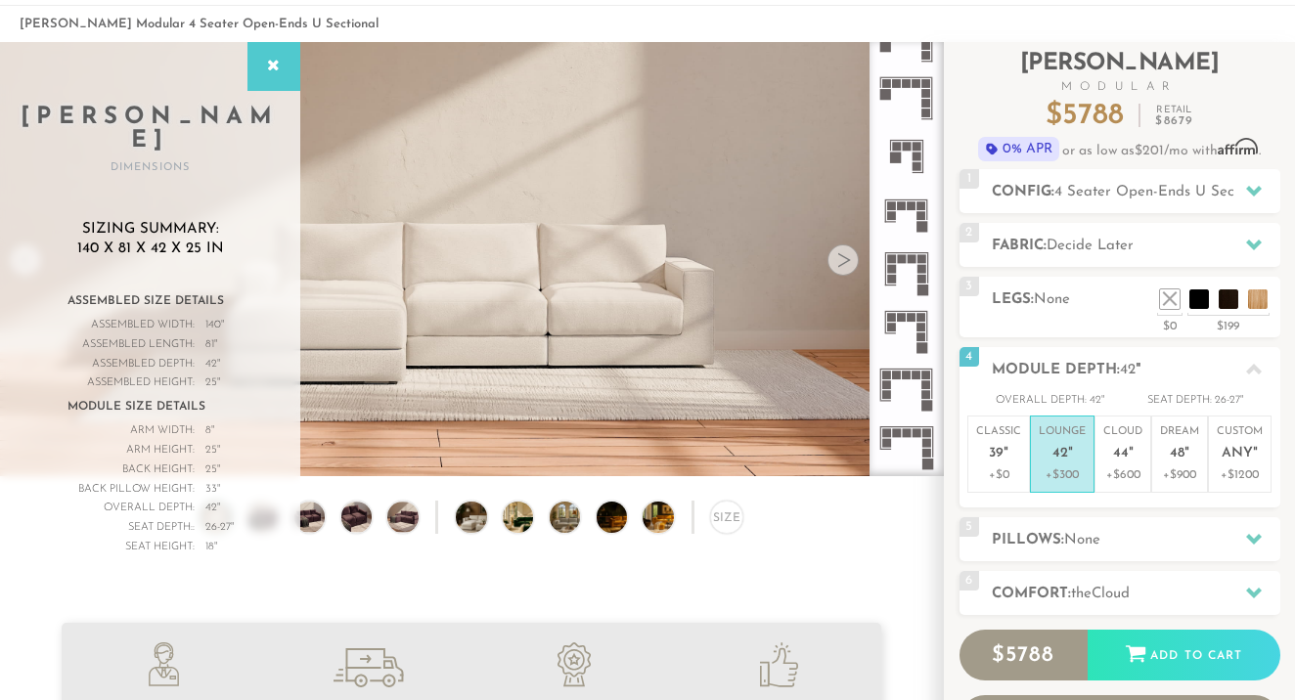
scroll to position [86, 0]
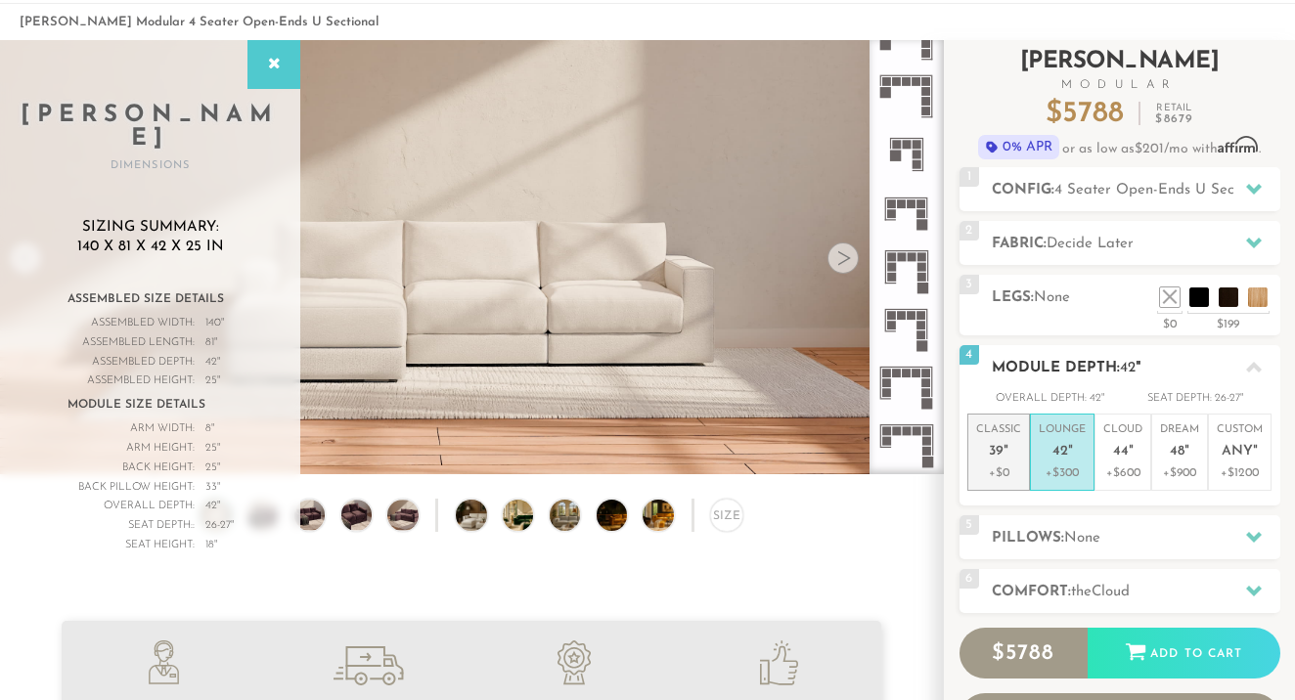
click at [1013, 434] on p "Classic 39 "" at bounding box center [998, 444] width 45 height 42
click at [1069, 438] on p "Lounge 42 "" at bounding box center [1062, 444] width 47 height 42
click at [1012, 438] on p "Classic 39 "" at bounding box center [998, 444] width 45 height 42
click at [1036, 442] on li "Lounge 42 " +$300" at bounding box center [1062, 452] width 65 height 77
click at [1011, 443] on p "Classic 39 "" at bounding box center [998, 444] width 45 height 42
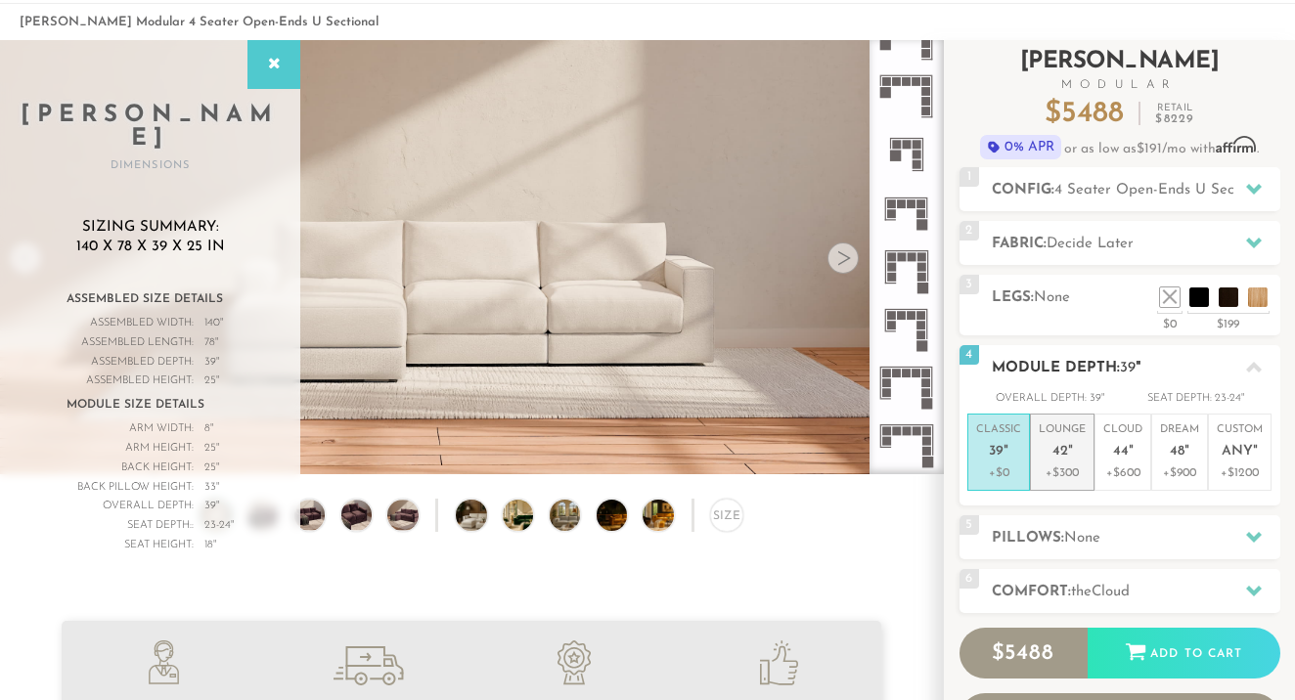
click at [1030, 437] on li "Lounge 42 " +$300" at bounding box center [1062, 452] width 65 height 77
click at [1009, 439] on p "Classic 39 "" at bounding box center [998, 444] width 45 height 42
click at [1030, 436] on li "Lounge 42 " +$300" at bounding box center [1062, 452] width 65 height 77
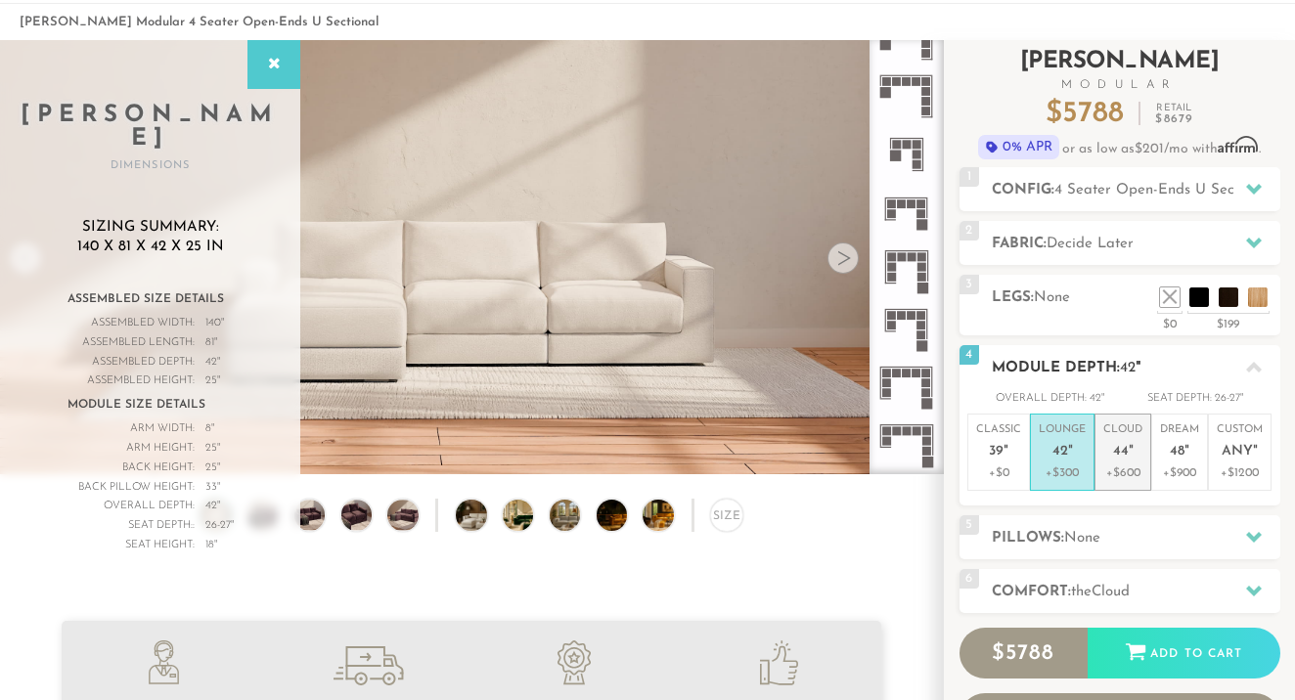
click at [1100, 434] on li "Cloud 44 " +$600" at bounding box center [1123, 452] width 57 height 77
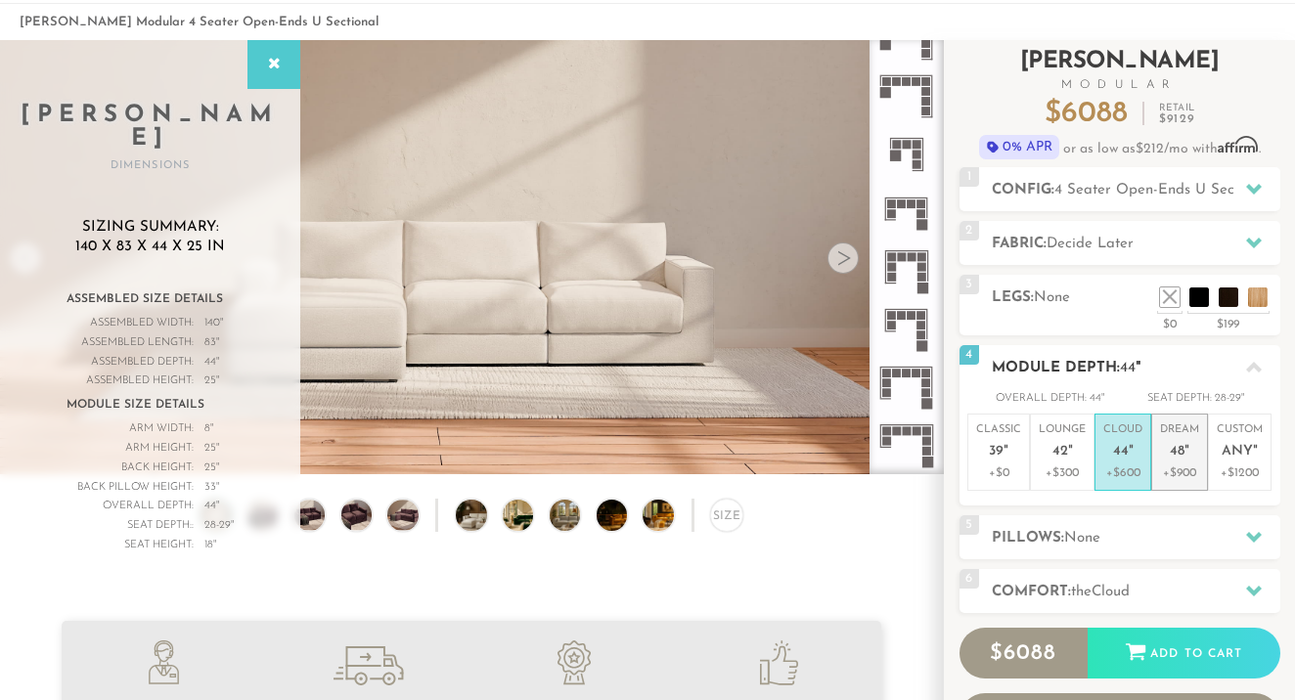
click at [1196, 451] on p "Dream 48 "" at bounding box center [1179, 444] width 39 height 42
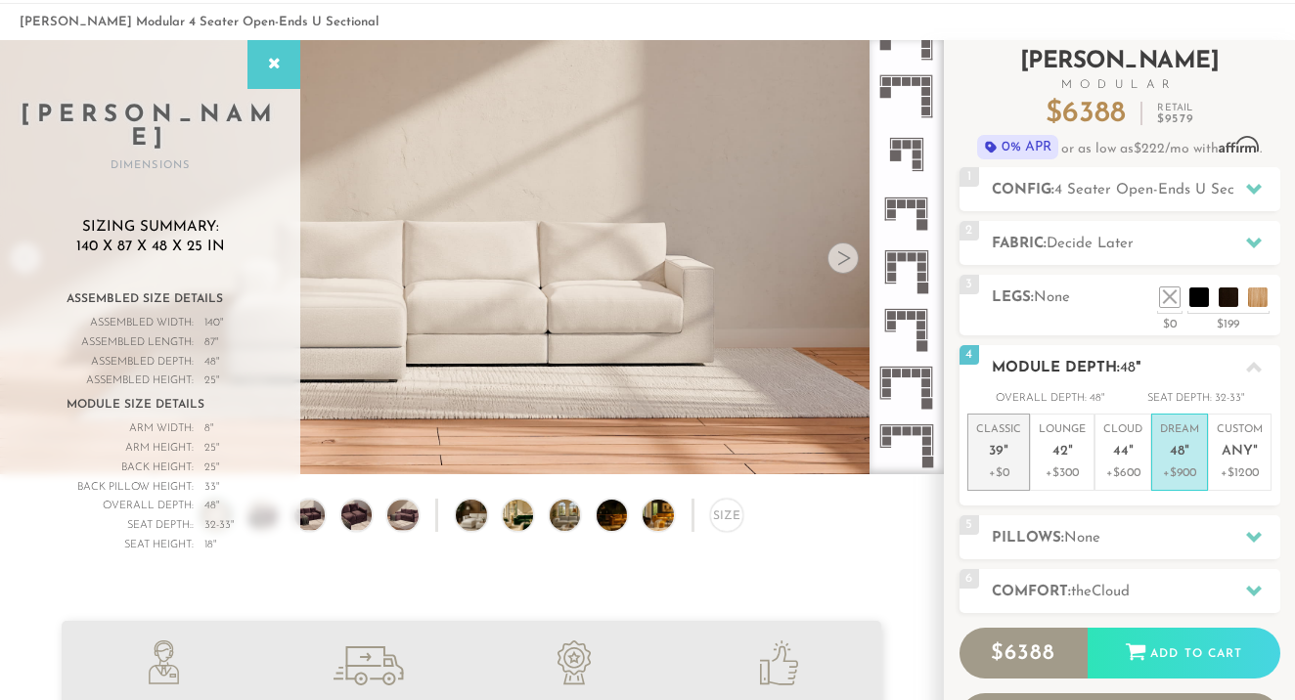
click at [1009, 460] on p "Classic 39 "" at bounding box center [998, 444] width 45 height 42
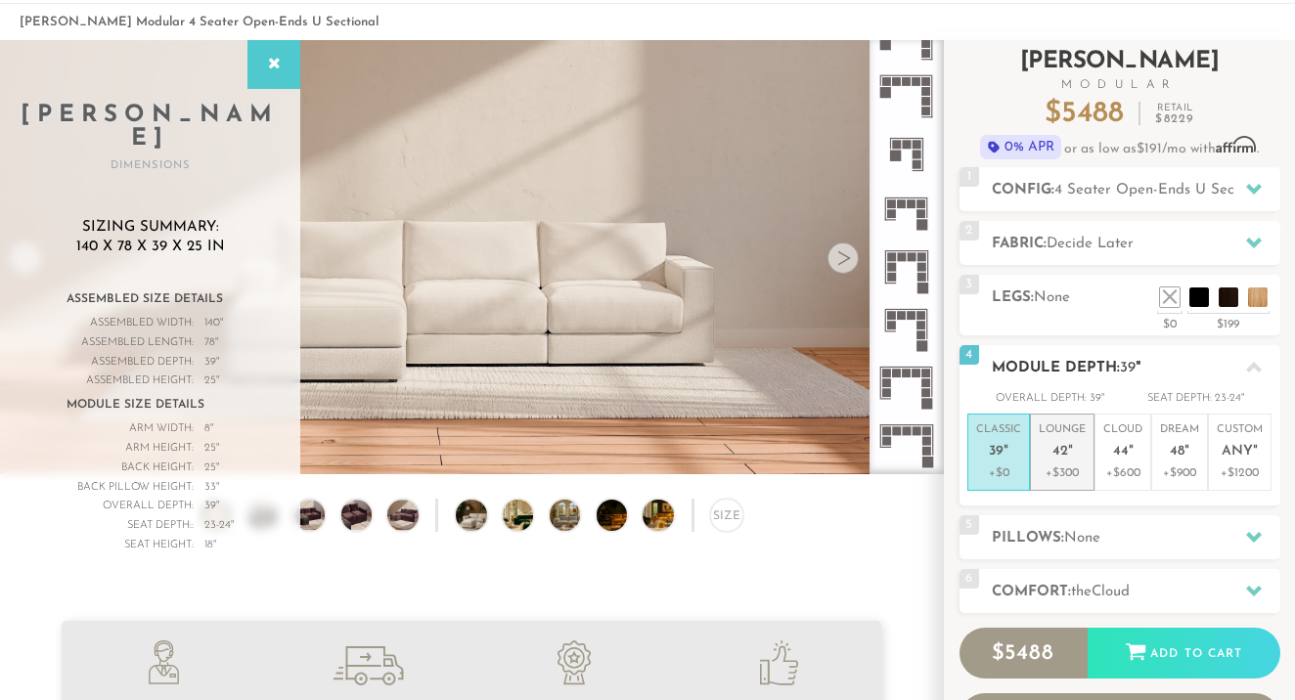
click at [1060, 455] on span "42" at bounding box center [1060, 452] width 16 height 17
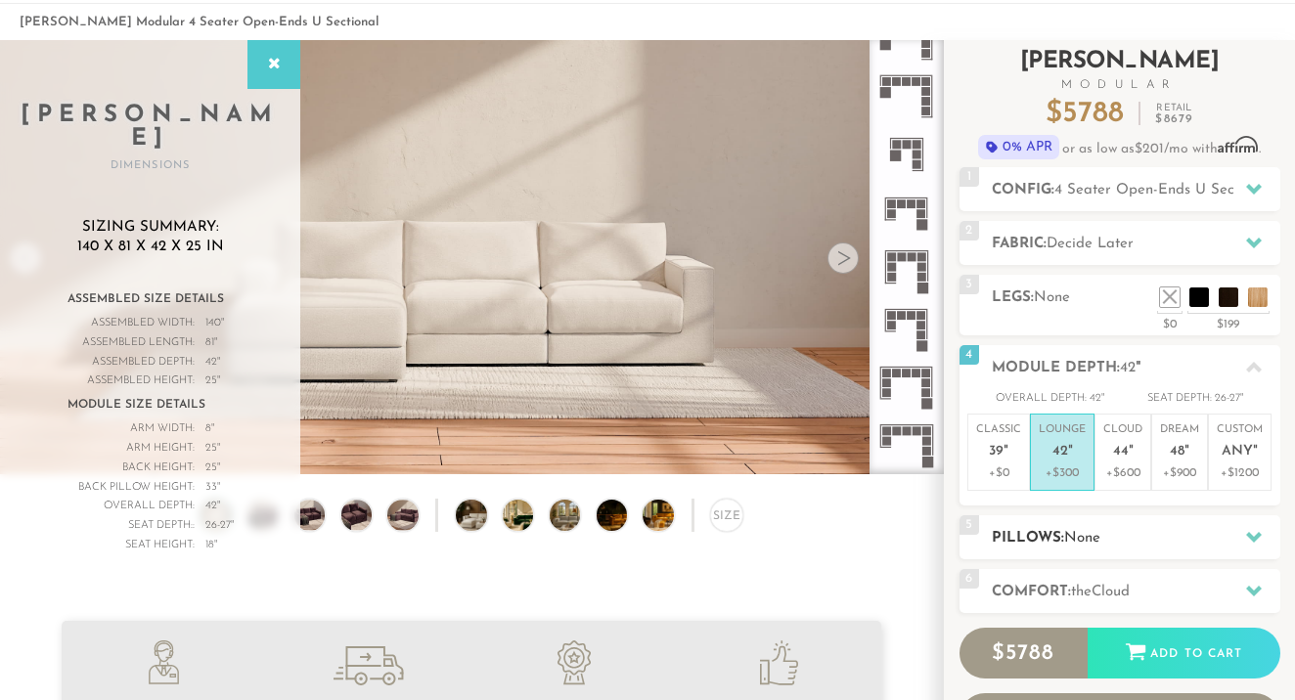
scroll to position [112, 0]
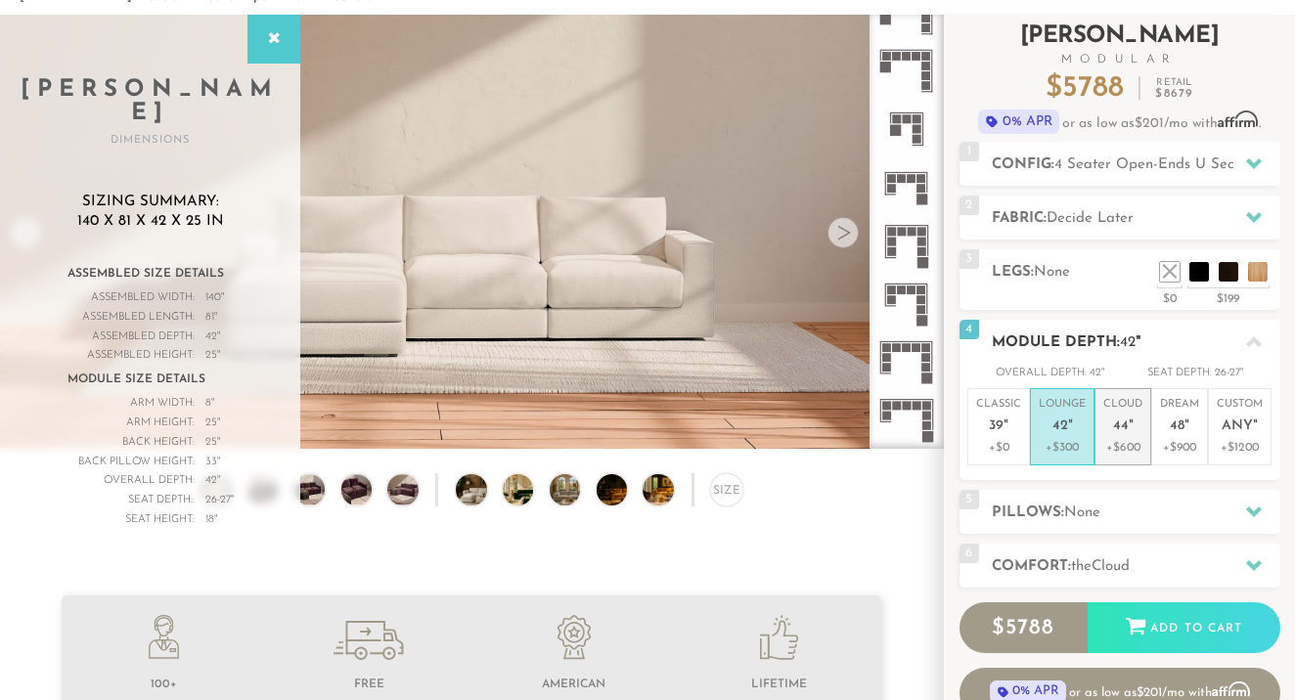
click at [1114, 429] on span "44" at bounding box center [1121, 427] width 16 height 17
click at [1078, 440] on p "+$300" at bounding box center [1062, 448] width 47 height 18
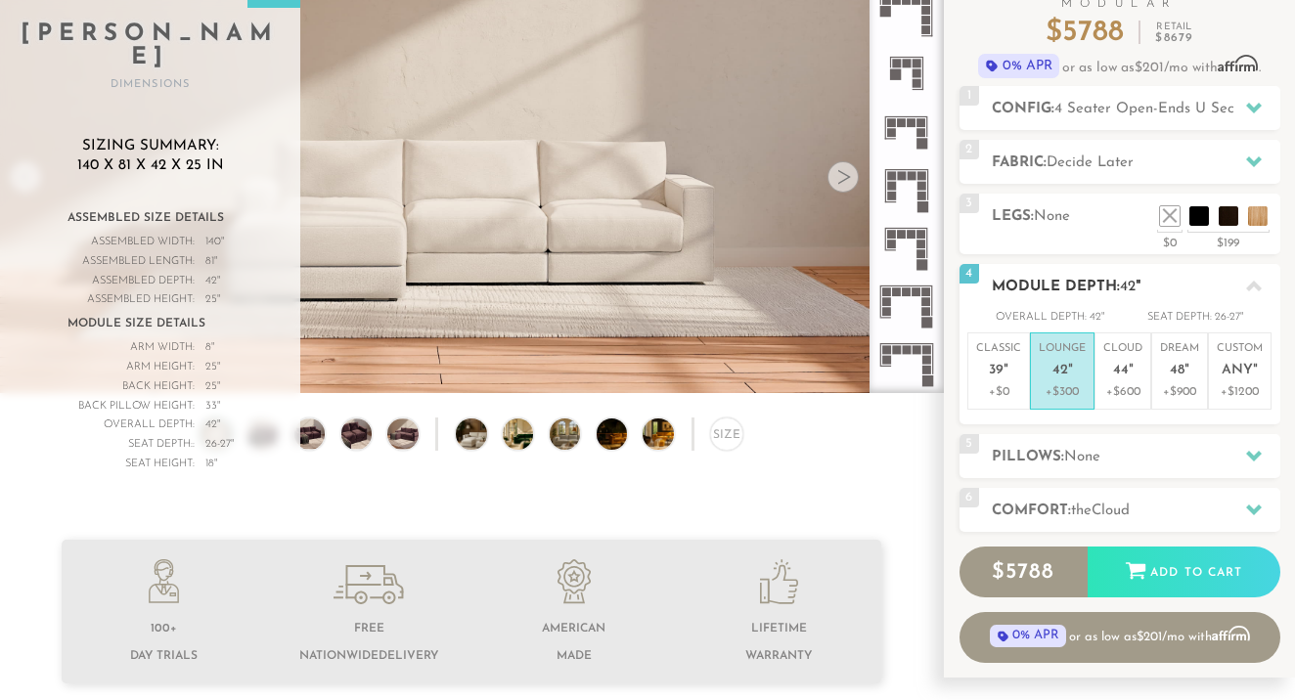
scroll to position [173, 0]
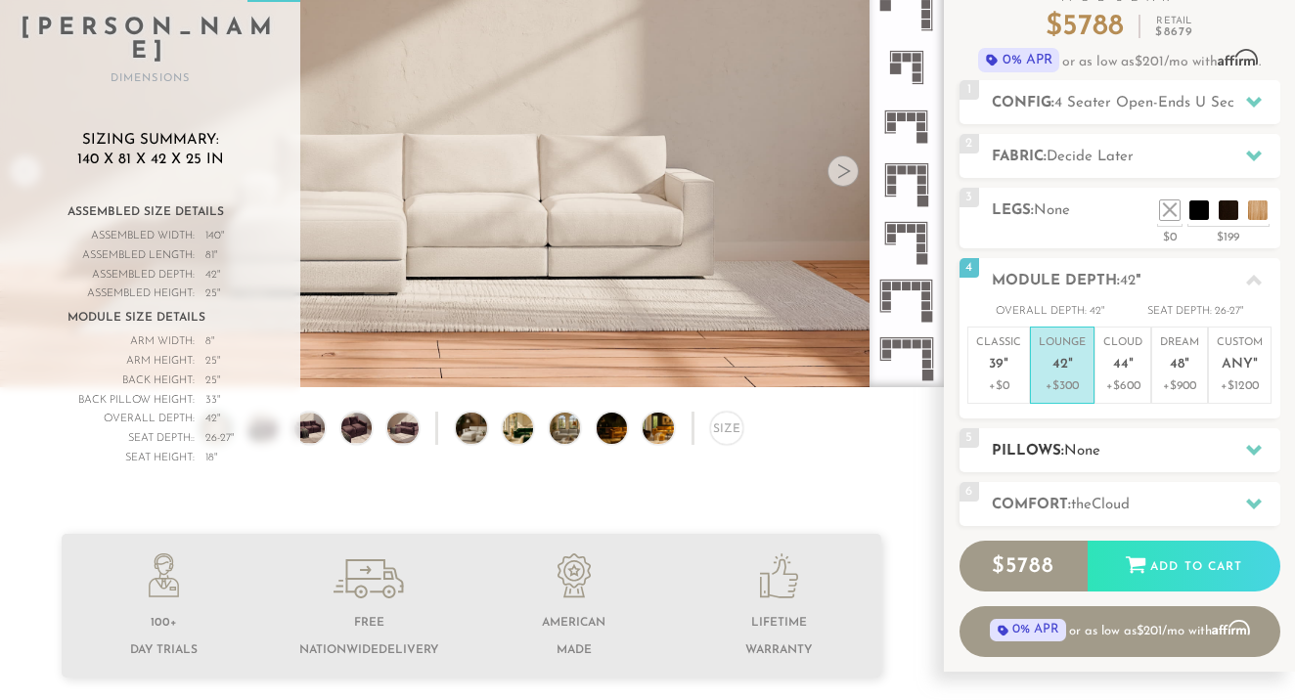
click at [1096, 446] on span "None" at bounding box center [1082, 451] width 36 height 15
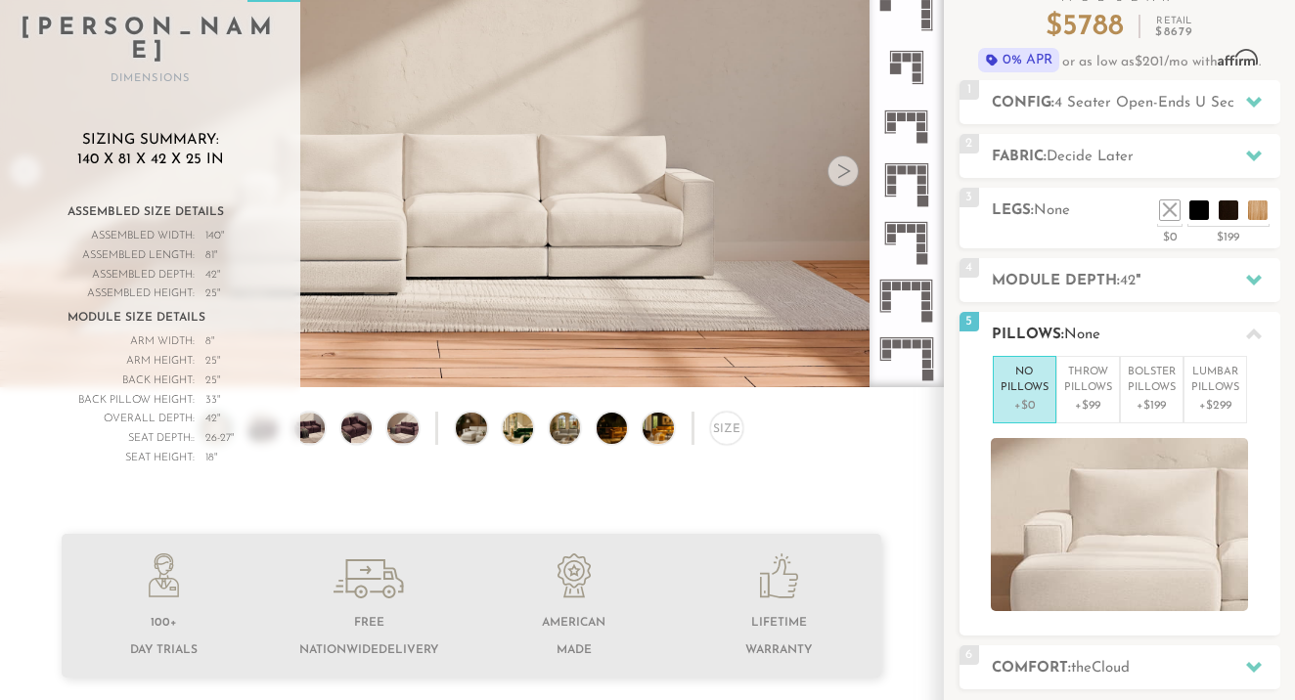
click at [1165, 313] on div "5 Pillows: None" at bounding box center [1120, 334] width 321 height 44
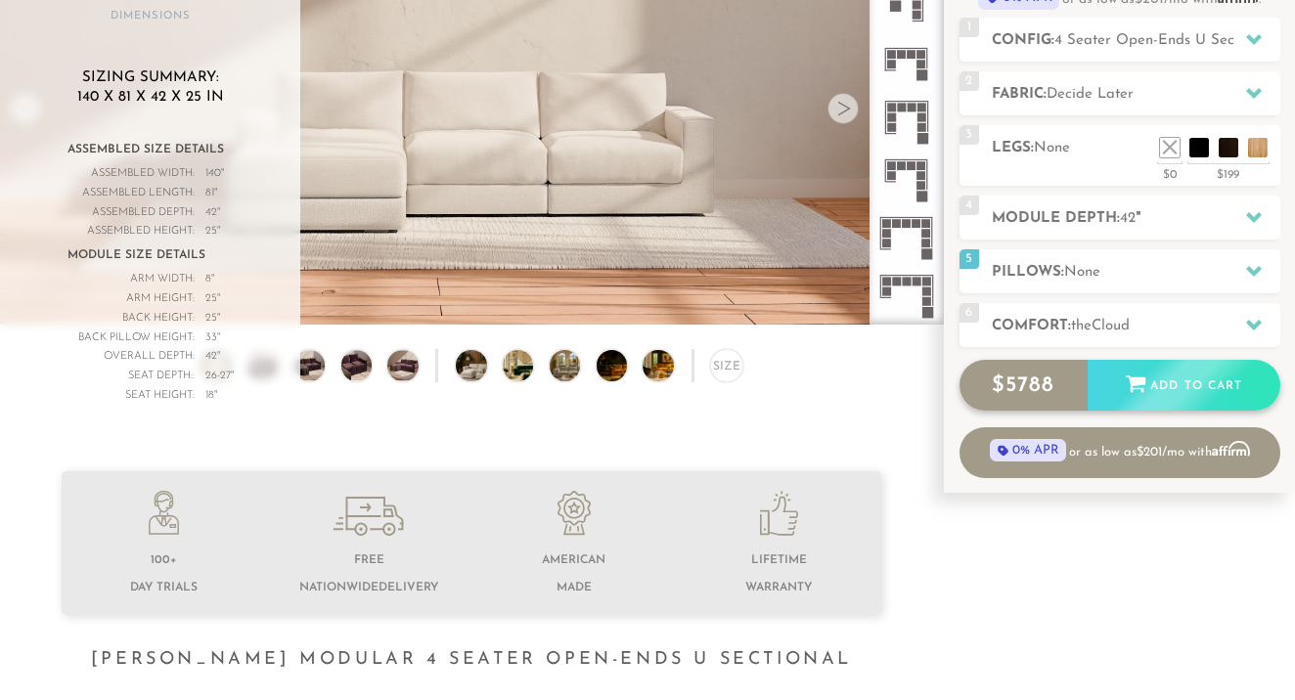
scroll to position [241, 0]
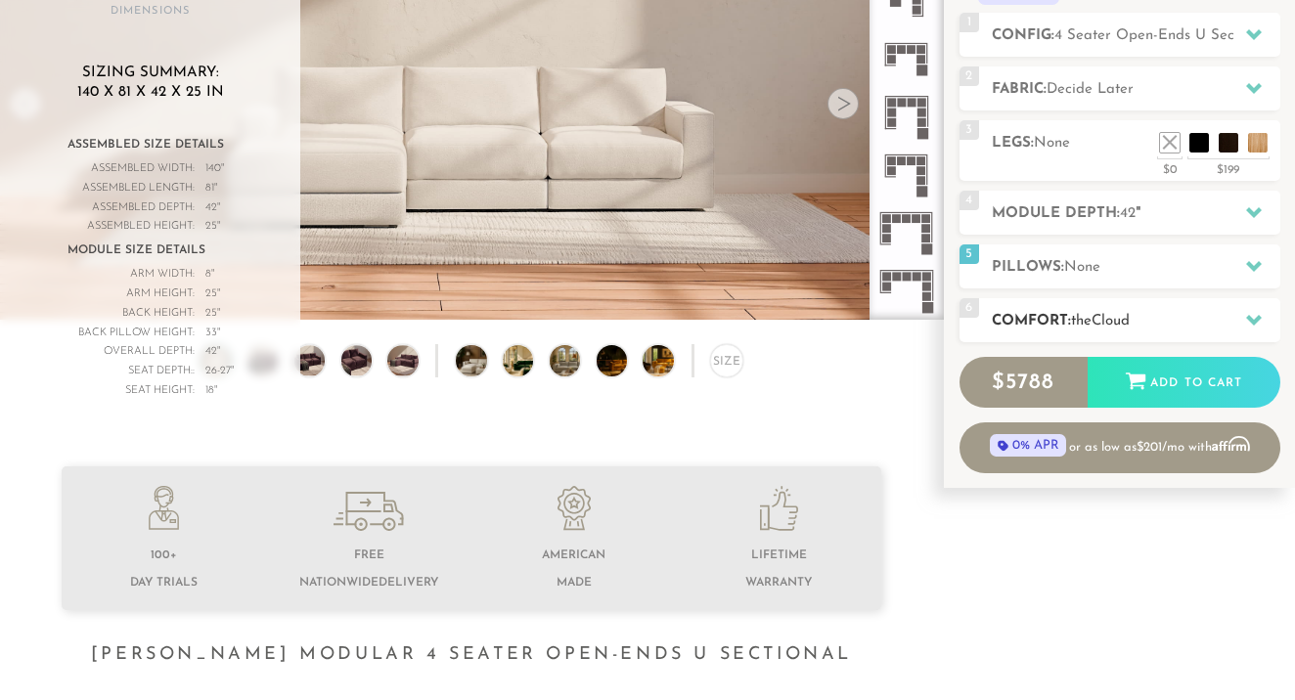
click at [1152, 316] on h2 "Comfort: the Cloud" at bounding box center [1136, 321] width 289 height 22
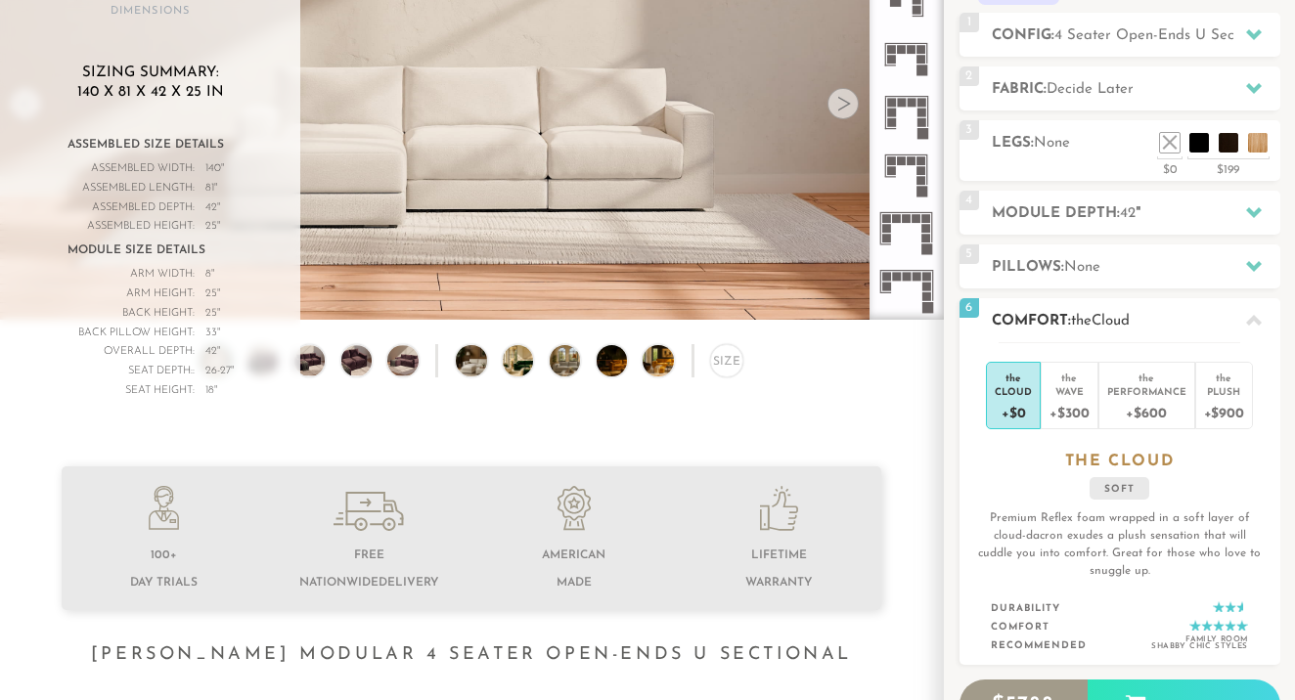
scroll to position [265, 0]
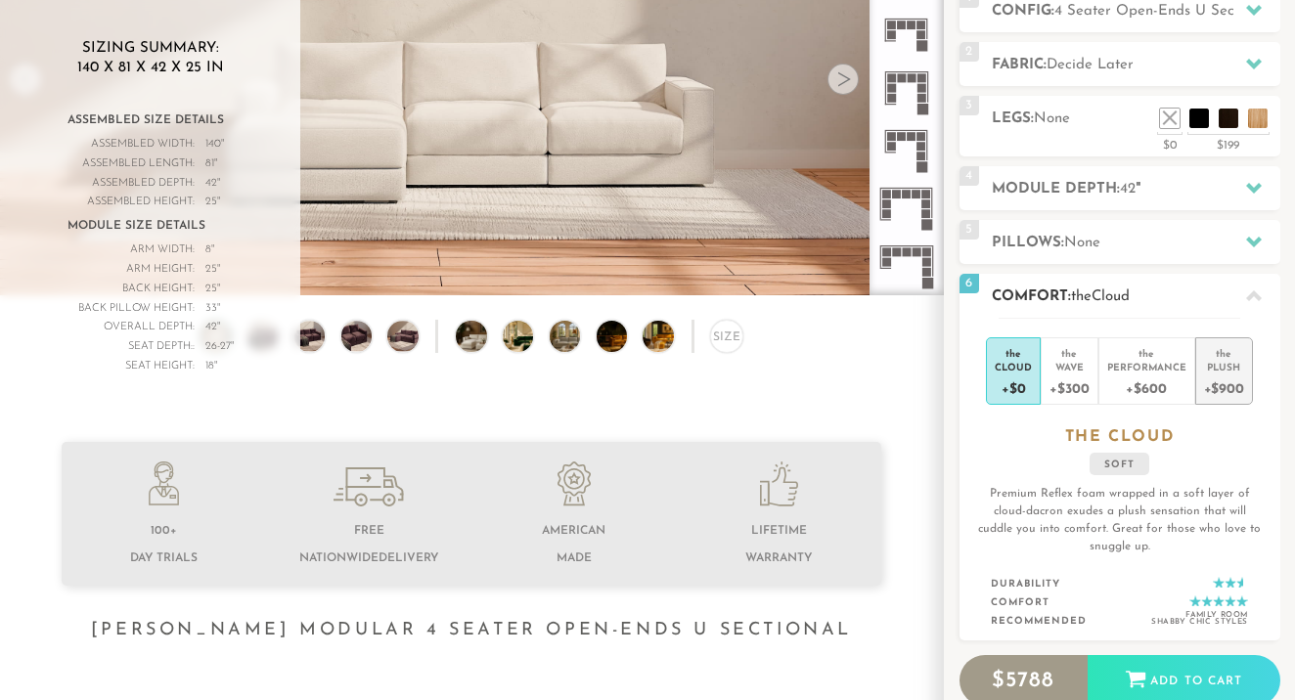
click at [1223, 364] on div "Plush" at bounding box center [1224, 367] width 40 height 14
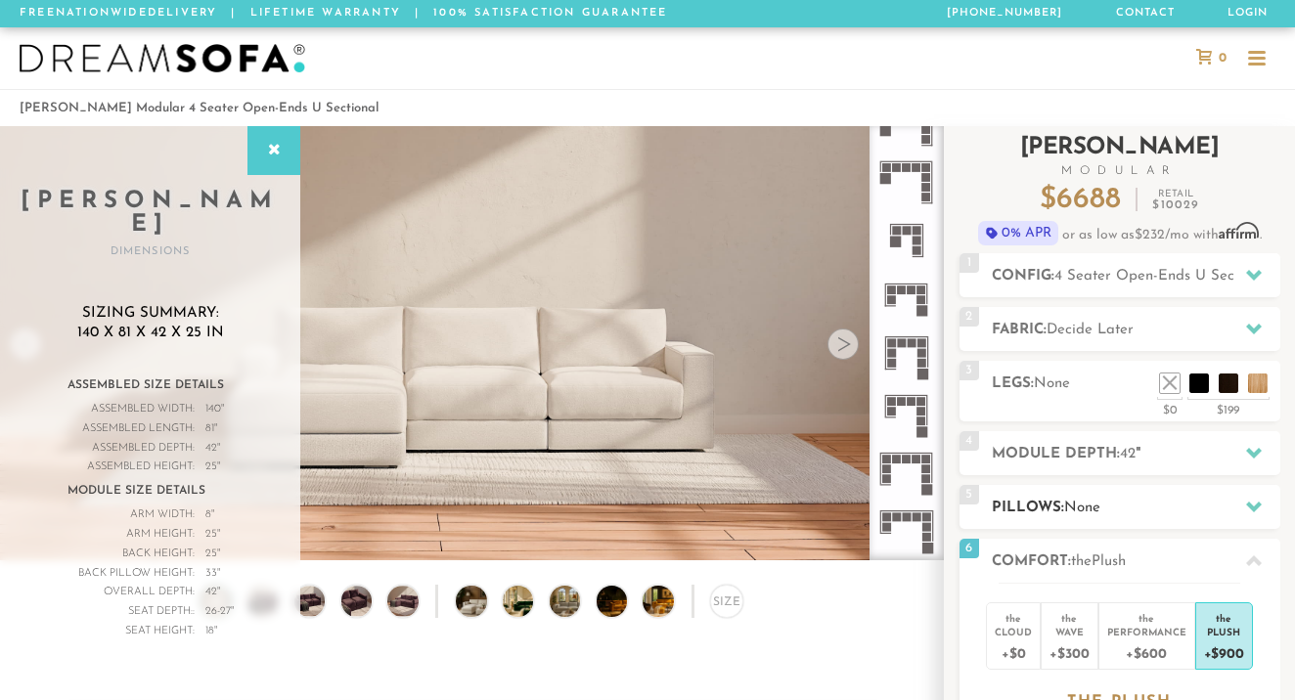
scroll to position [0, 0]
click at [1208, 279] on span "4 Seater Open-Ends U Sectional" at bounding box center [1162, 276] width 217 height 15
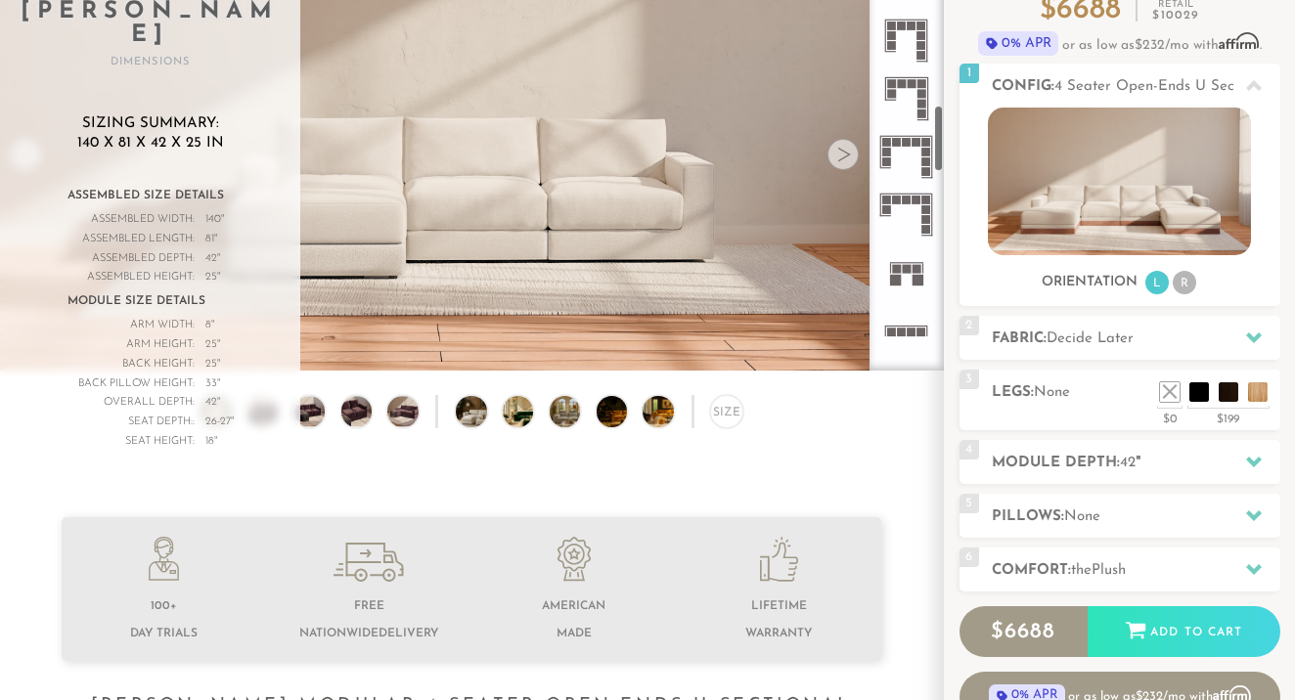
scroll to position [1085, 0]
click at [894, 225] on icon at bounding box center [906, 217] width 58 height 58
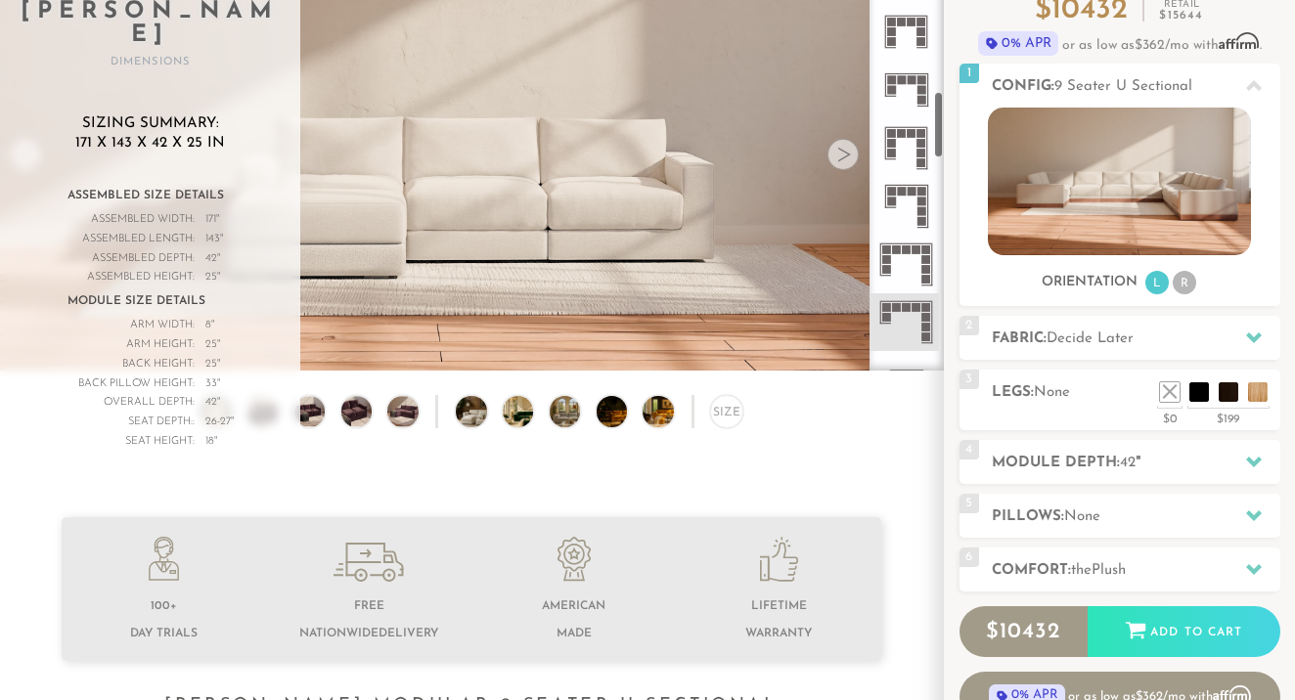
scroll to position [973, 0]
click at [898, 217] on icon at bounding box center [906, 212] width 58 height 58
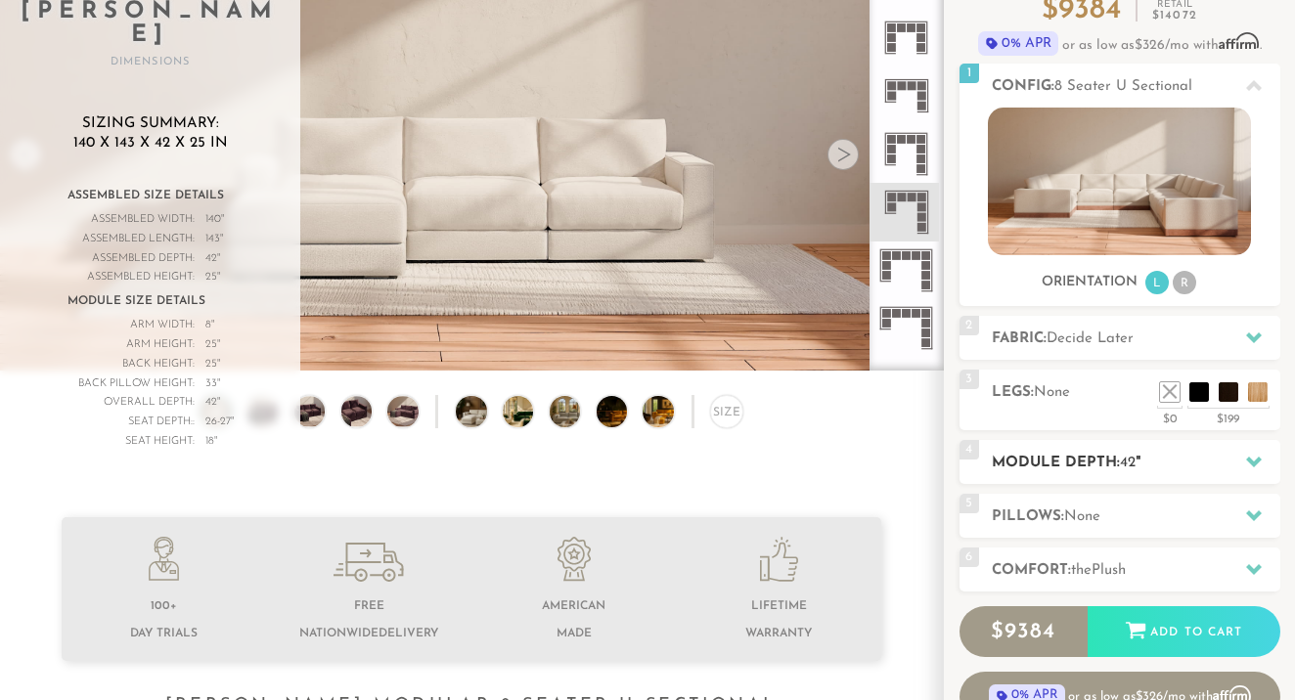
click at [1048, 452] on div "4 Module Depth: 42 "" at bounding box center [1120, 462] width 321 height 44
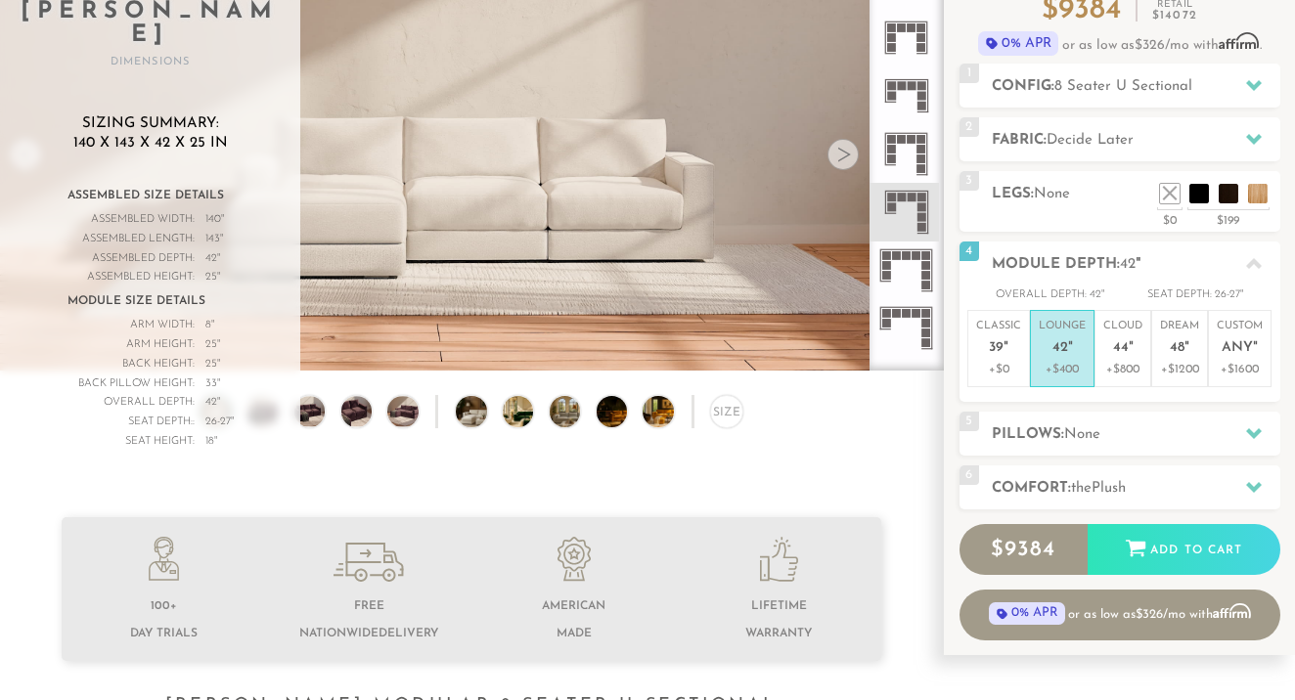
scroll to position [979, 0]
click at [928, 344] on icon at bounding box center [906, 322] width 58 height 58
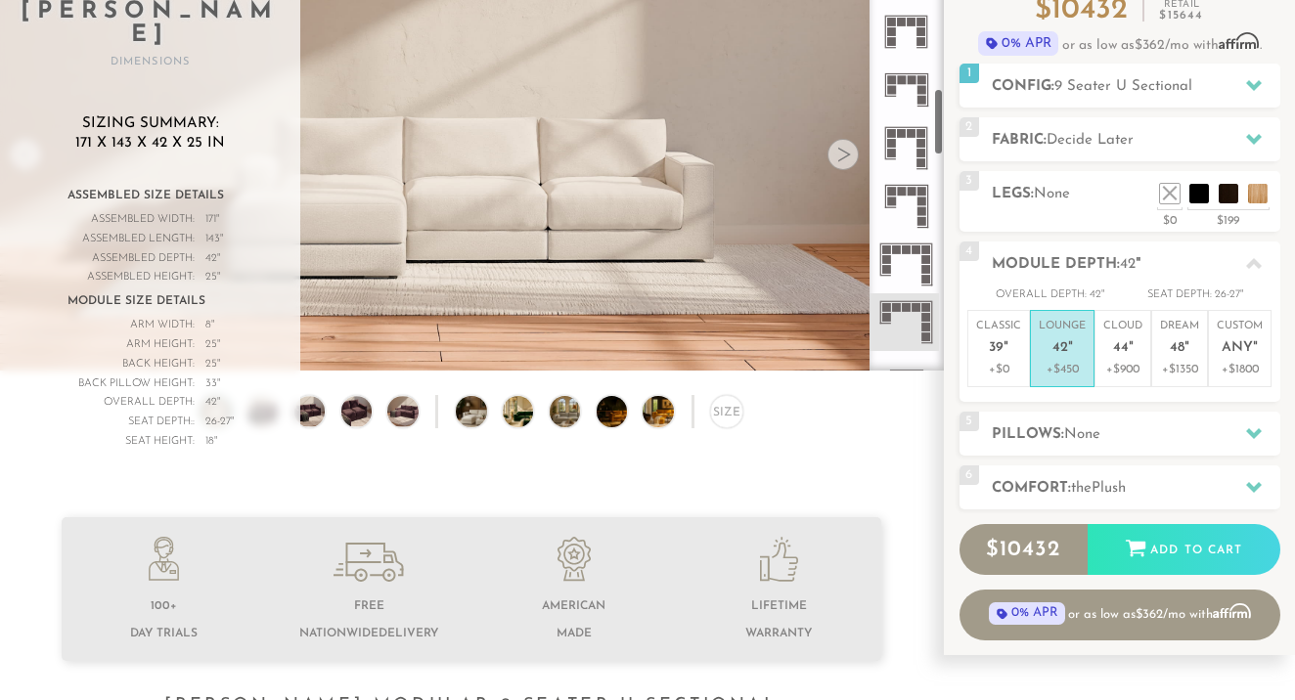
click at [908, 321] on icon at bounding box center [906, 322] width 58 height 58
click at [885, 200] on rect at bounding box center [885, 197] width 1 height 22
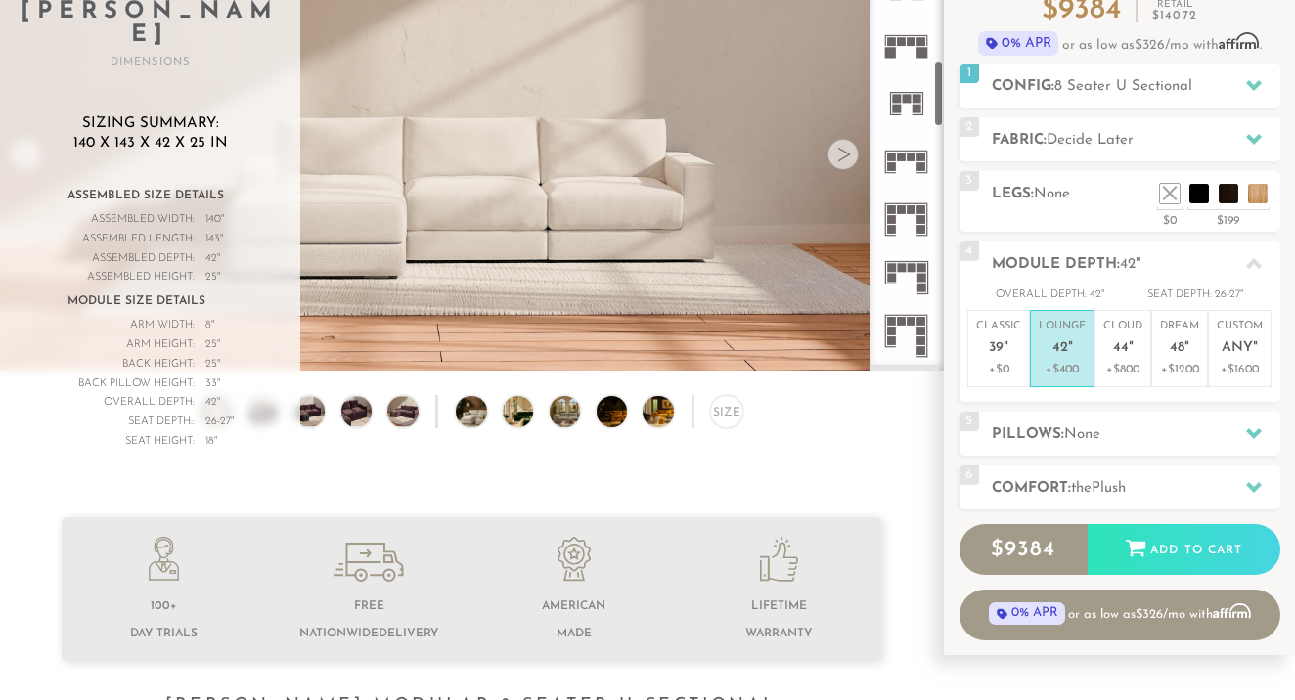
scroll to position [787, 0]
click at [893, 159] on rect at bounding box center [891, 161] width 9 height 9
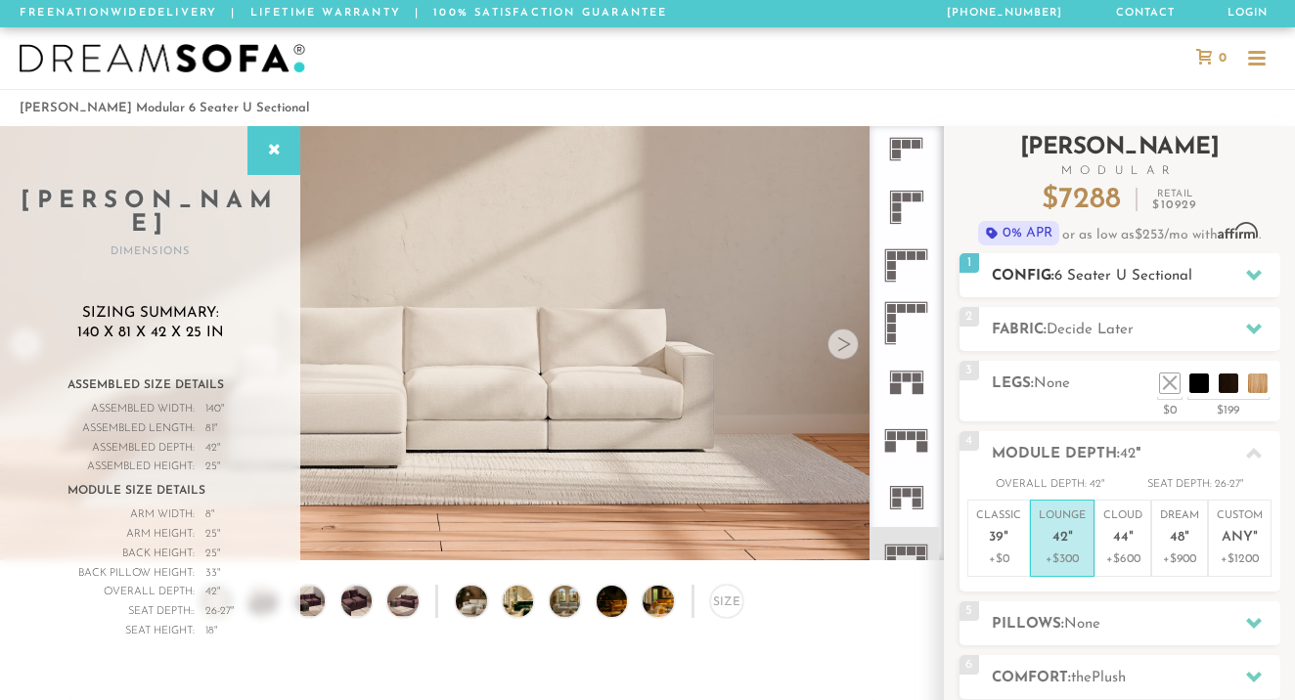
click at [1068, 280] on span "6 Seater U Sectional" at bounding box center [1123, 276] width 138 height 15
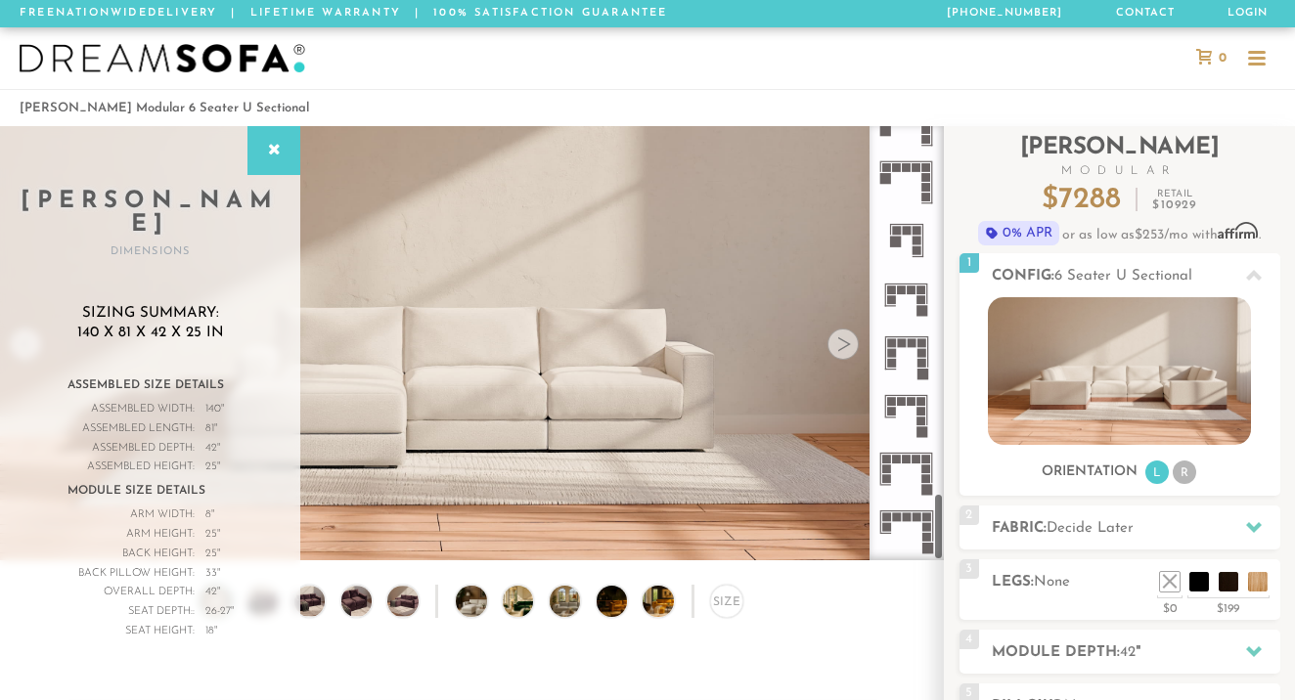
scroll to position [2354, 0]
click at [894, 311] on icon at bounding box center [906, 299] width 58 height 58
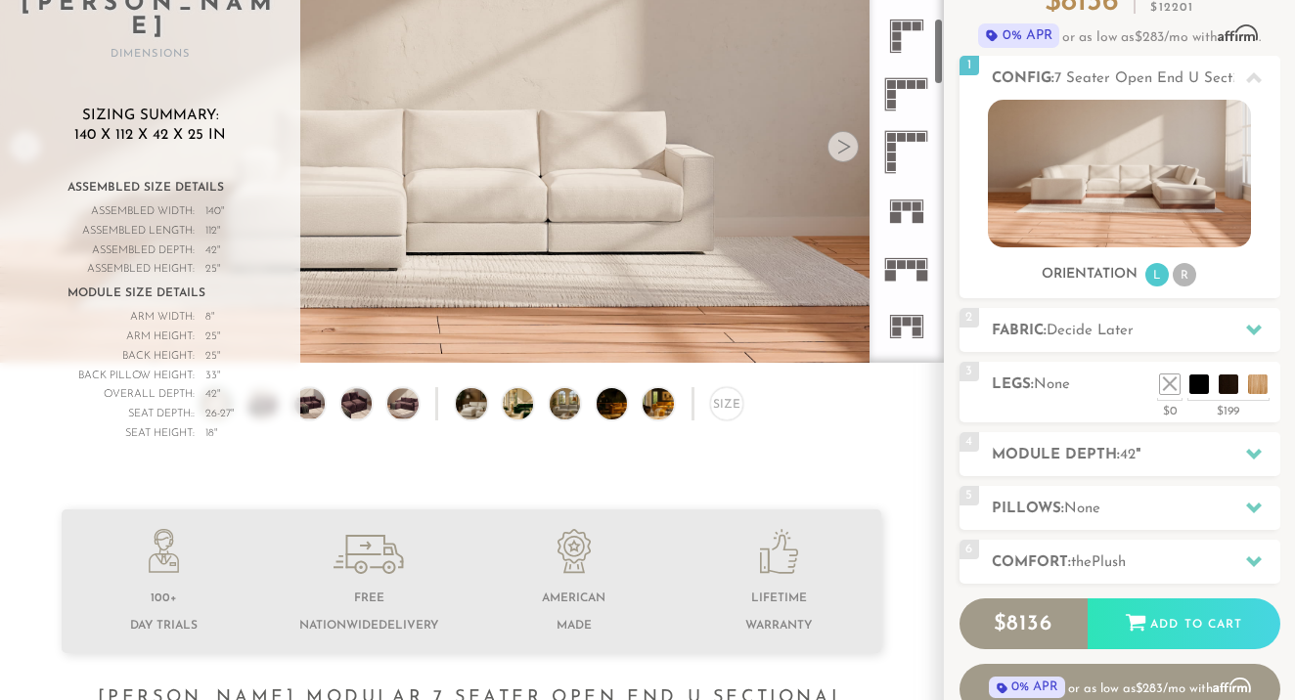
scroll to position [577, 0]
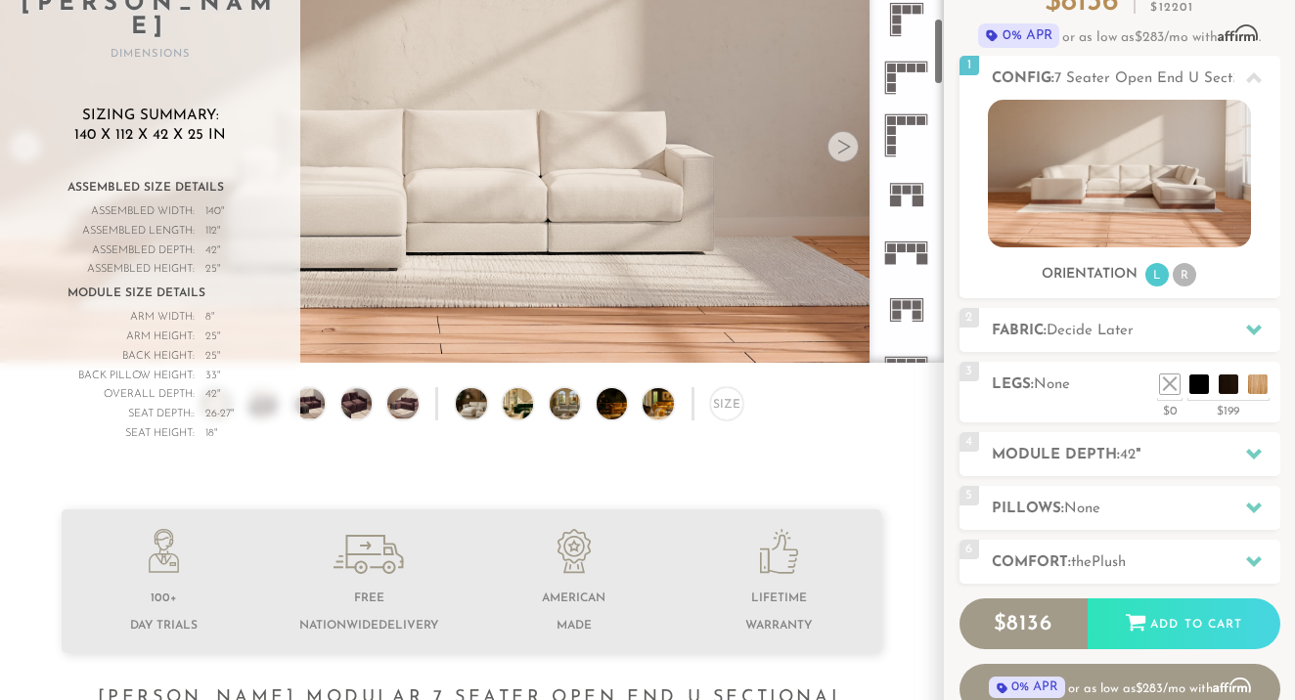
click at [904, 246] on rect at bounding box center [901, 248] width 9 height 9
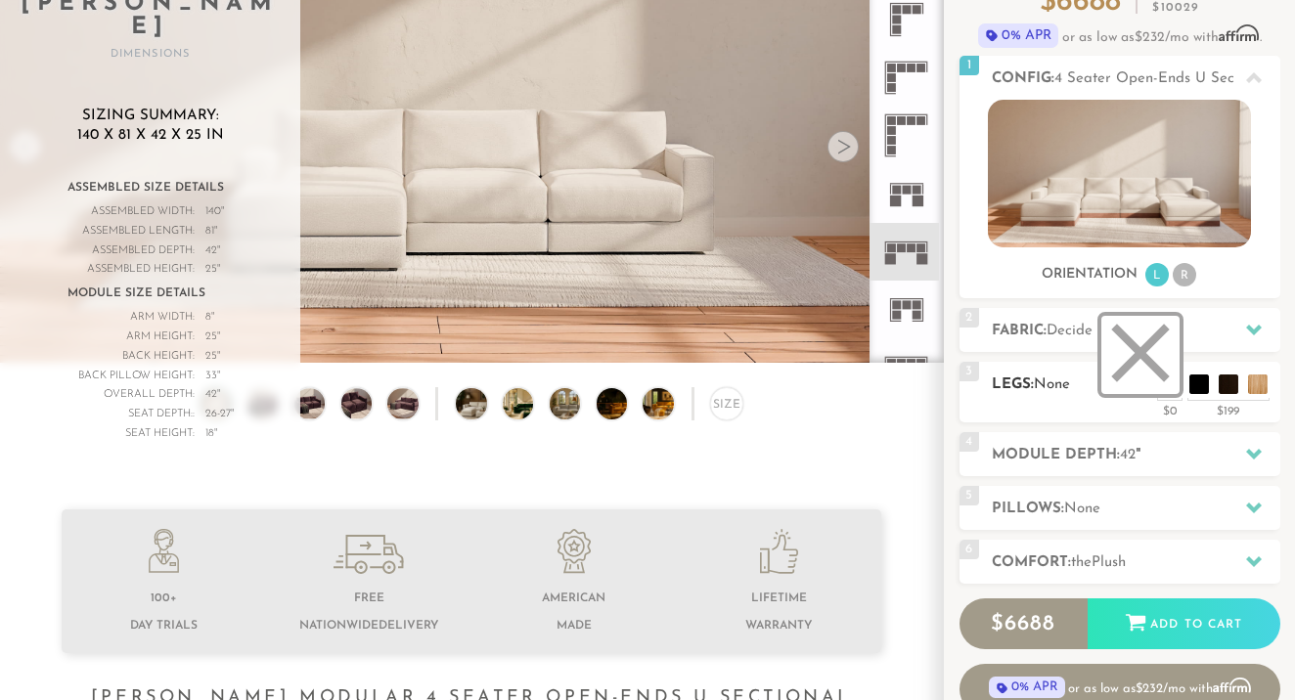
click at [1172, 384] on li at bounding box center [1140, 355] width 78 height 78
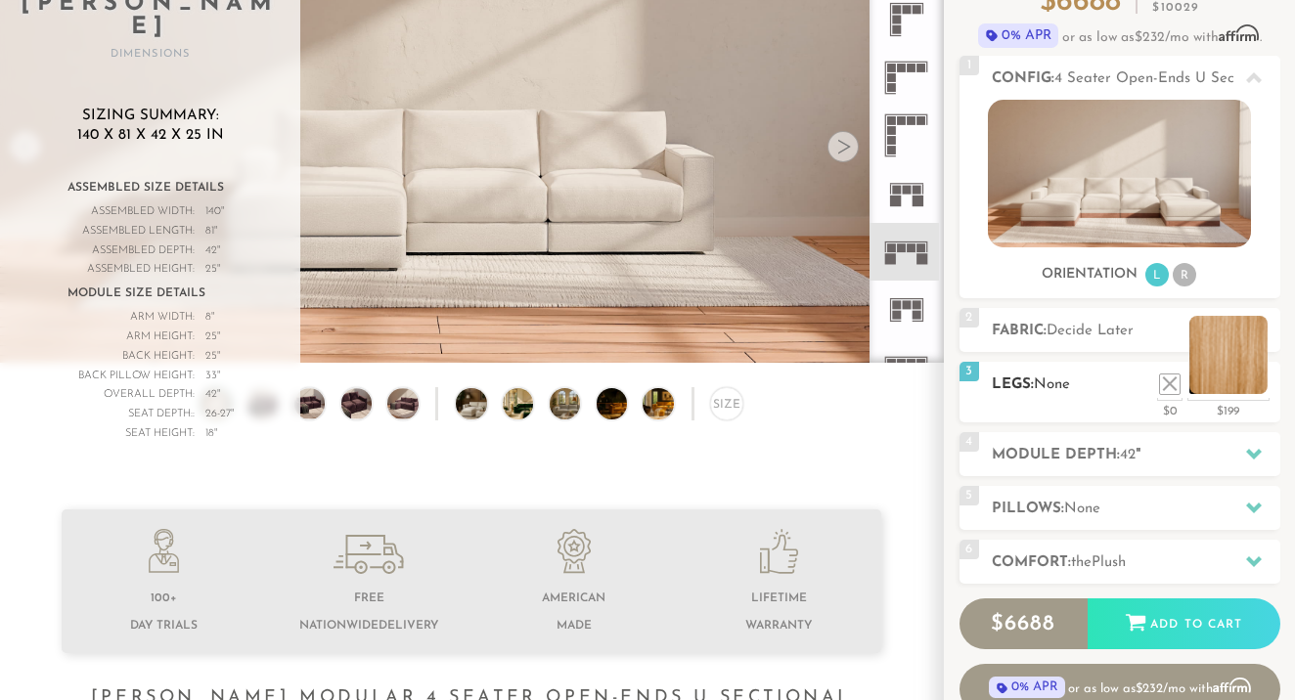
click at [1257, 389] on li at bounding box center [1228, 355] width 78 height 78
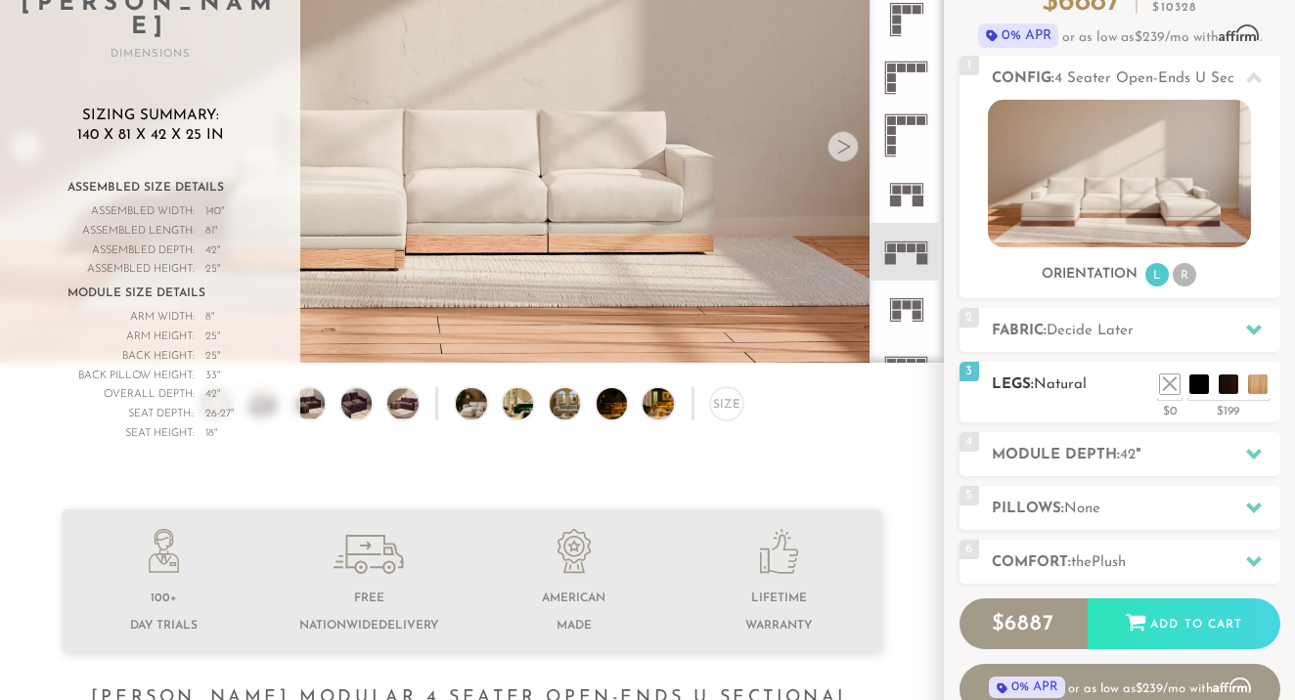
click at [1172, 396] on h2 "Legs: Natural" at bounding box center [1136, 385] width 289 height 22
click at [1171, 383] on li at bounding box center [1140, 355] width 78 height 78
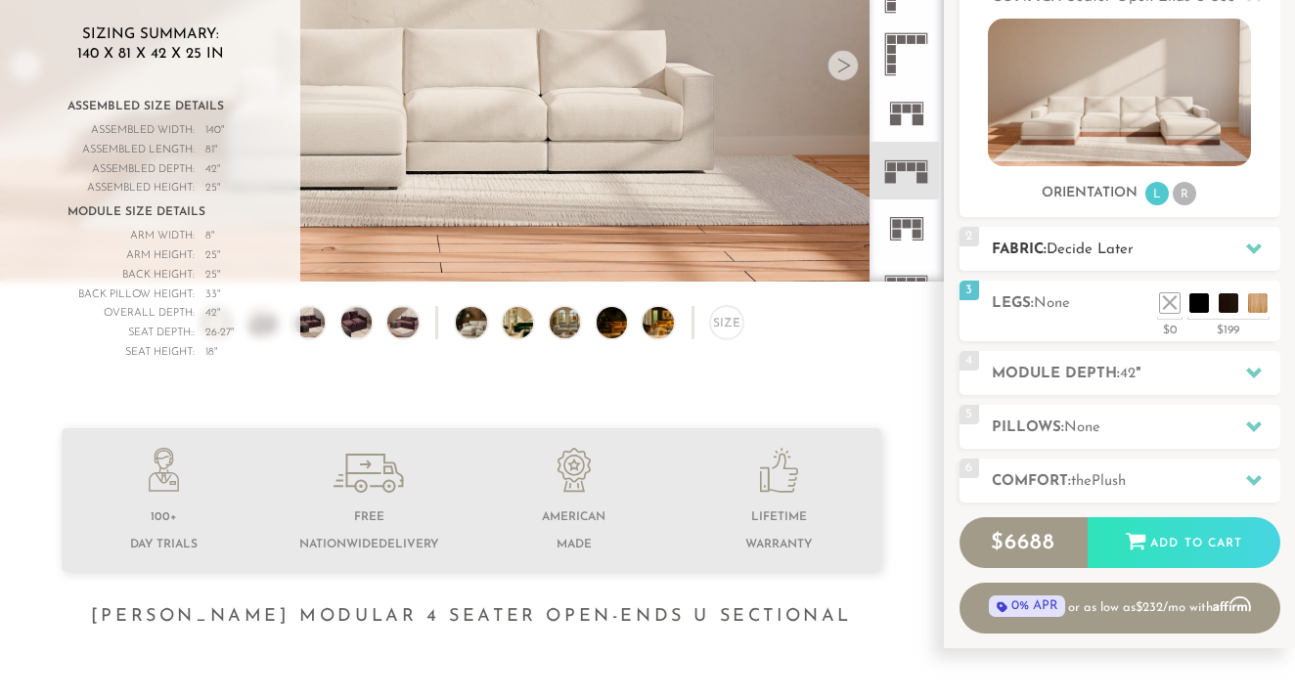
scroll to position [288, 0]
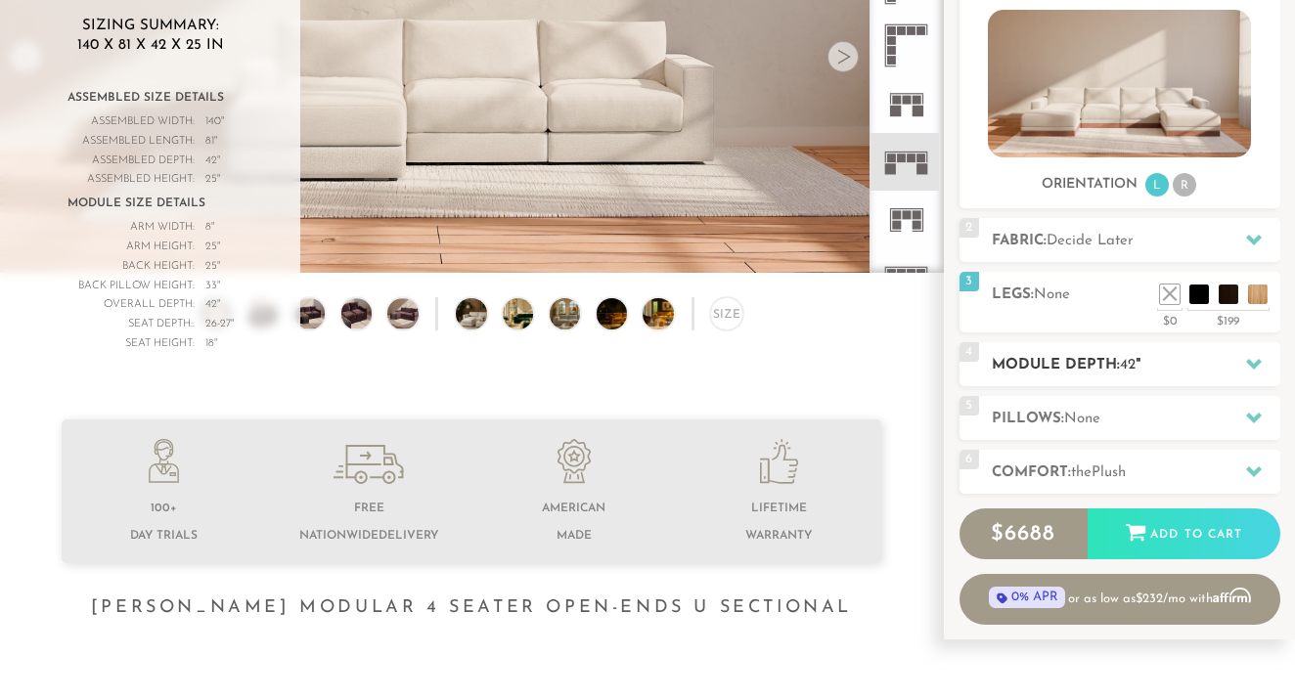
click at [1042, 368] on h2 "Module Depth: 42 "" at bounding box center [1136, 365] width 289 height 22
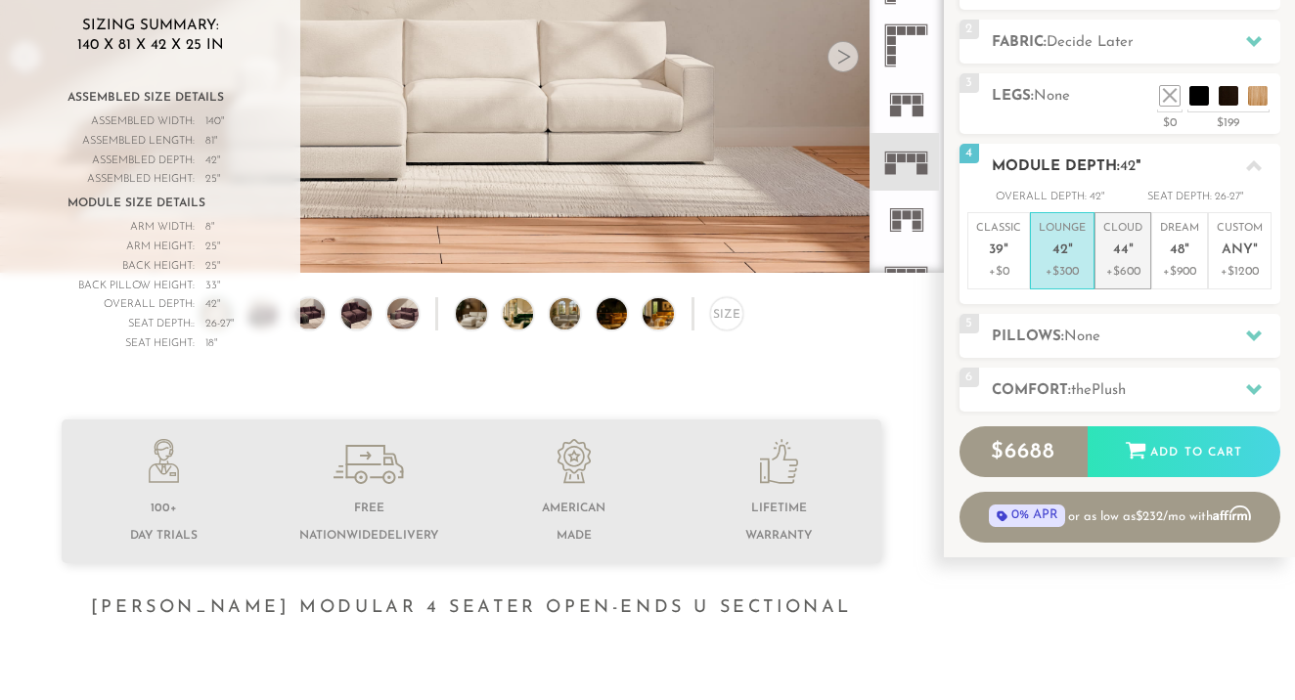
click at [1114, 267] on p "+$600" at bounding box center [1122, 272] width 39 height 18
click at [1079, 272] on p "+$300" at bounding box center [1062, 272] width 47 height 18
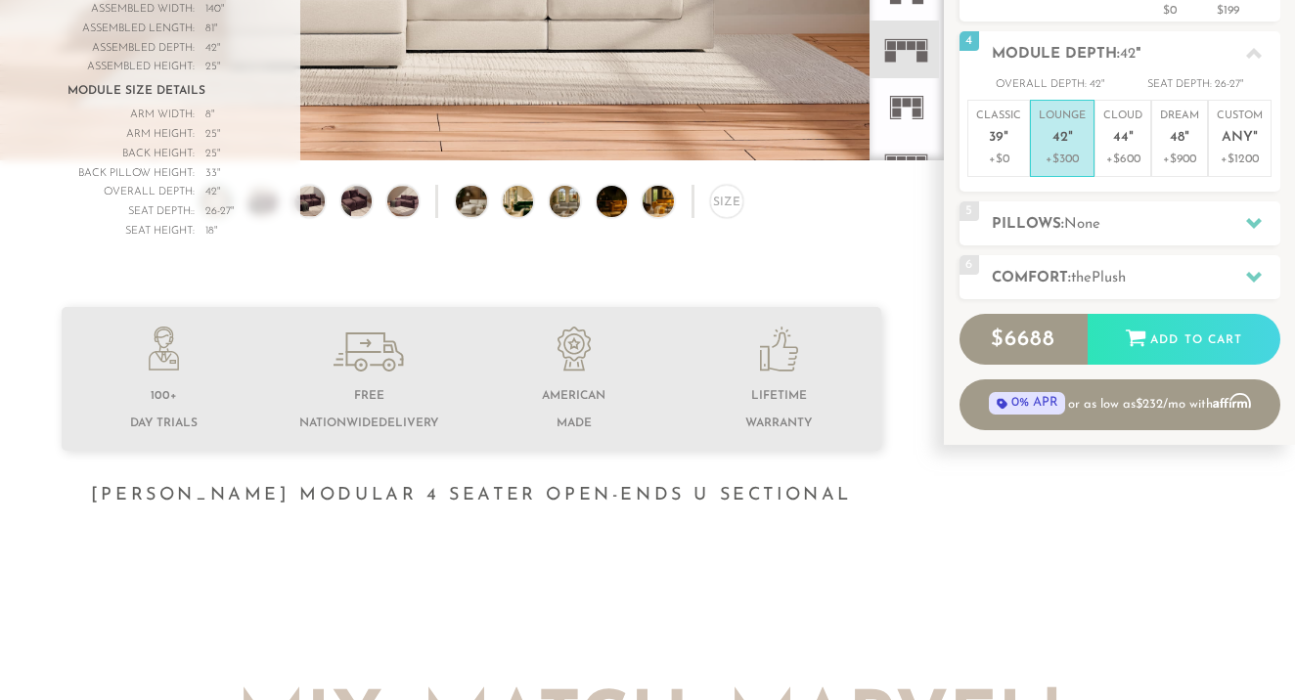
scroll to position [382, 0]
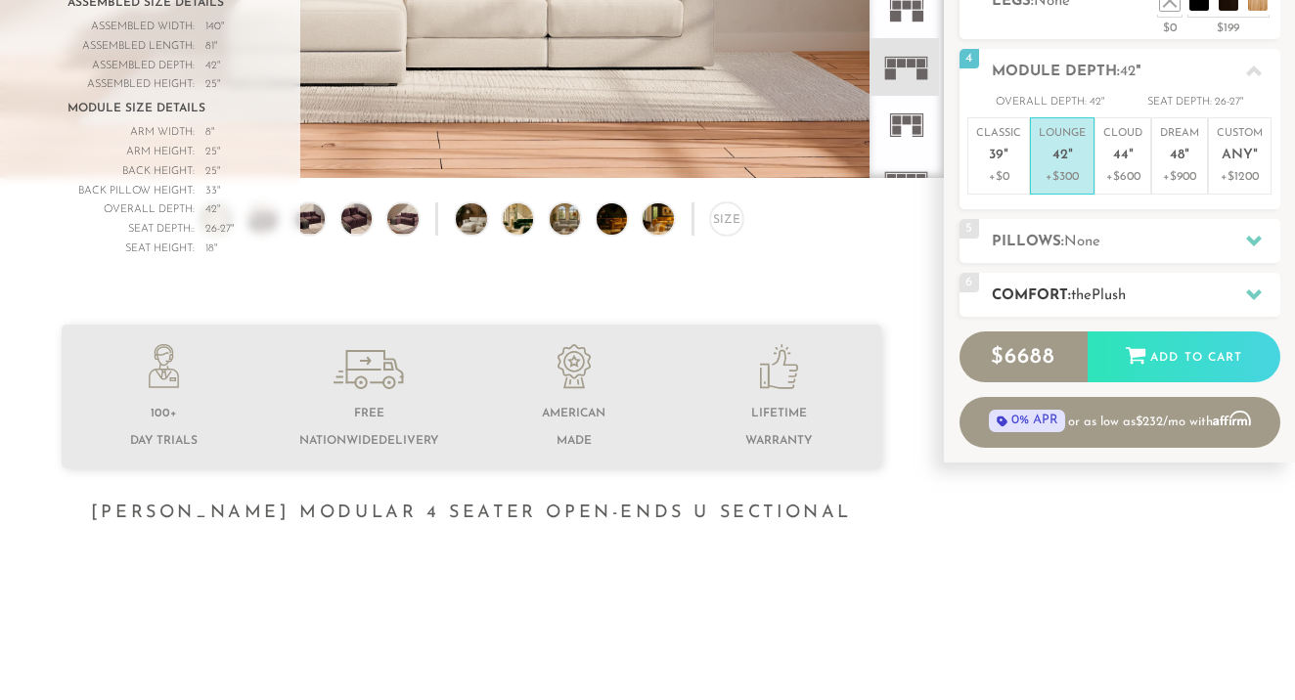
click at [1082, 309] on div "6 Comfort: the Plush medium firm" at bounding box center [1120, 295] width 321 height 44
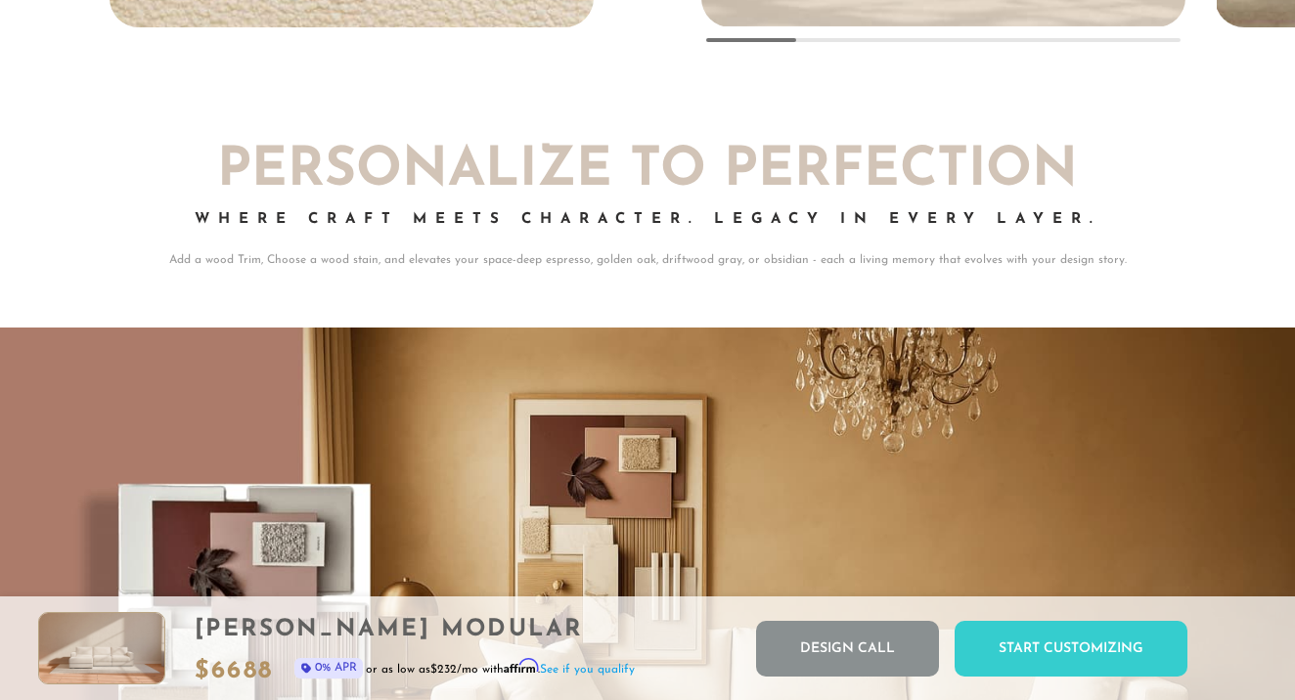
scroll to position [14792, 0]
